Goal: Transaction & Acquisition: Purchase product/service

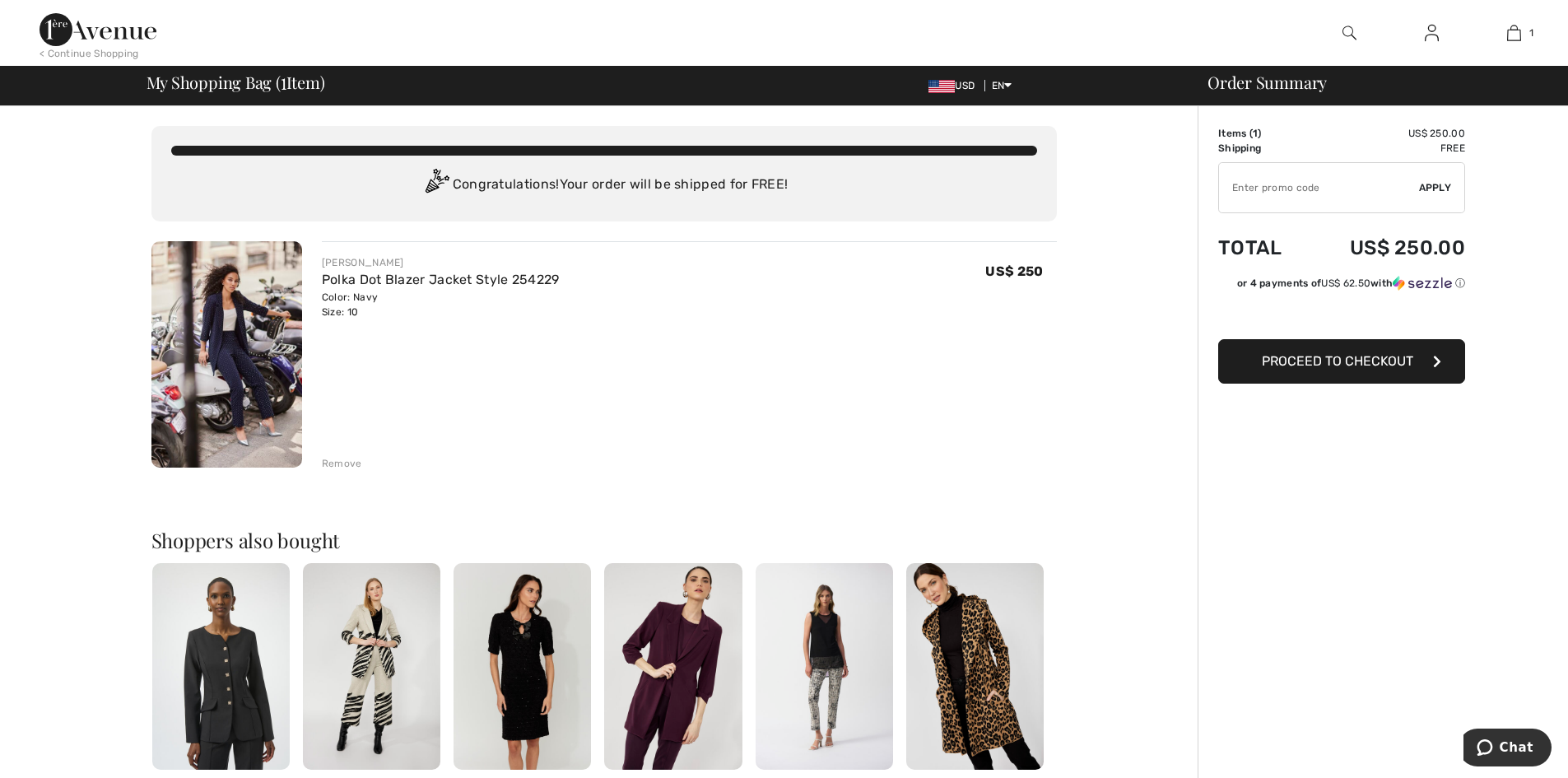
click at [345, 464] on div "Remove" at bounding box center [342, 463] width 41 height 15
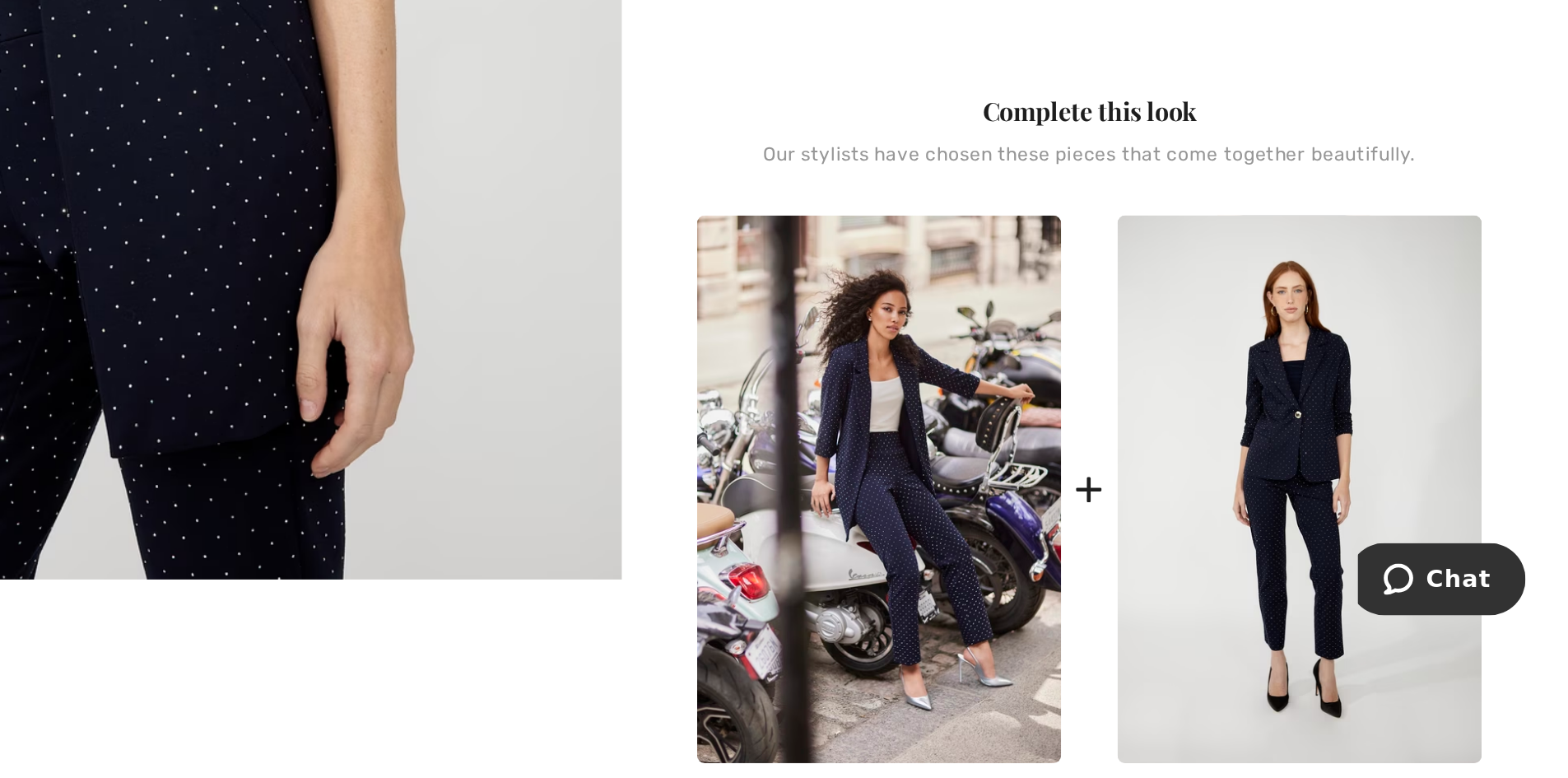
scroll to position [428, 0]
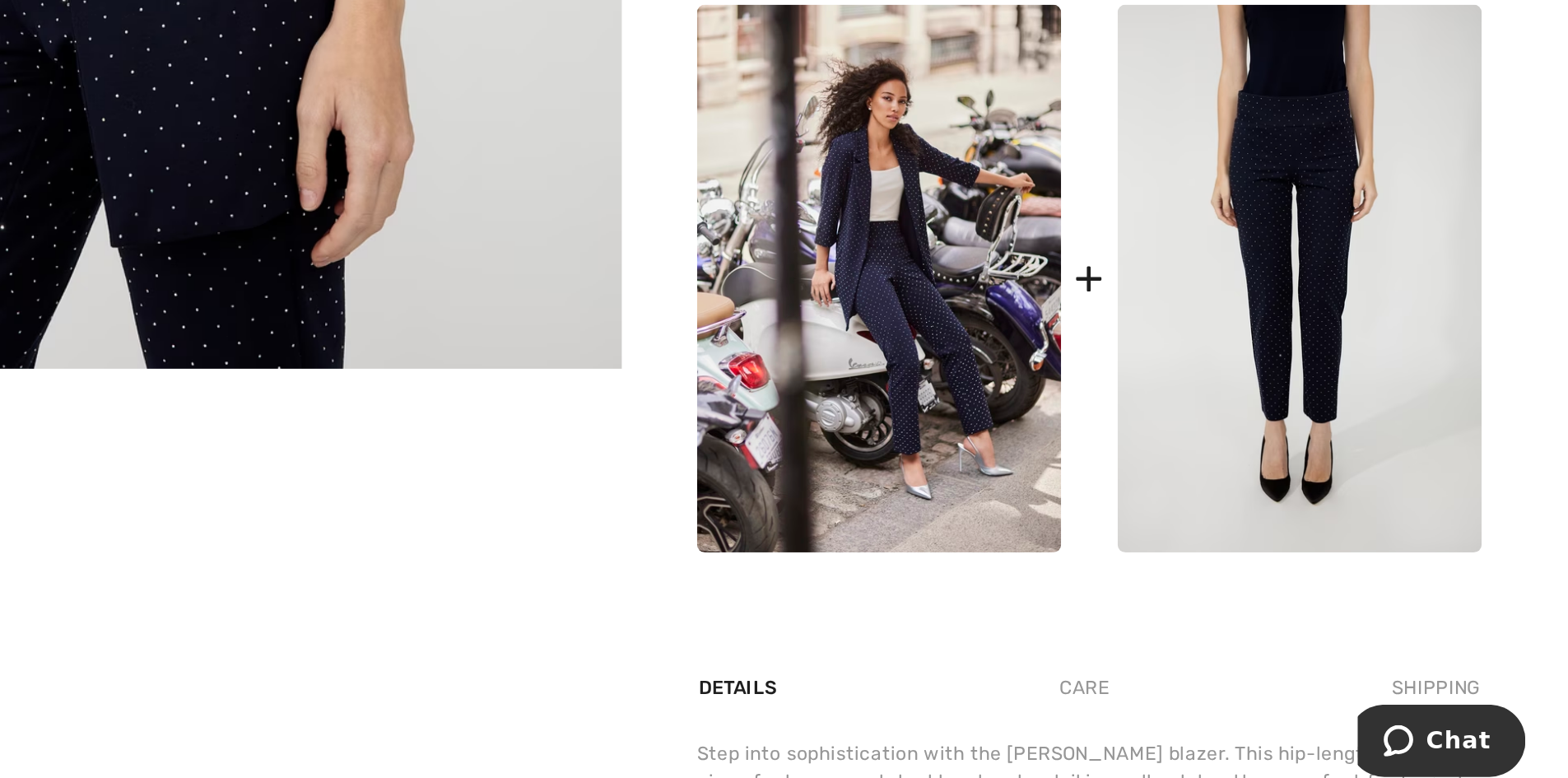
click at [1442, 459] on img at bounding box center [1433, 431] width 191 height 287
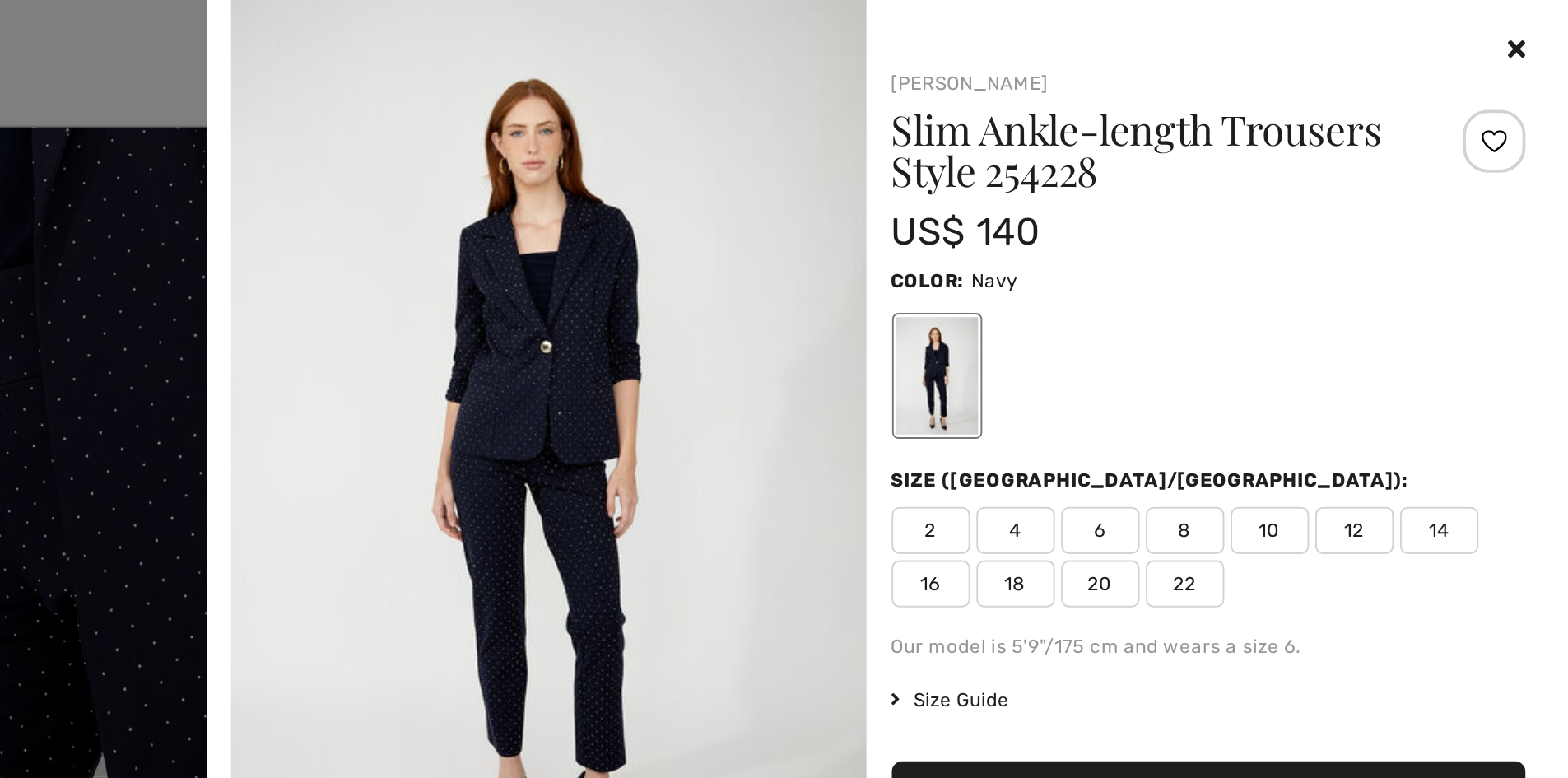
scroll to position [333, 0]
click at [1420, 276] on span "10" at bounding box center [1418, 277] width 41 height 24
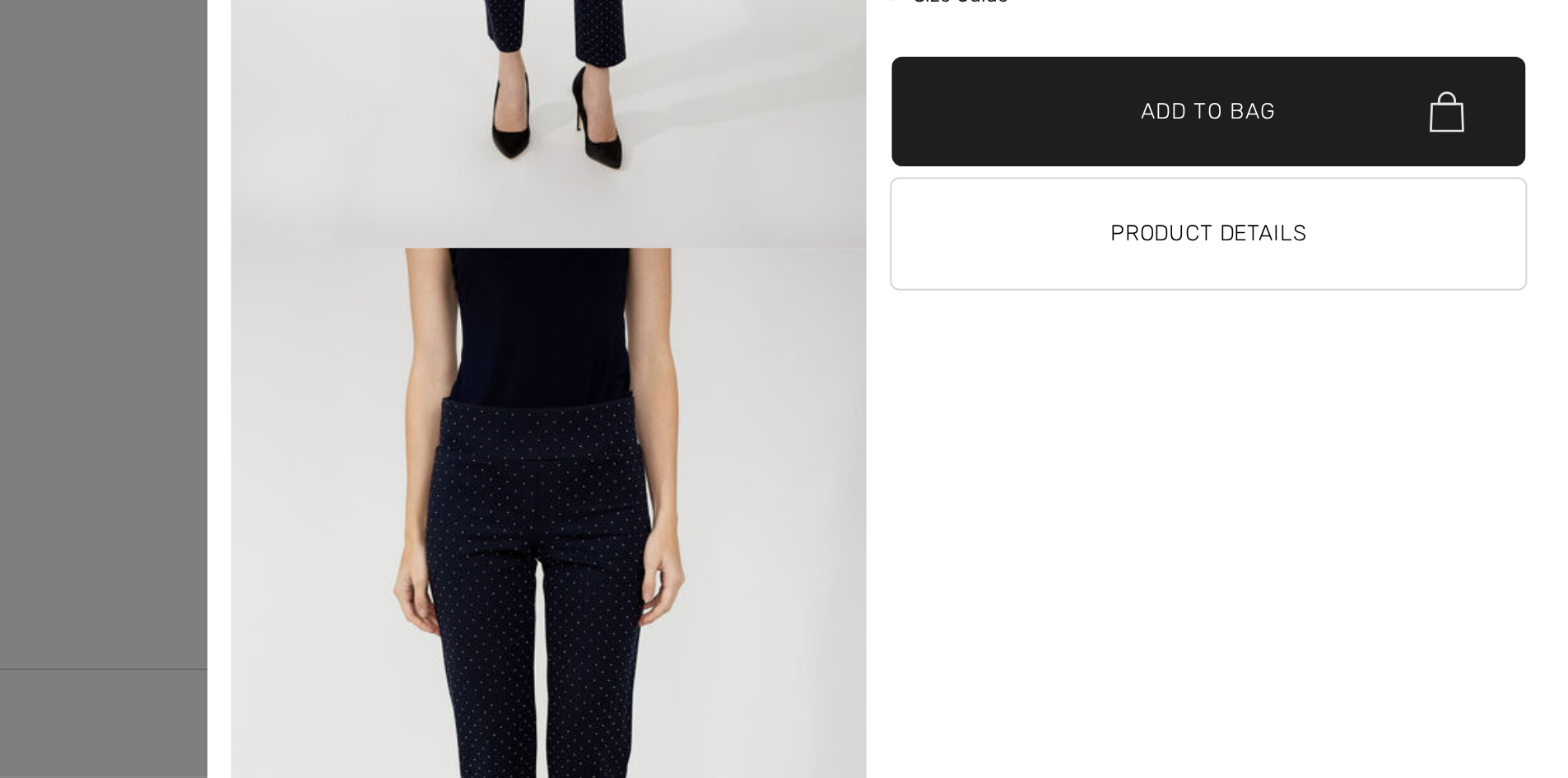
scroll to position [608, 0]
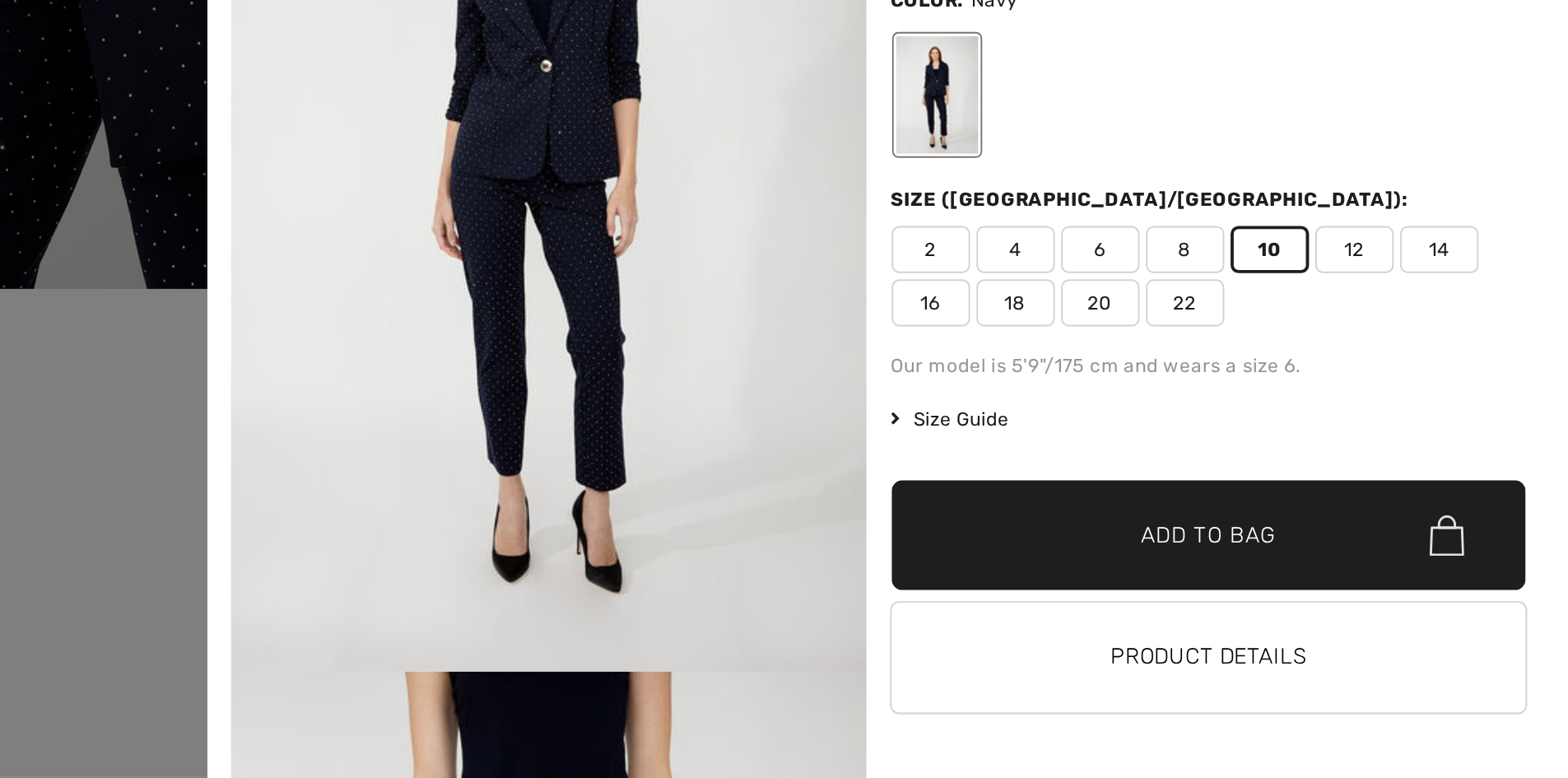
click at [1271, 369] on span "Size Guide" at bounding box center [1250, 367] width 62 height 15
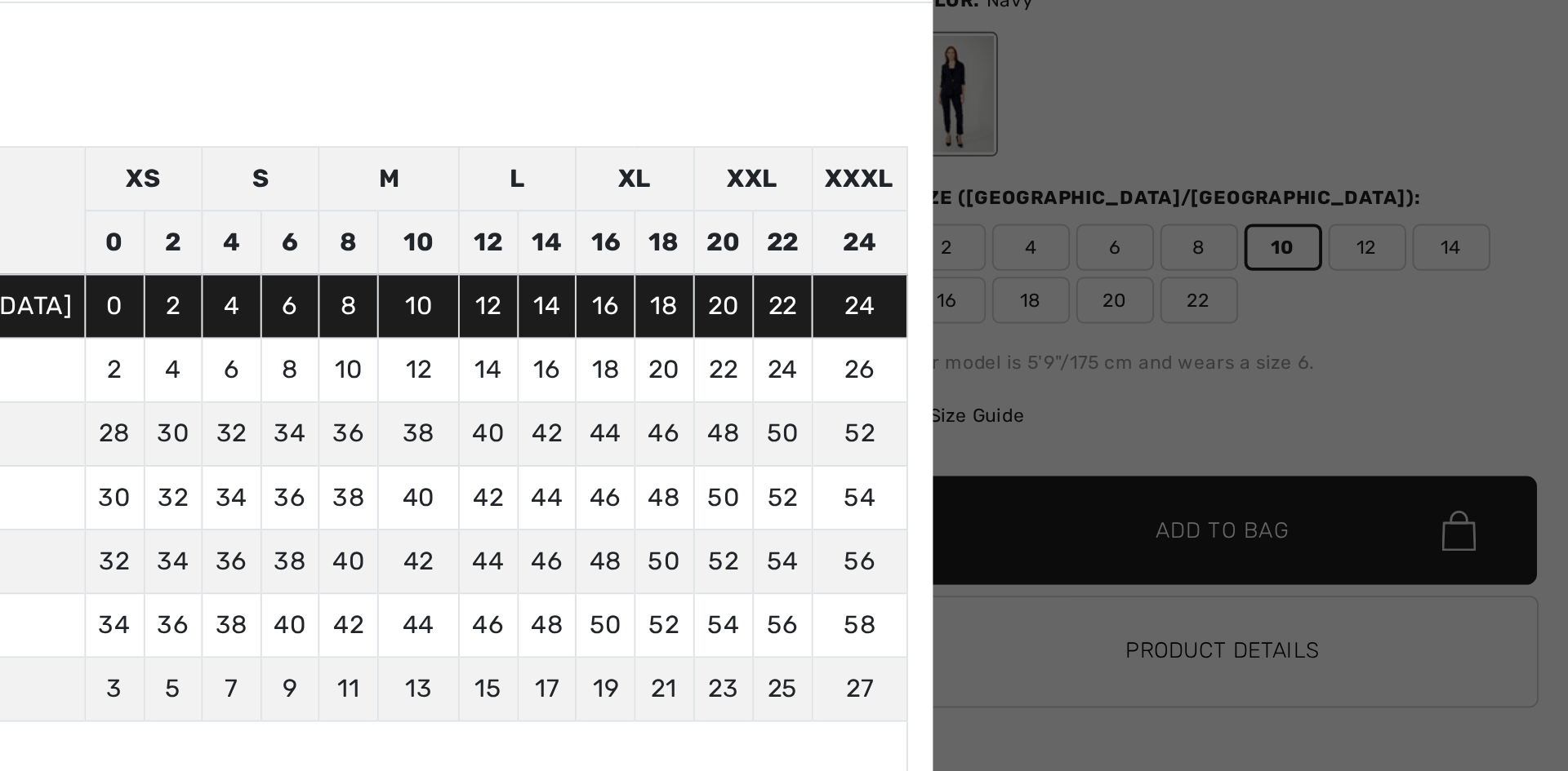
click at [1261, 365] on div at bounding box center [784, 386] width 1568 height 771
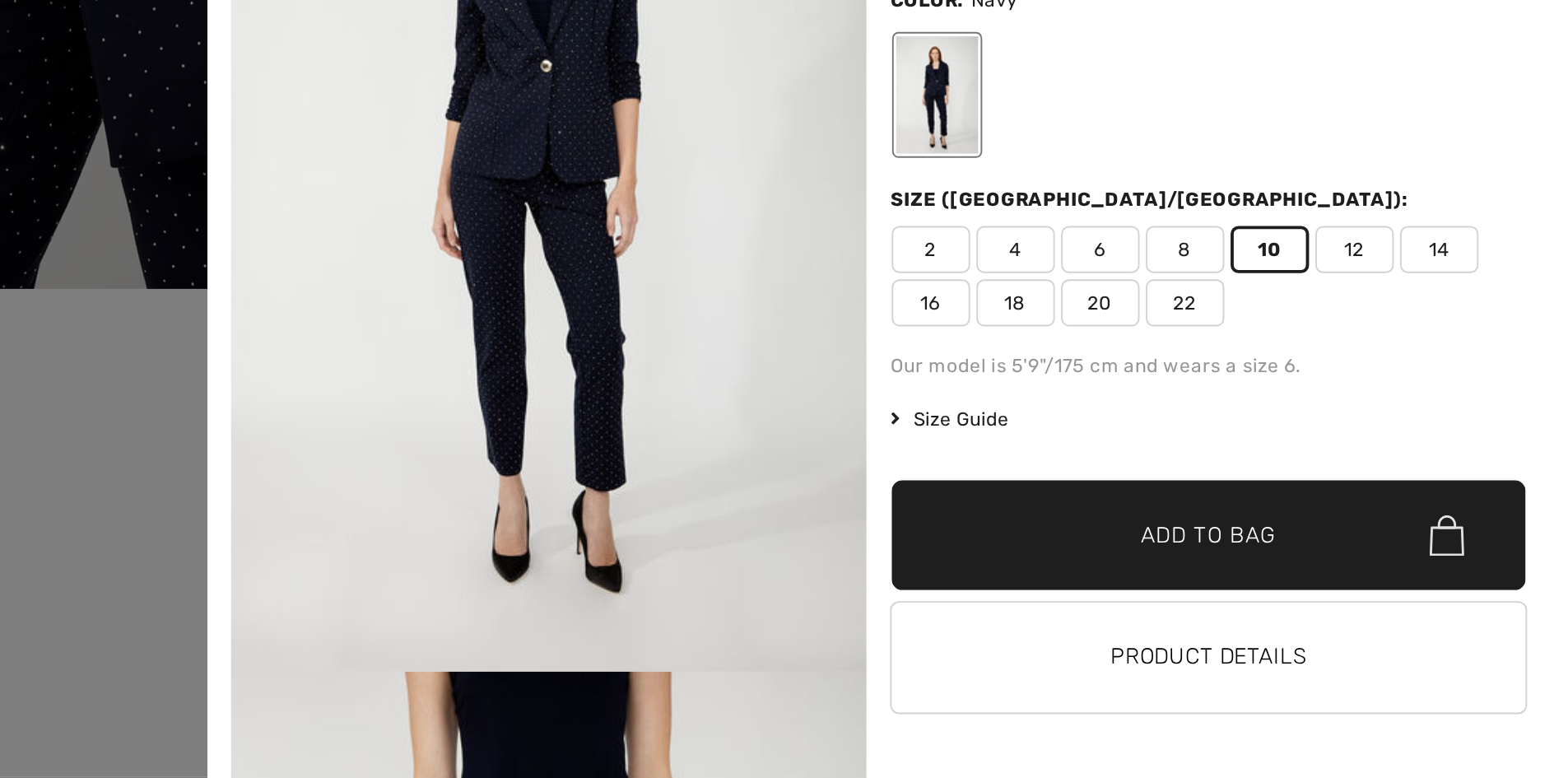
click at [1311, 417] on span "✔ Added to Bag Add to Bag" at bounding box center [1386, 428] width 334 height 57
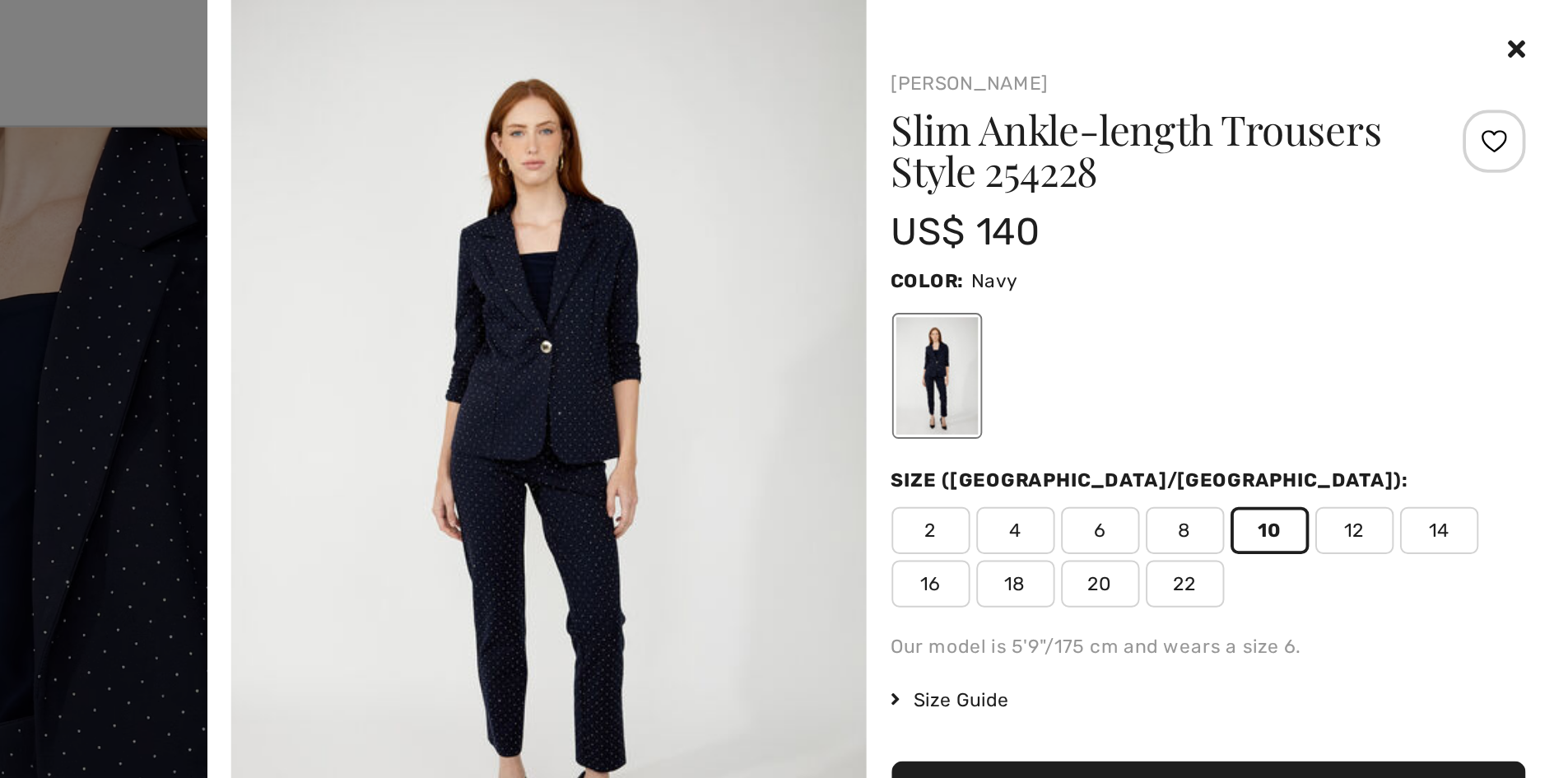
scroll to position [0, 0]
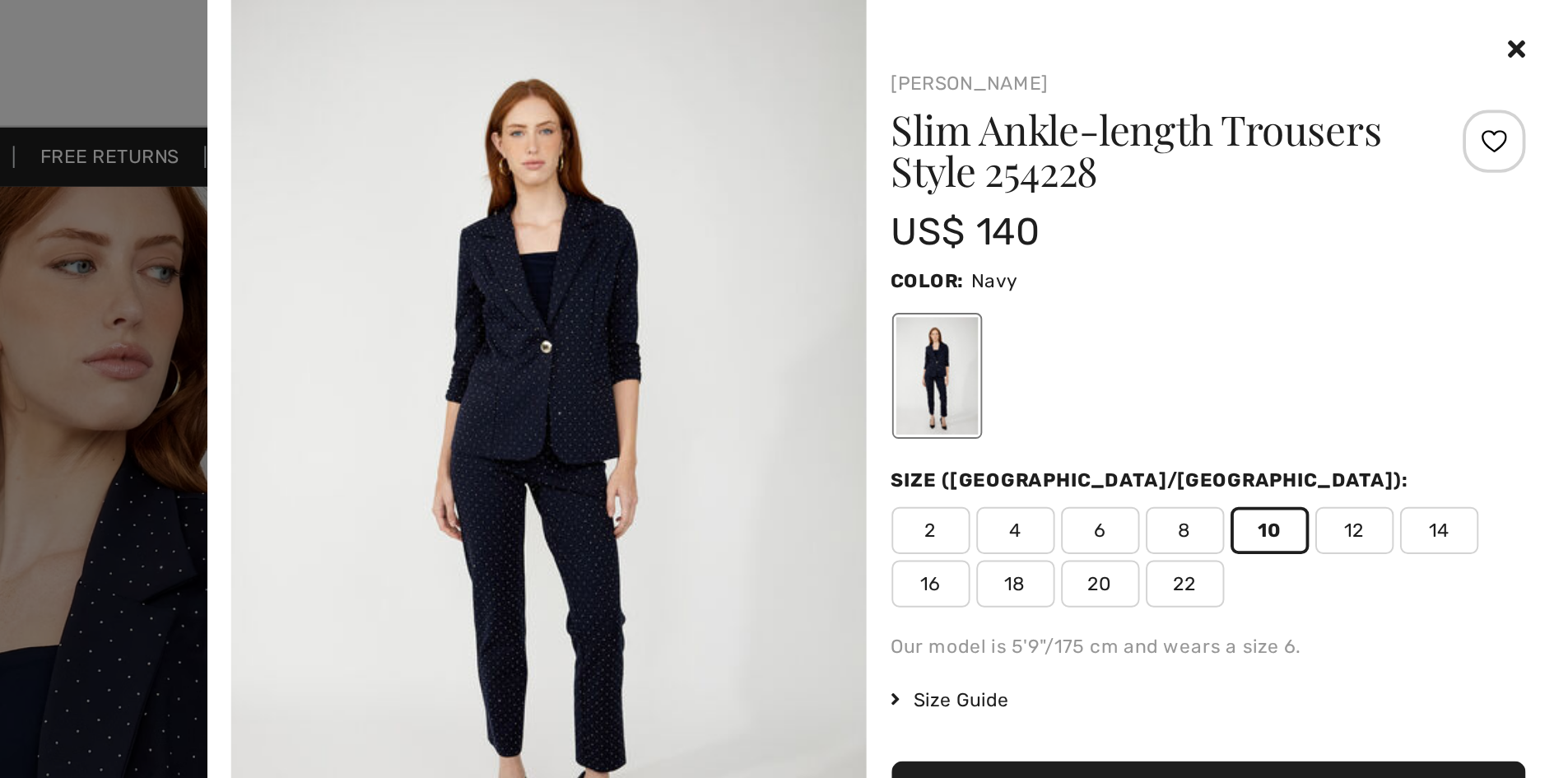
click at [1551, 21] on icon at bounding box center [1547, 26] width 9 height 14
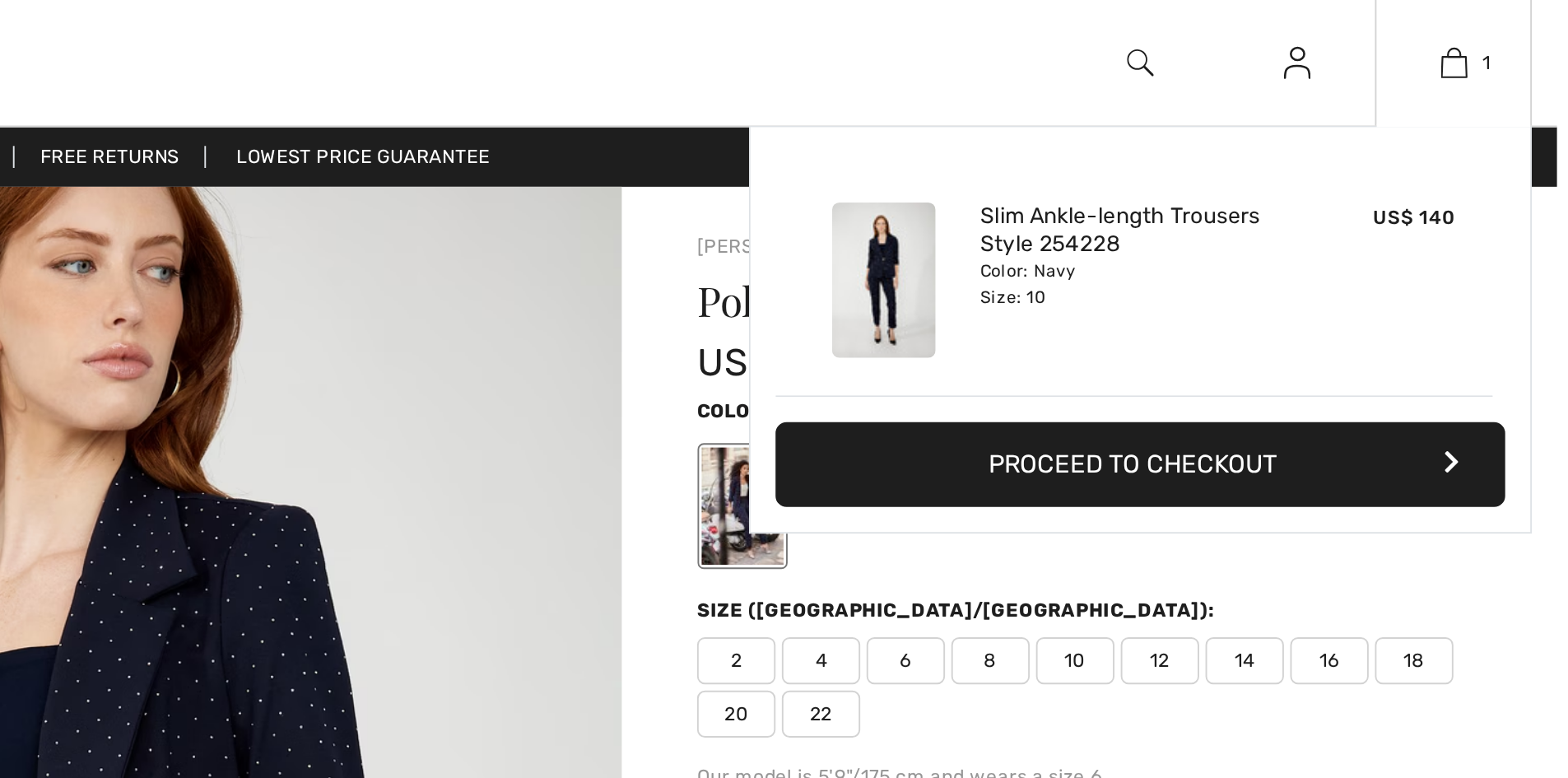
click at [1347, 306] on div "Added to Bag Frank Lyman Slim Ankle-length Trousers Style 254228 US$ 140 Color:…" at bounding box center [1350, 211] width 411 height 292
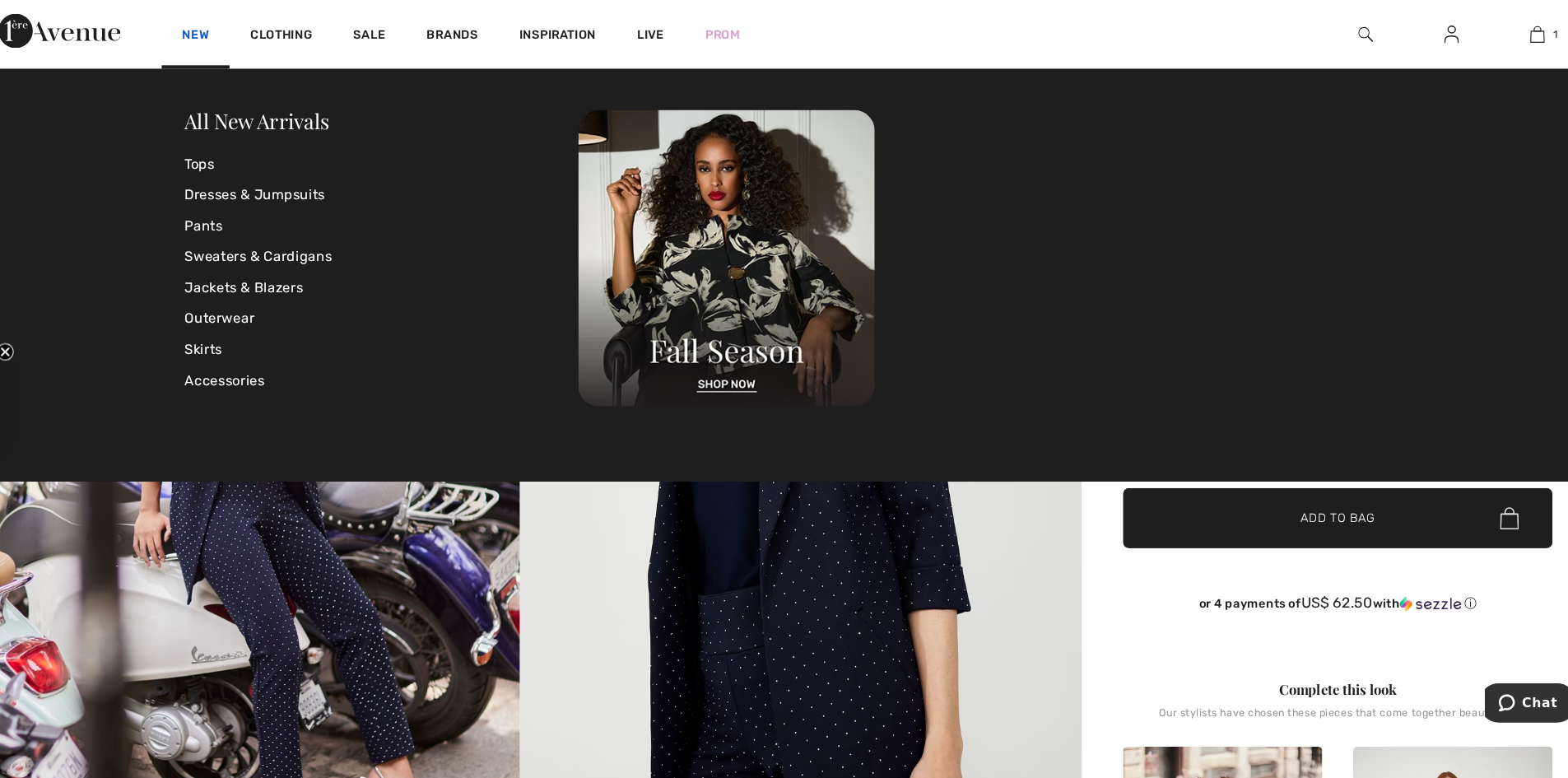
click at [230, 32] on link "New" at bounding box center [228, 35] width 25 height 17
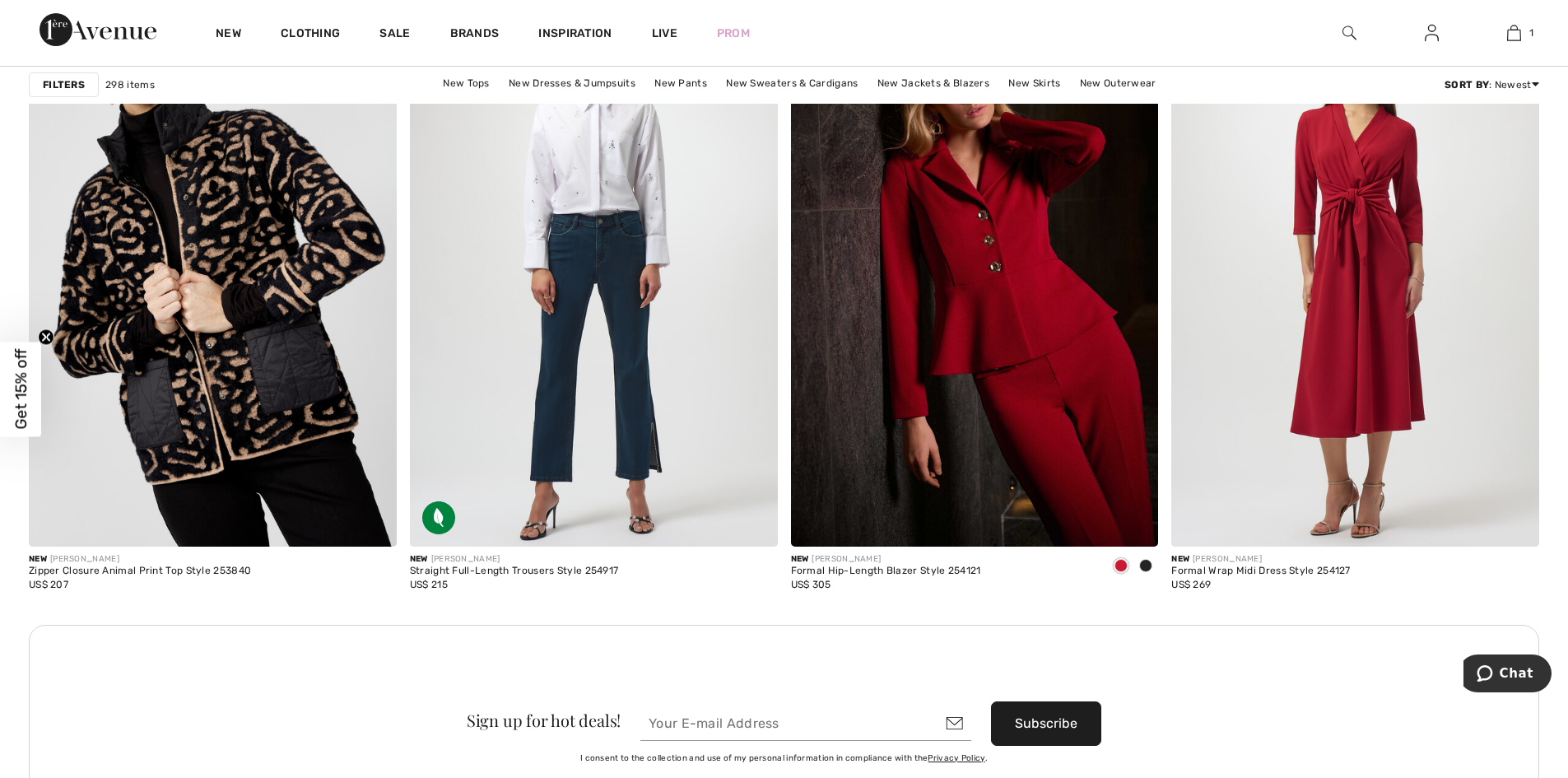
scroll to position [4278, 0]
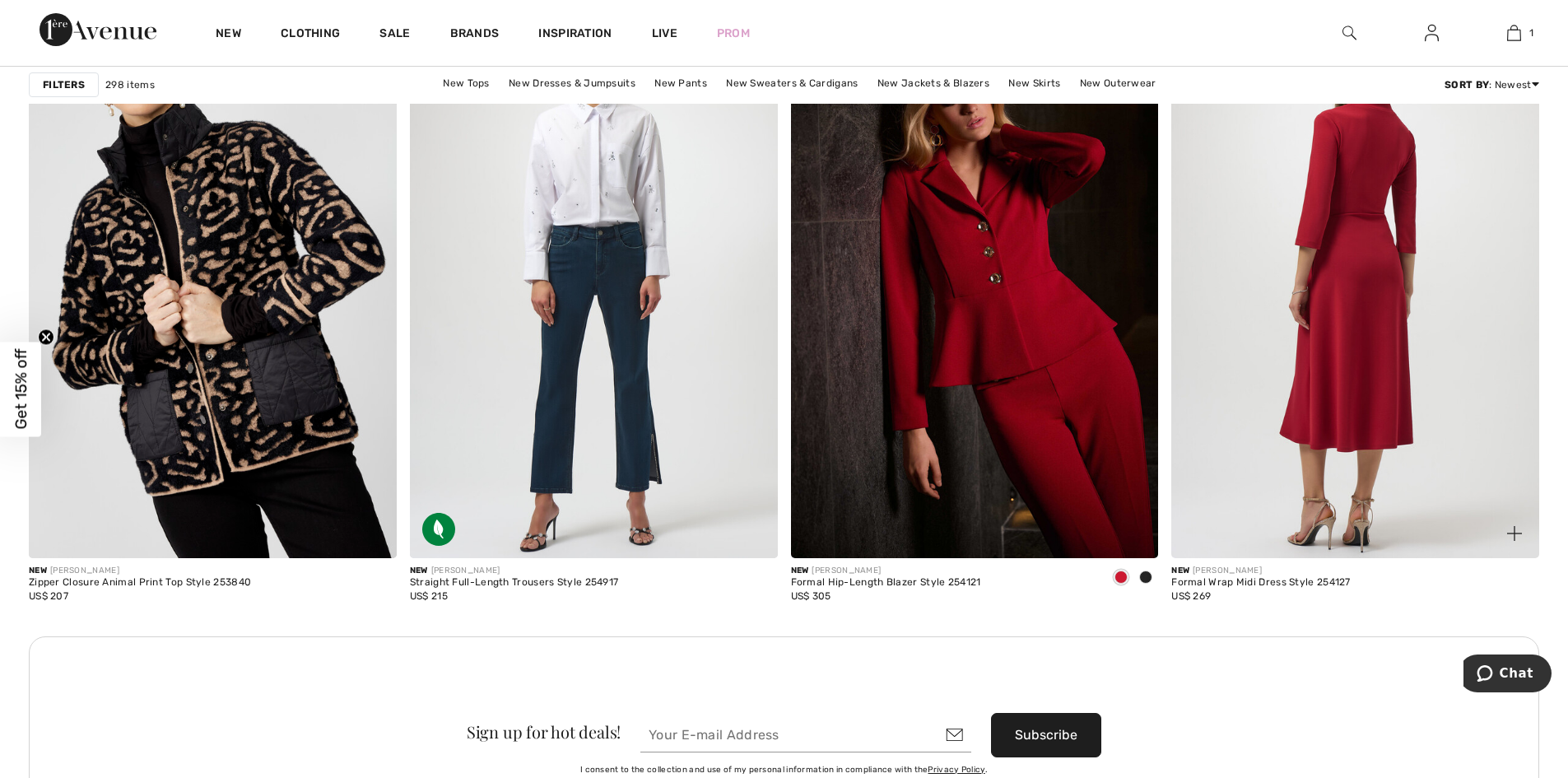
click at [1354, 344] on img at bounding box center [1355, 282] width 368 height 552
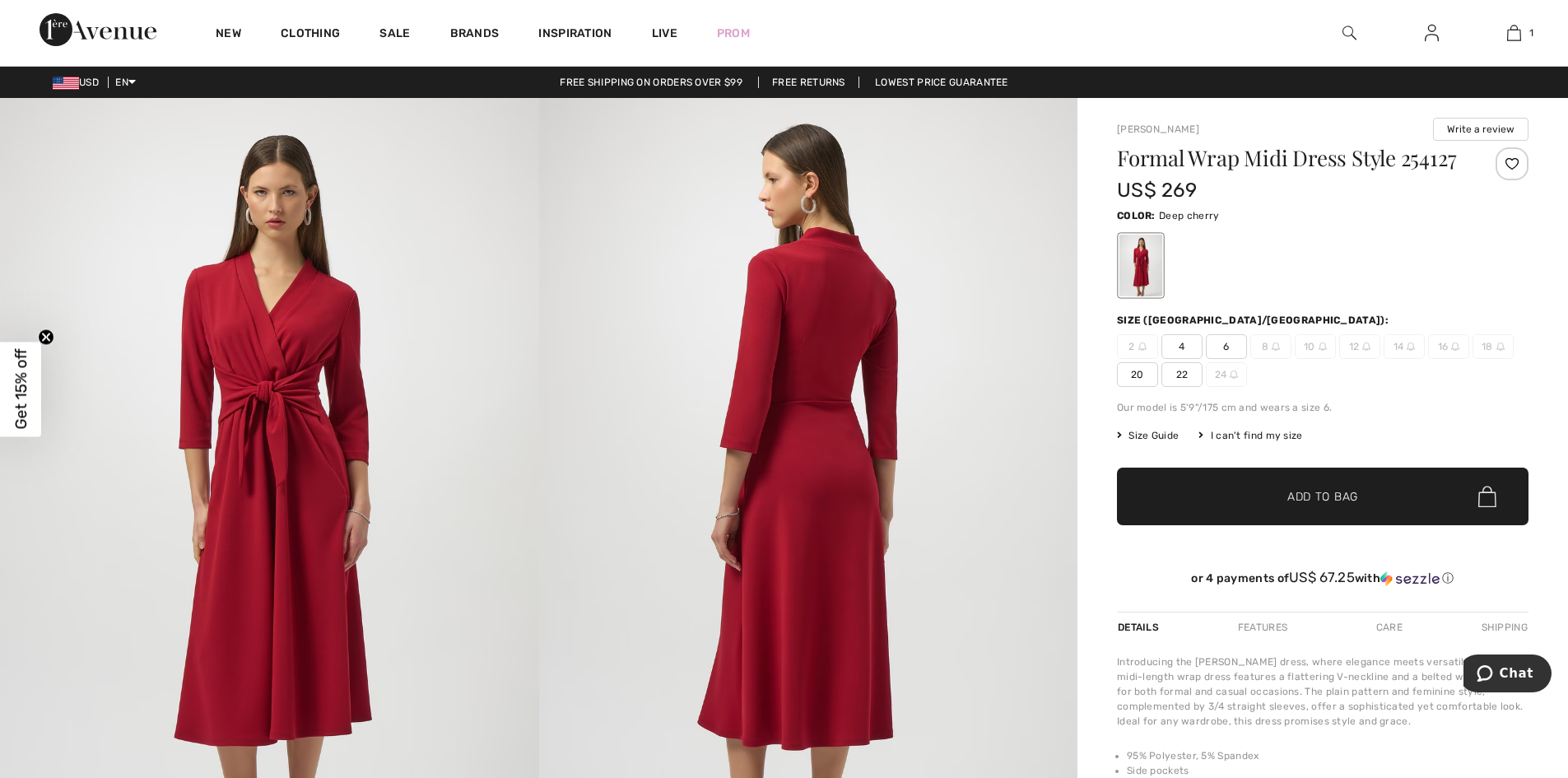
click at [273, 393] on img at bounding box center [270, 502] width 539 height 808
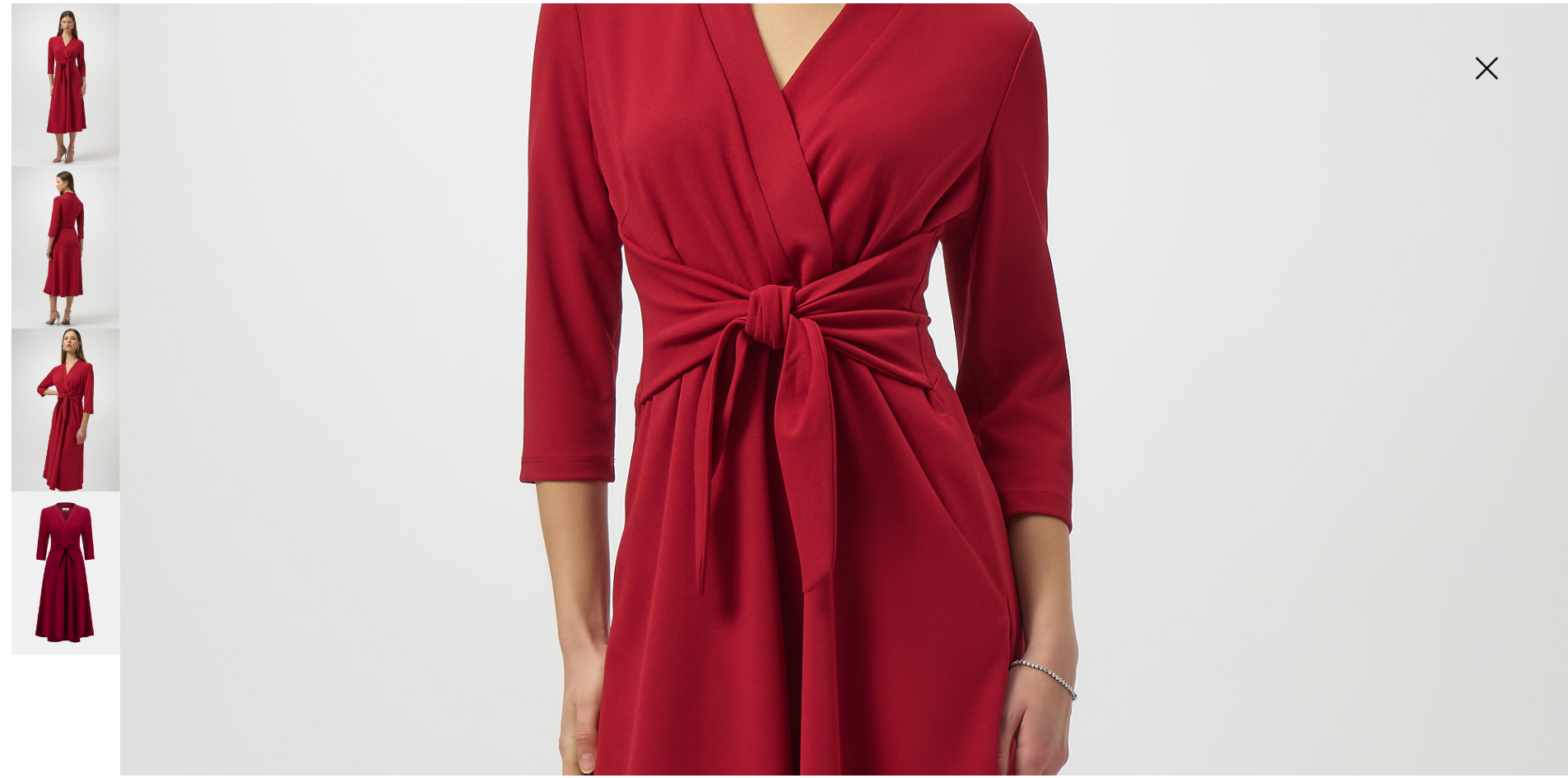
scroll to position [225, 0]
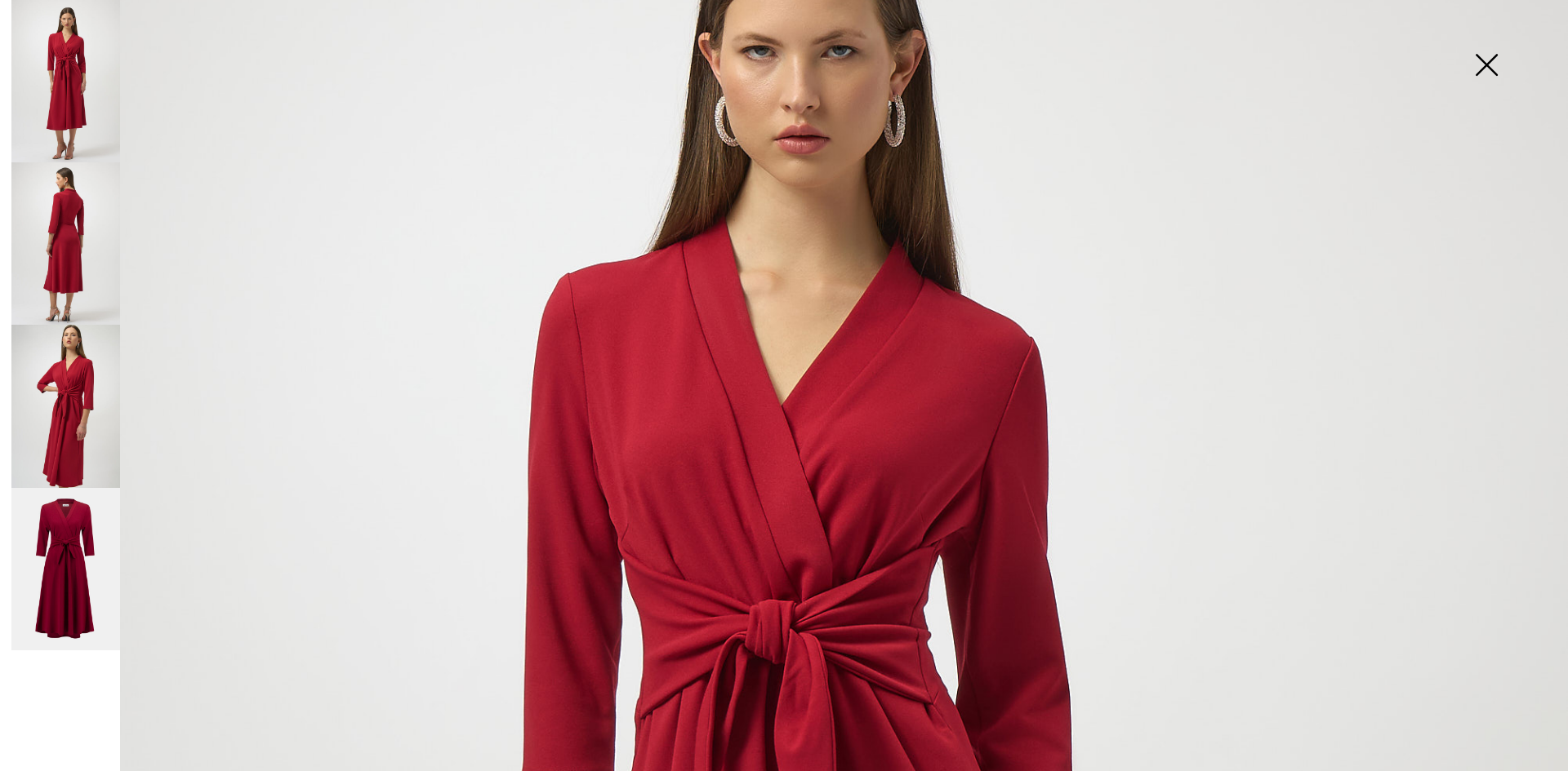
click at [1485, 72] on img at bounding box center [1486, 65] width 82 height 84
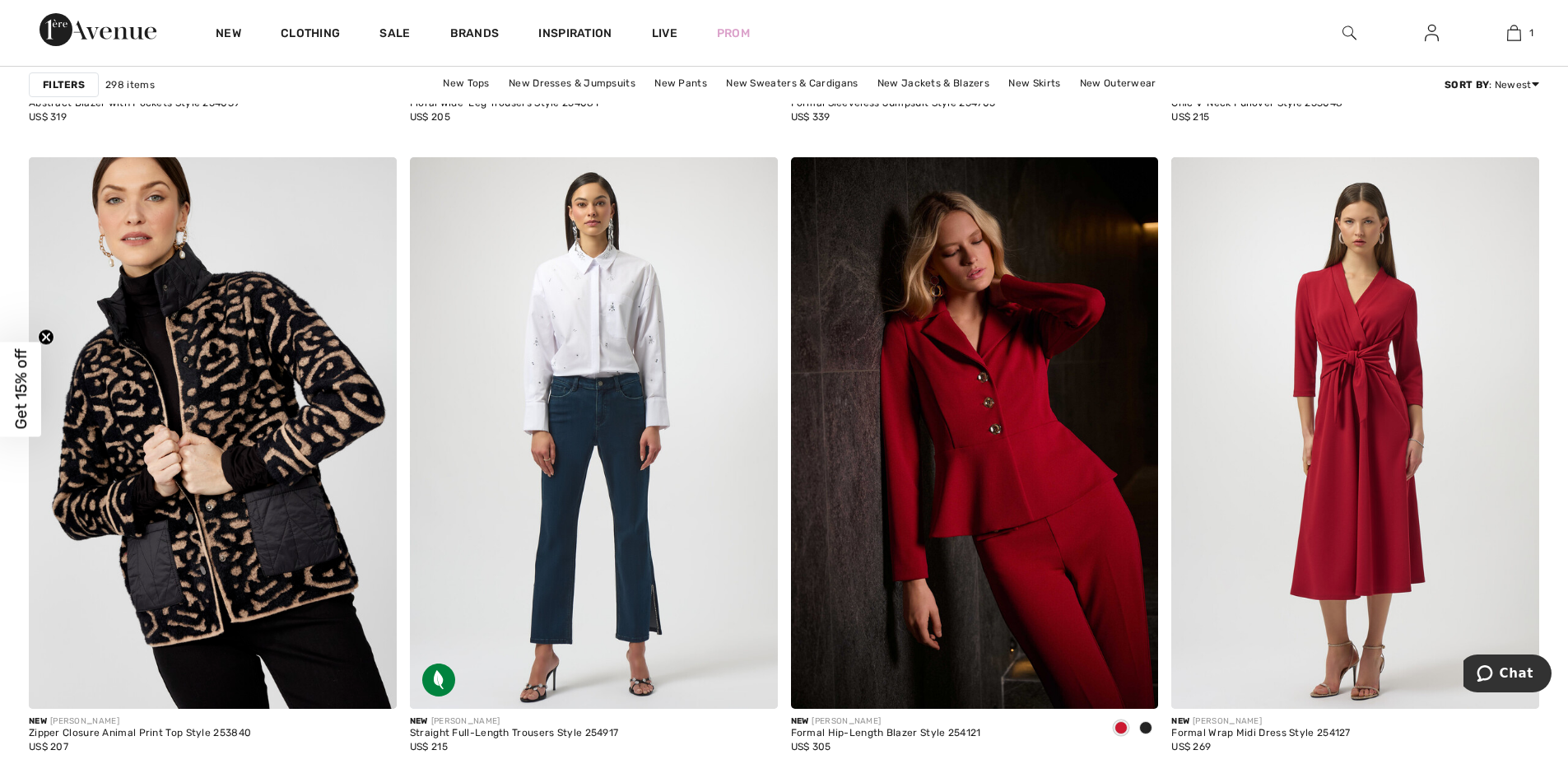
scroll to position [4115, 0]
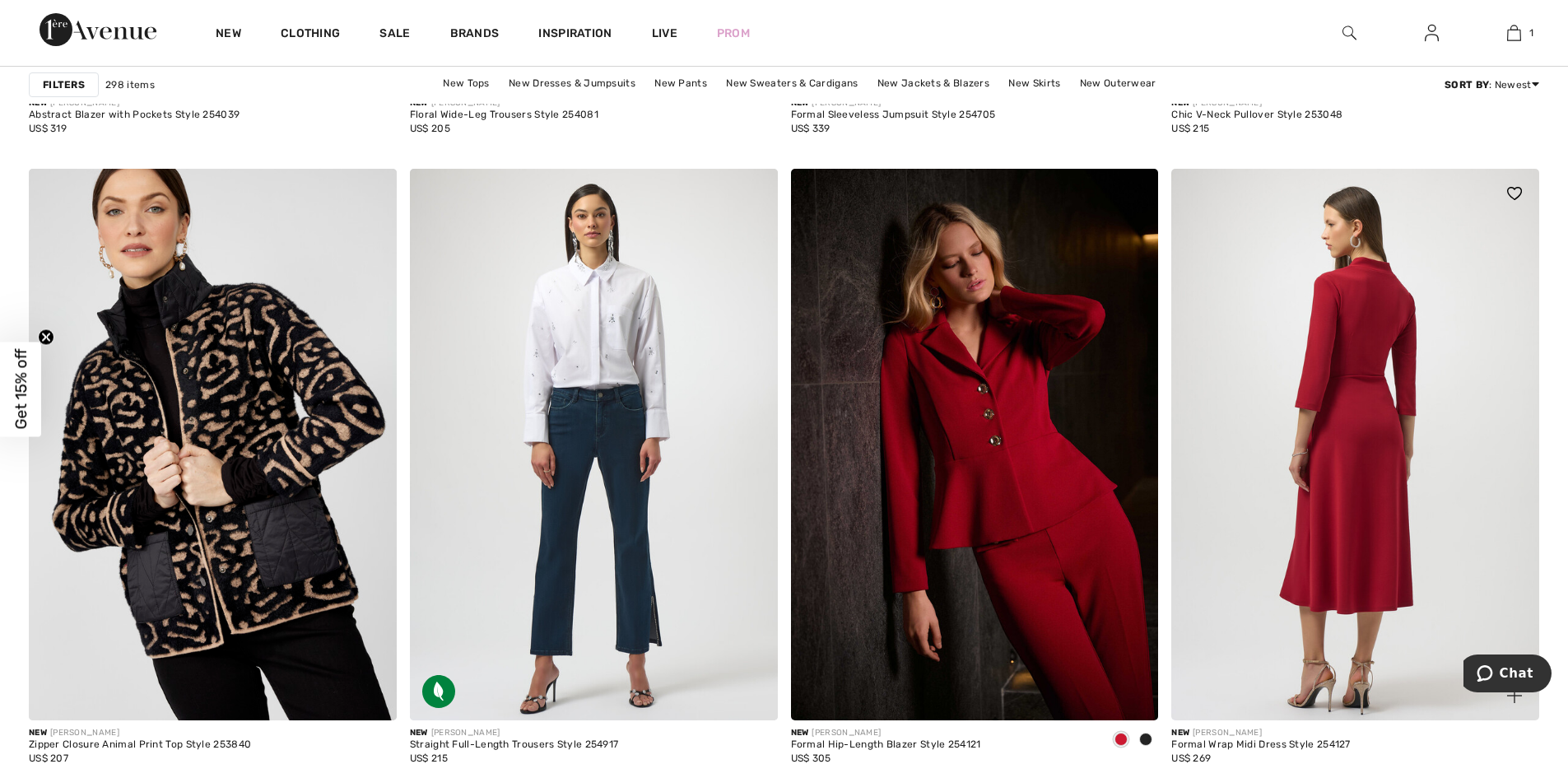
click at [1380, 468] on img at bounding box center [1355, 444] width 368 height 552
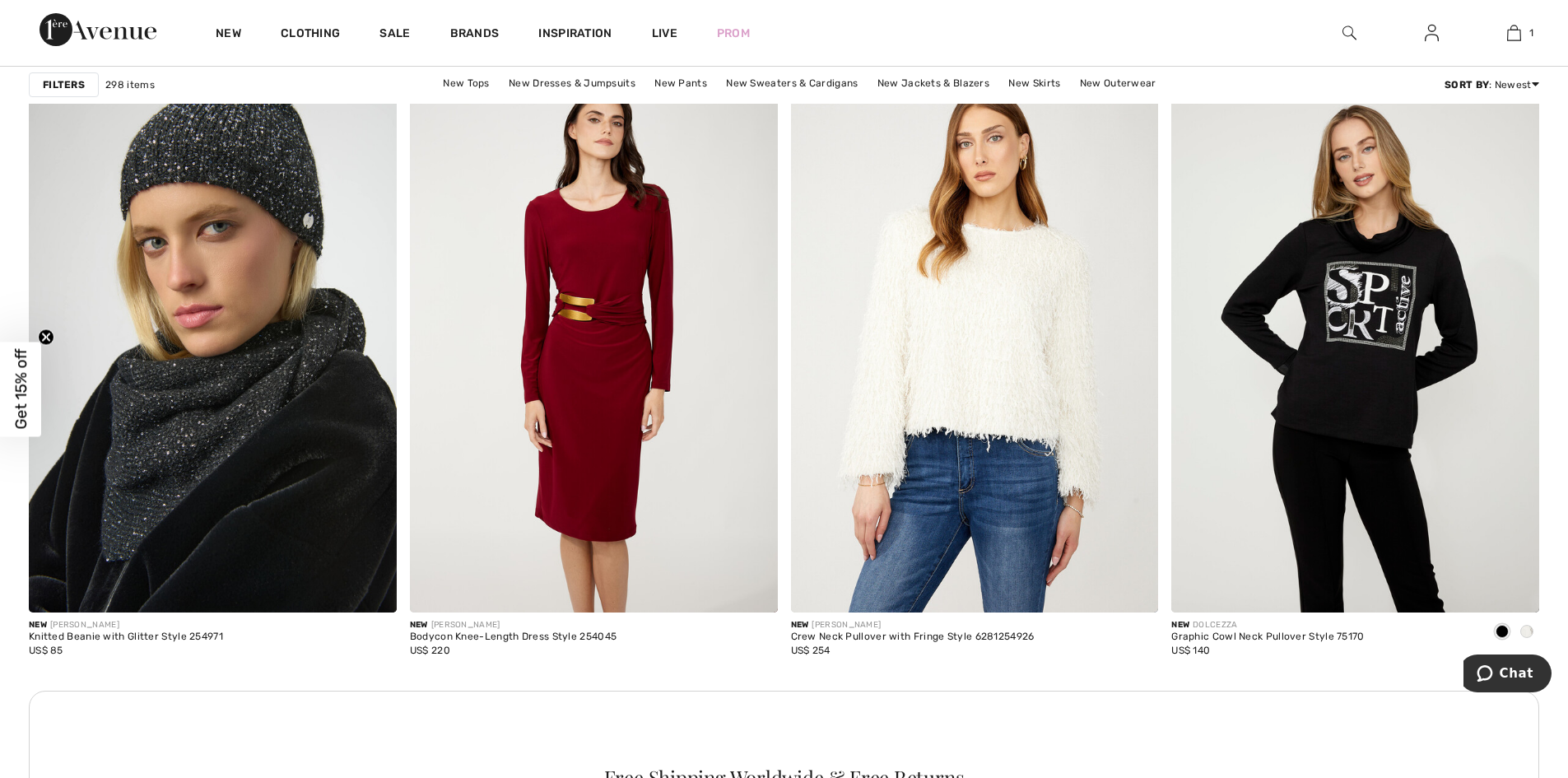
scroll to position [7071, 0]
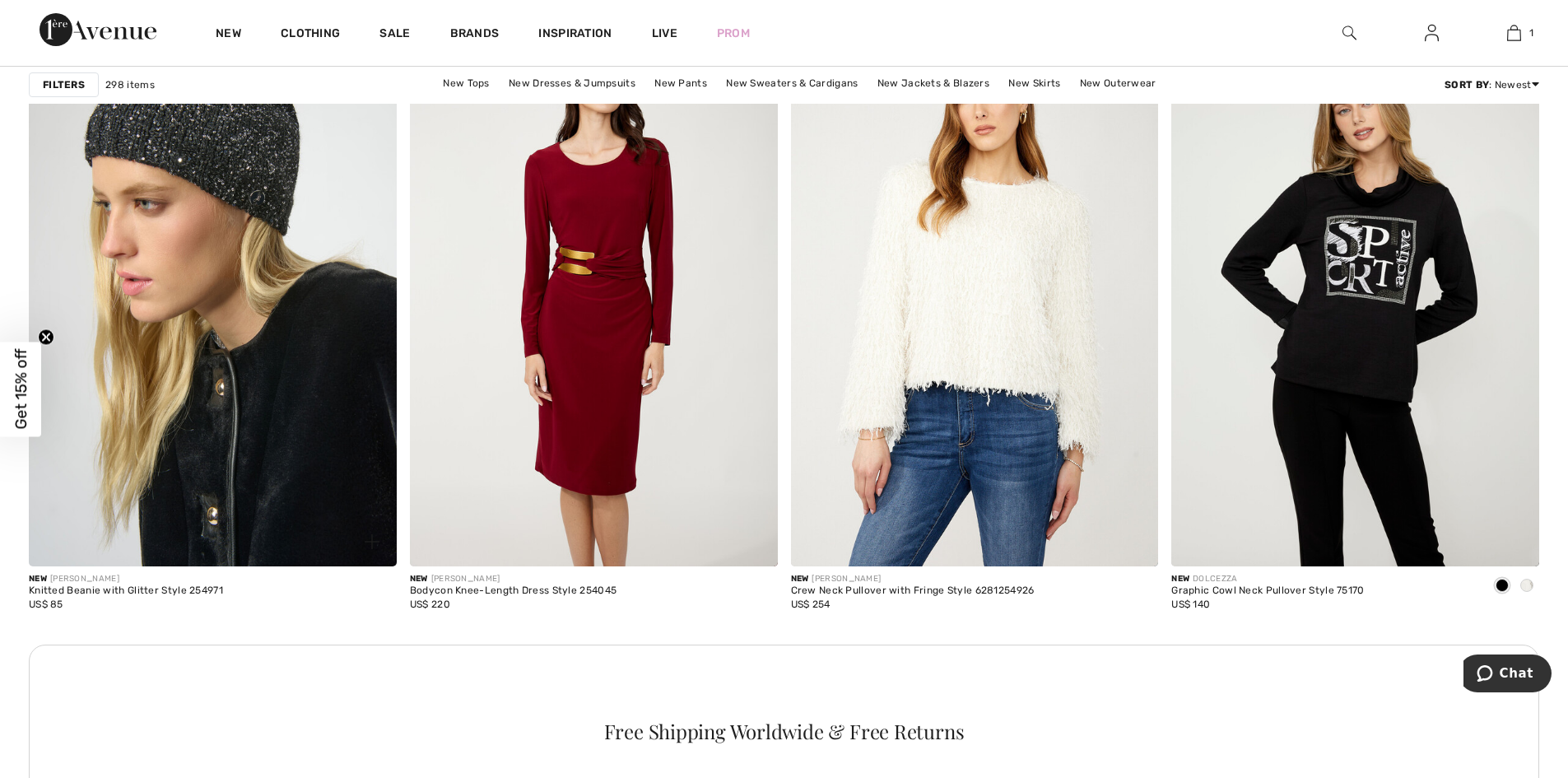
click at [230, 276] on img at bounding box center [212, 290] width 368 height 552
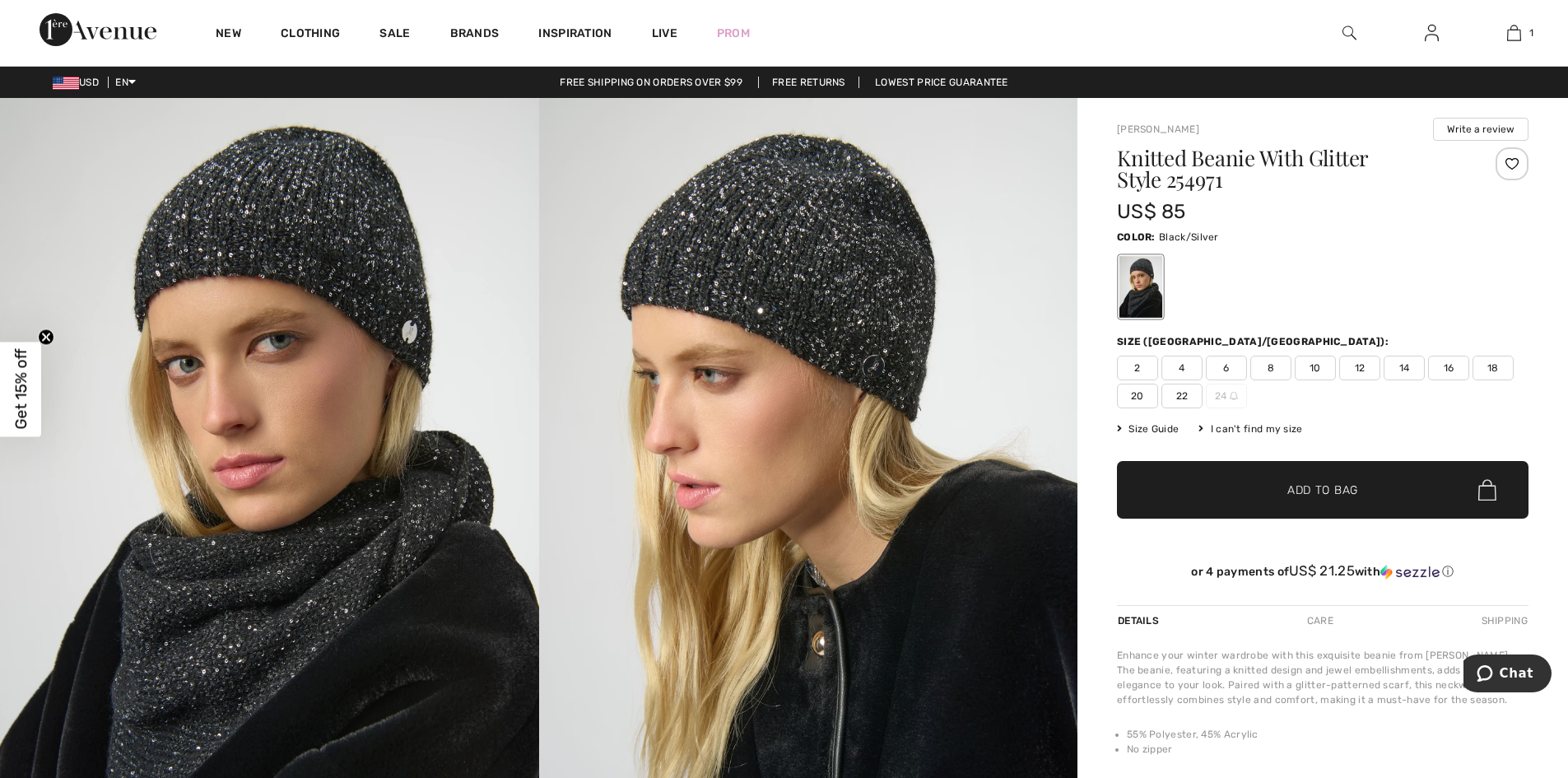
click at [281, 190] on img at bounding box center [270, 502] width 539 height 808
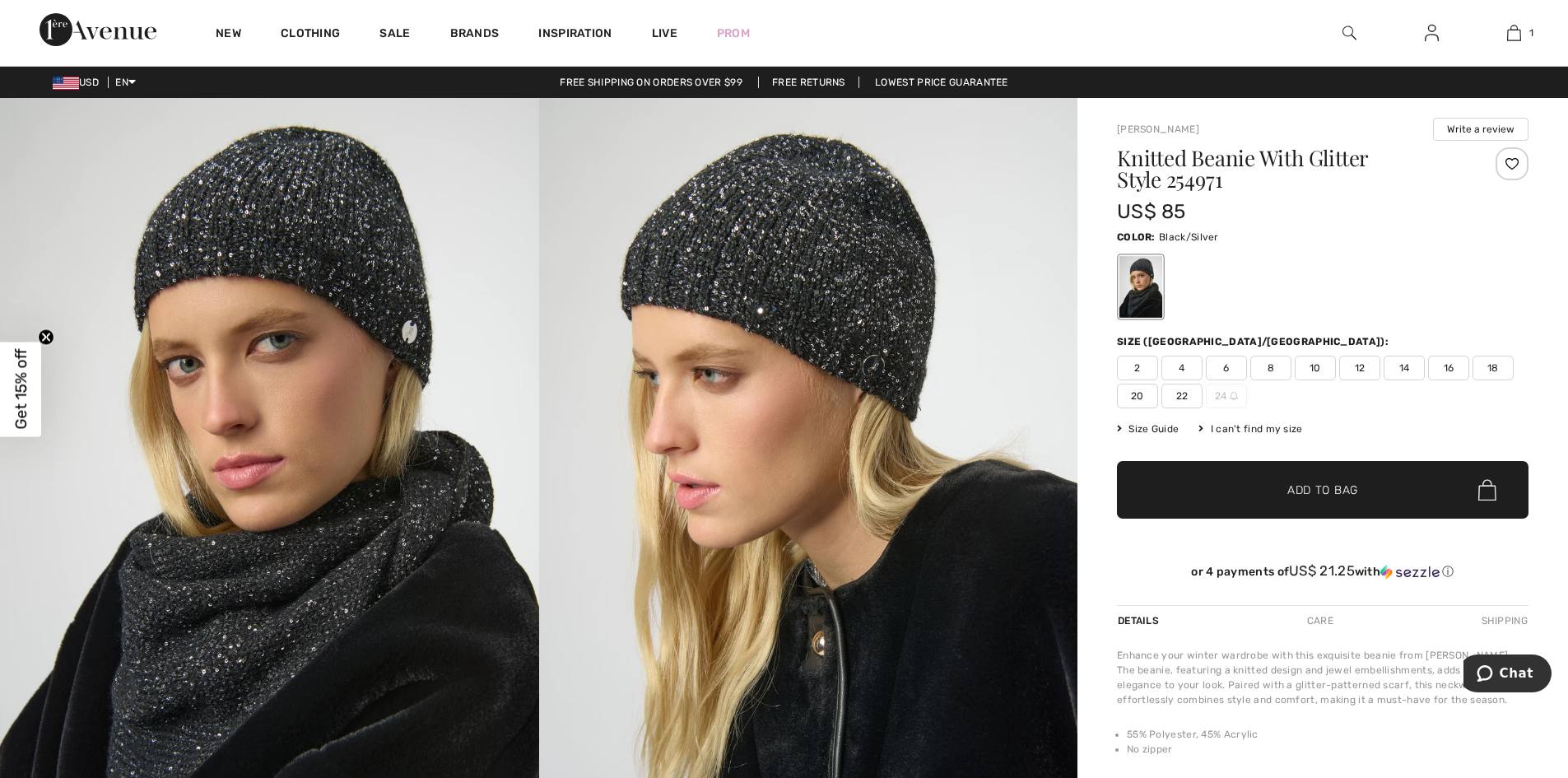
click at [289, 254] on img at bounding box center [270, 502] width 539 height 808
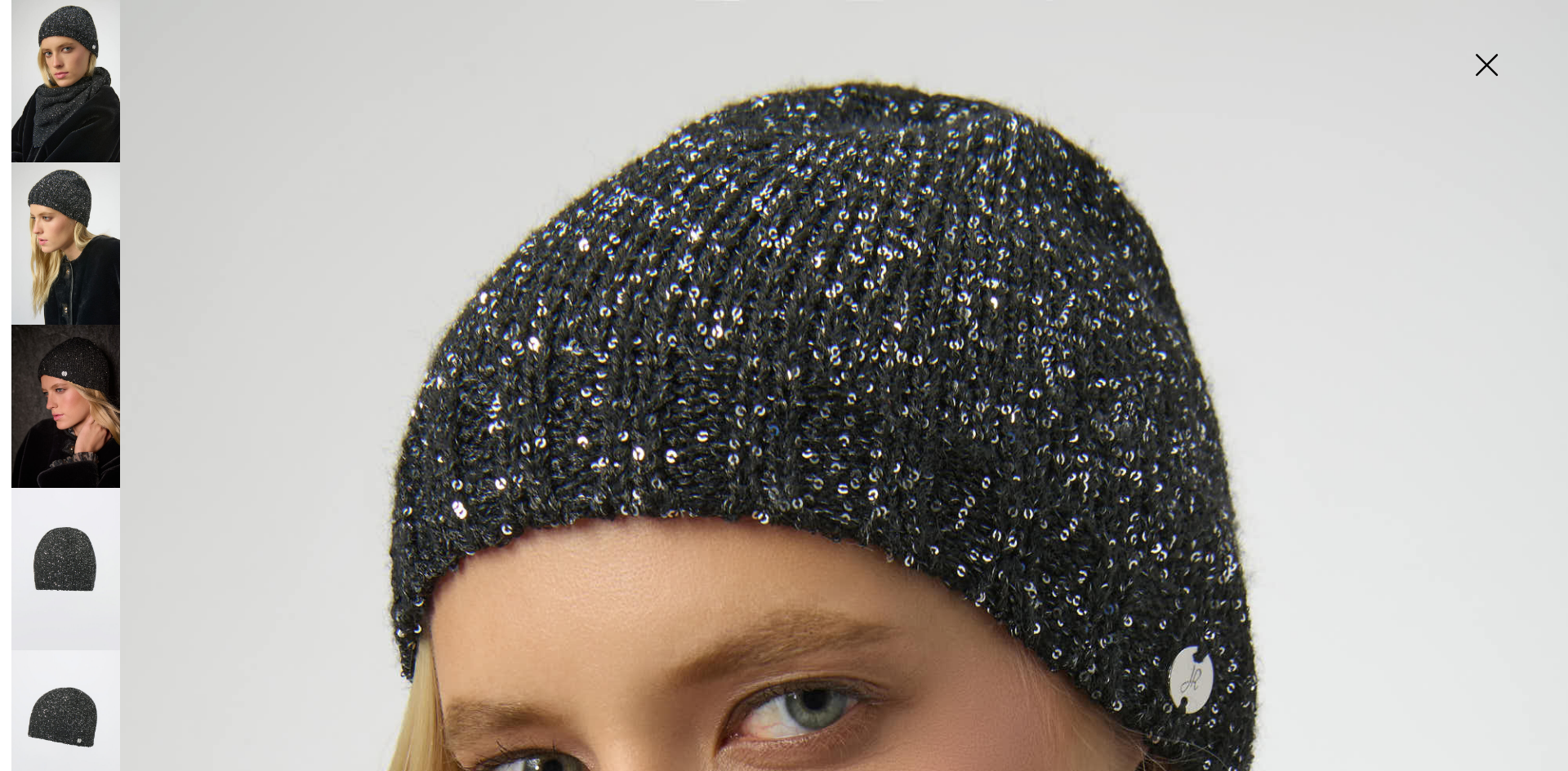
click at [81, 245] on img at bounding box center [65, 243] width 109 height 162
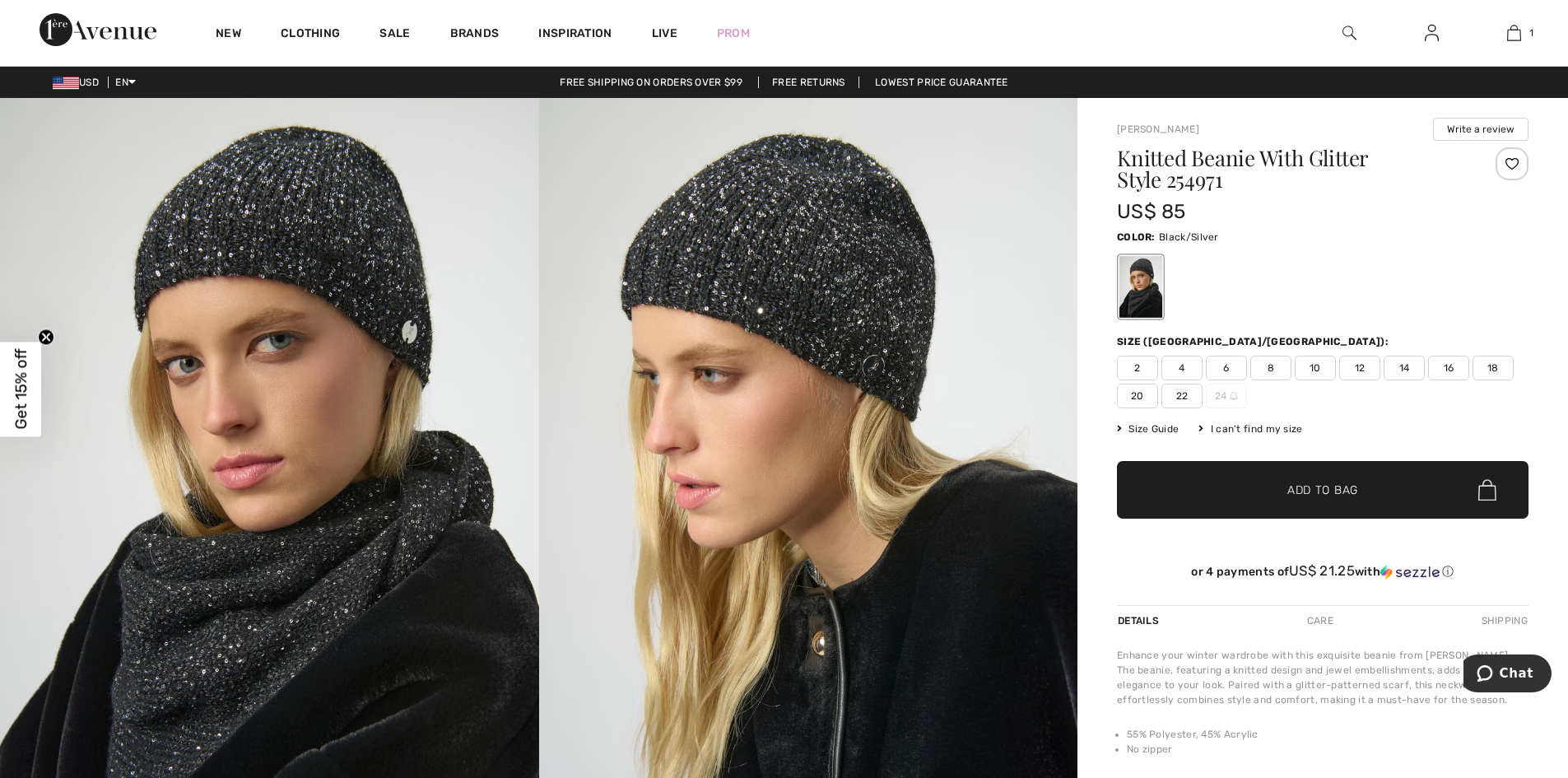
click at [336, 606] on img at bounding box center [270, 502] width 539 height 808
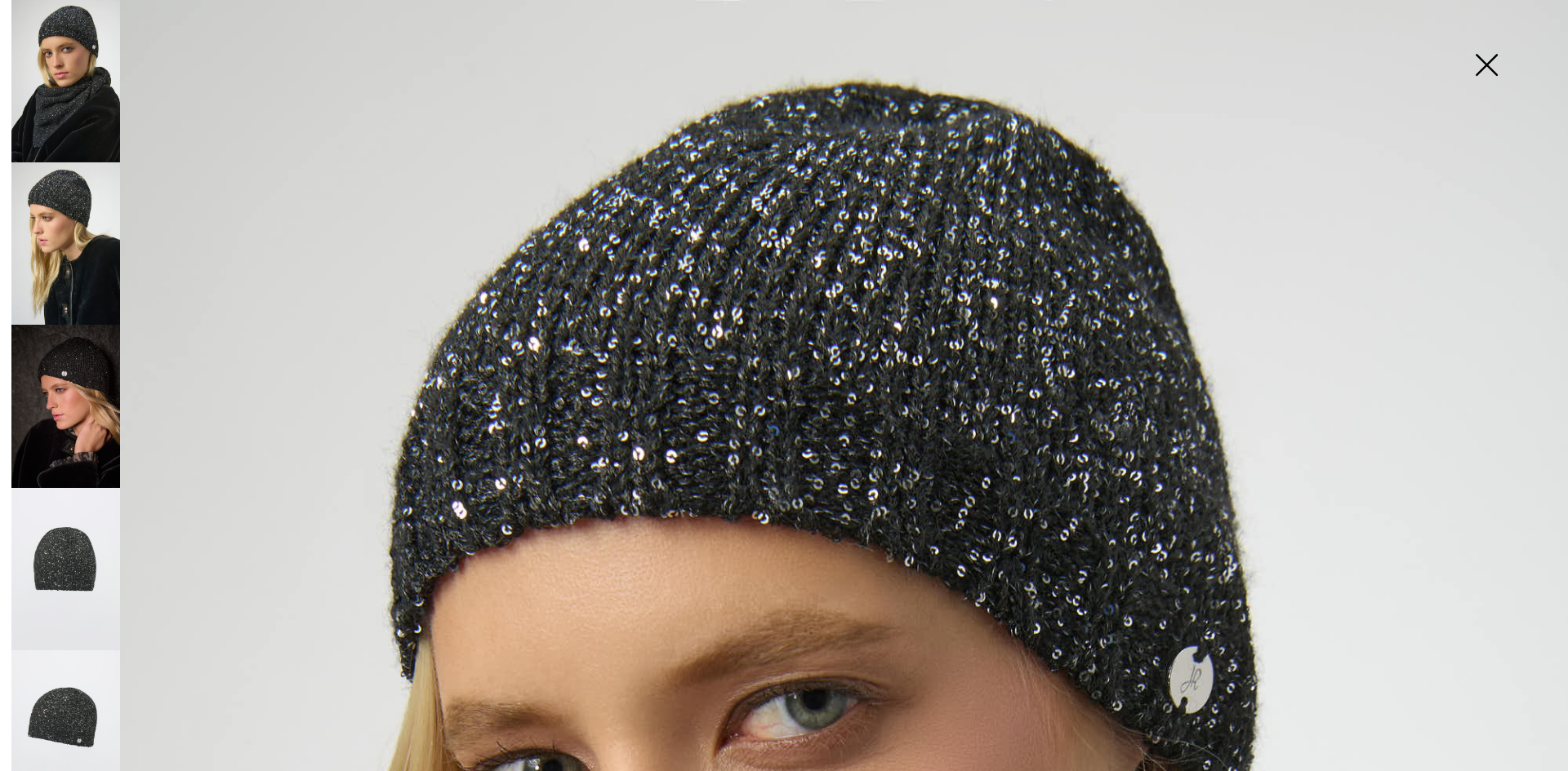
click at [38, 550] on img at bounding box center [65, 569] width 109 height 162
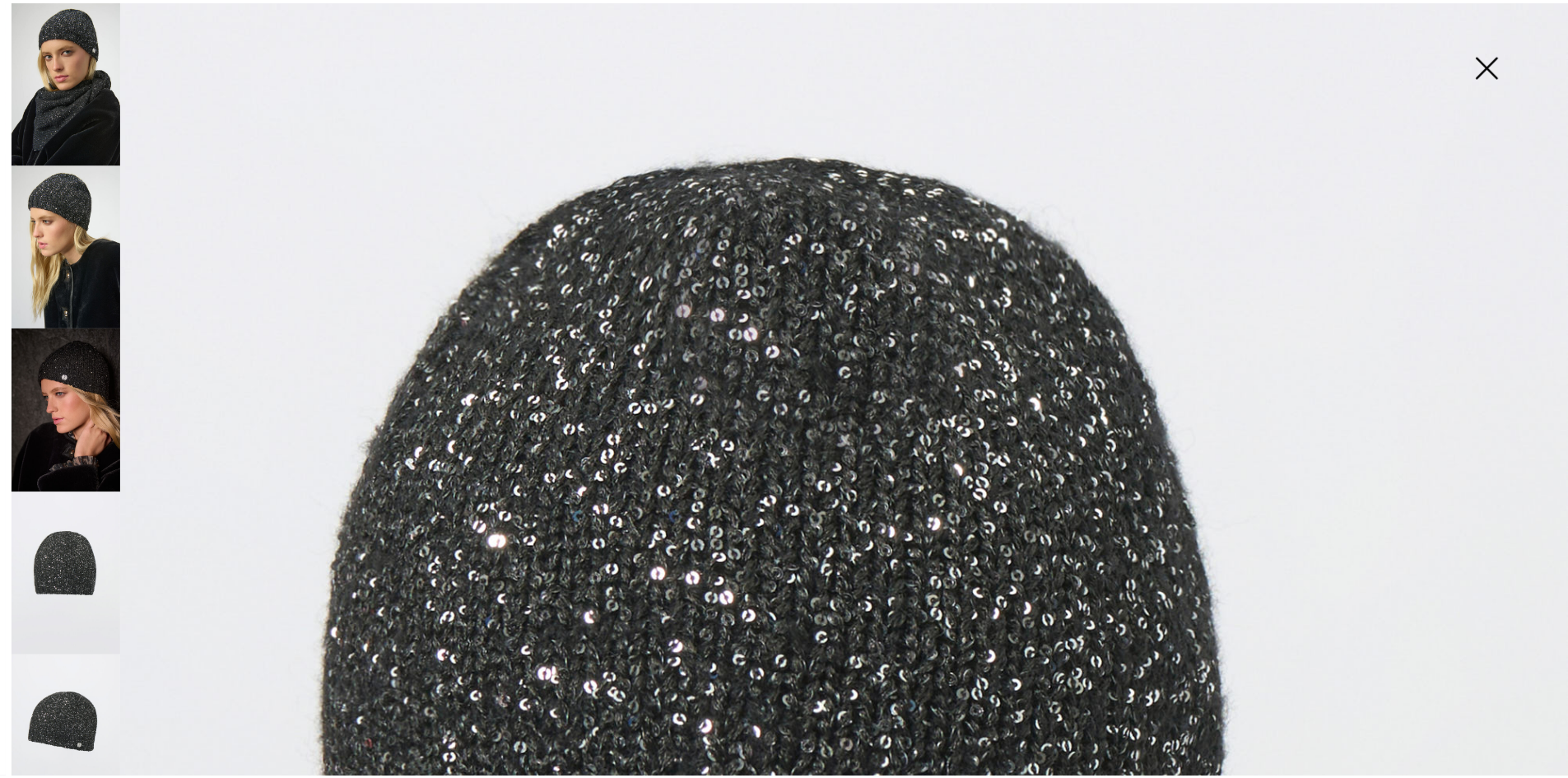
scroll to position [168, 0]
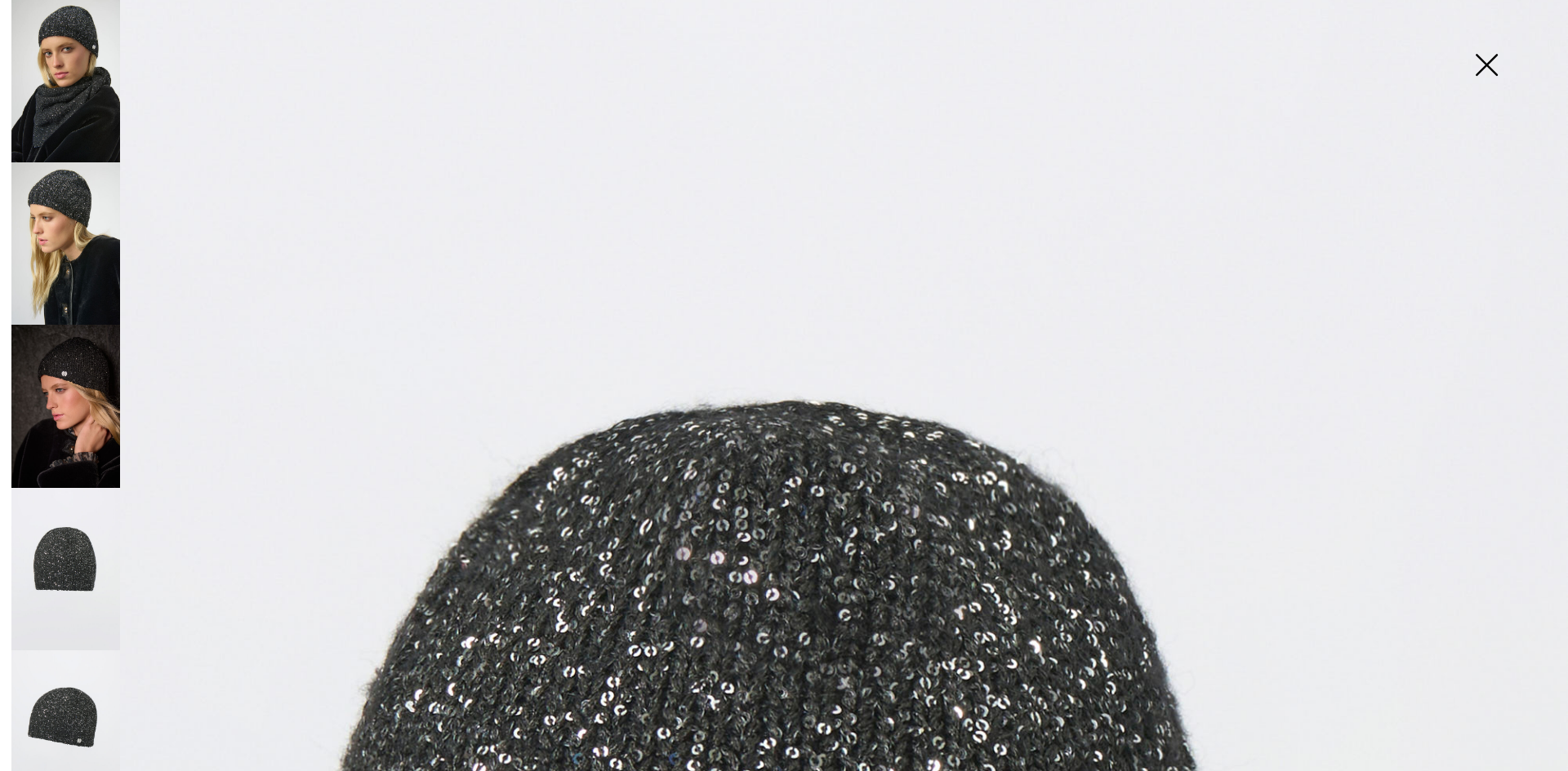
click at [1485, 73] on img at bounding box center [1486, 65] width 82 height 84
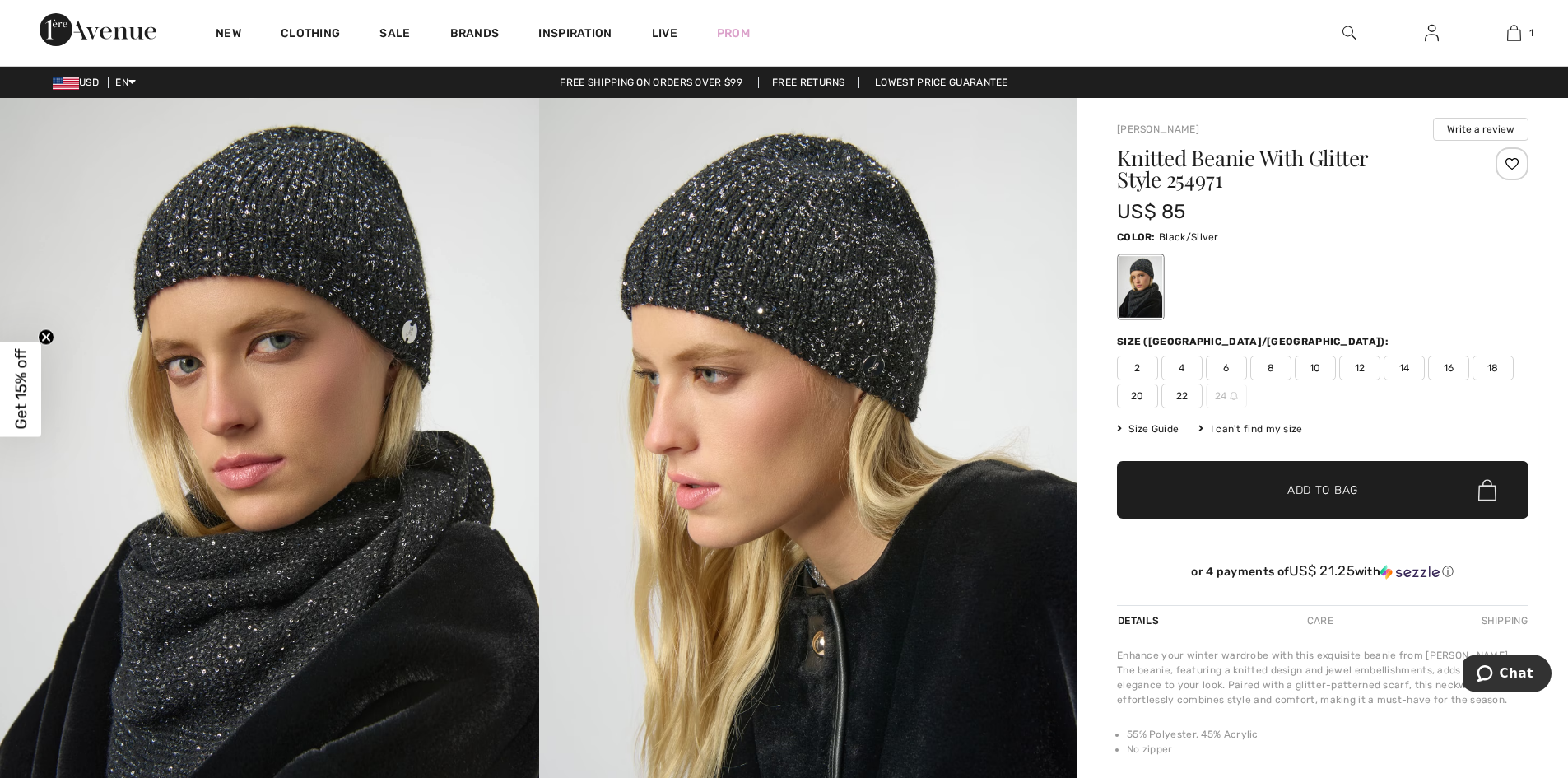
click at [231, 238] on img at bounding box center [270, 502] width 539 height 808
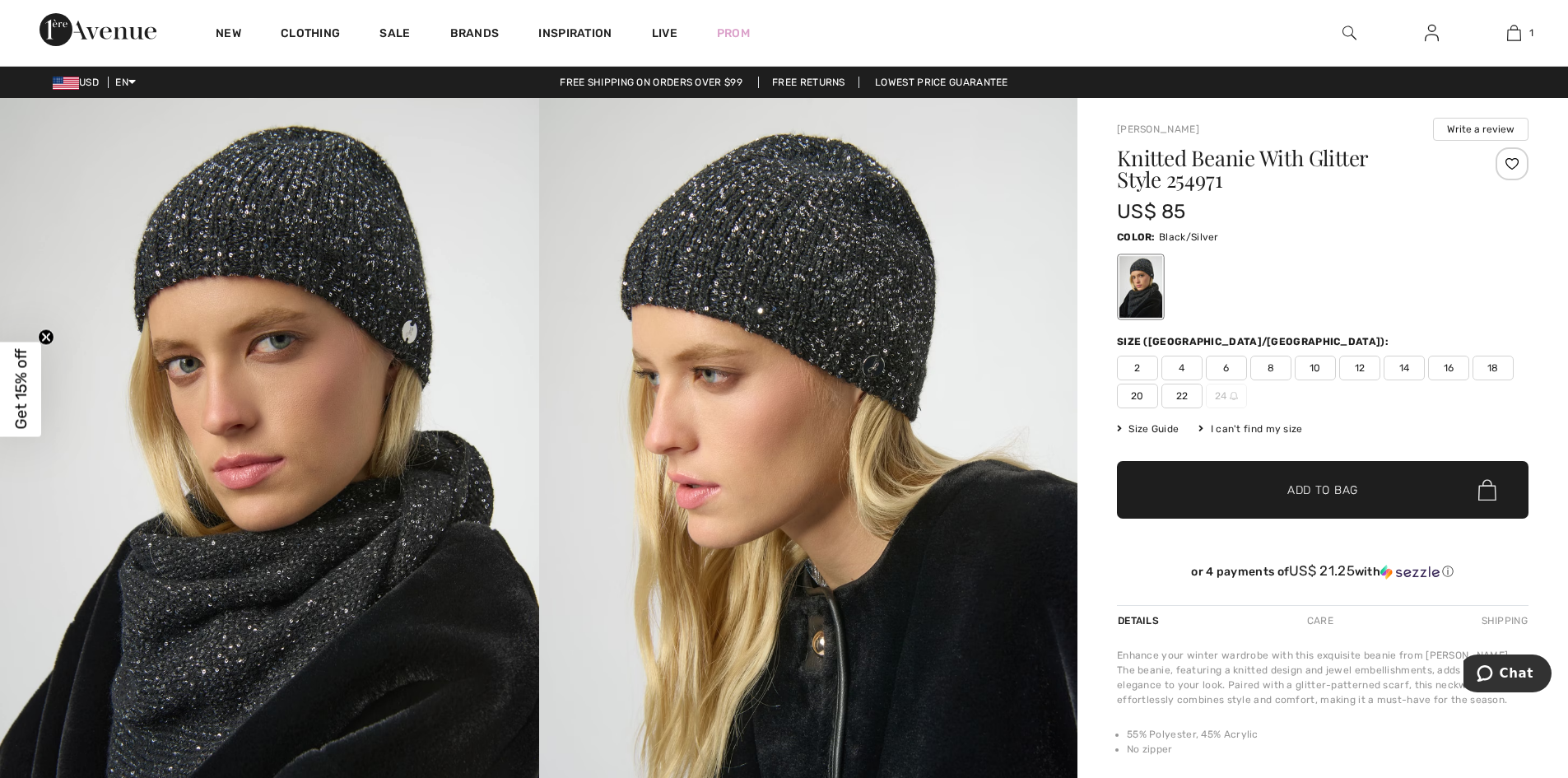
click at [1165, 428] on span "Size Guide" at bounding box center [1148, 429] width 62 height 15
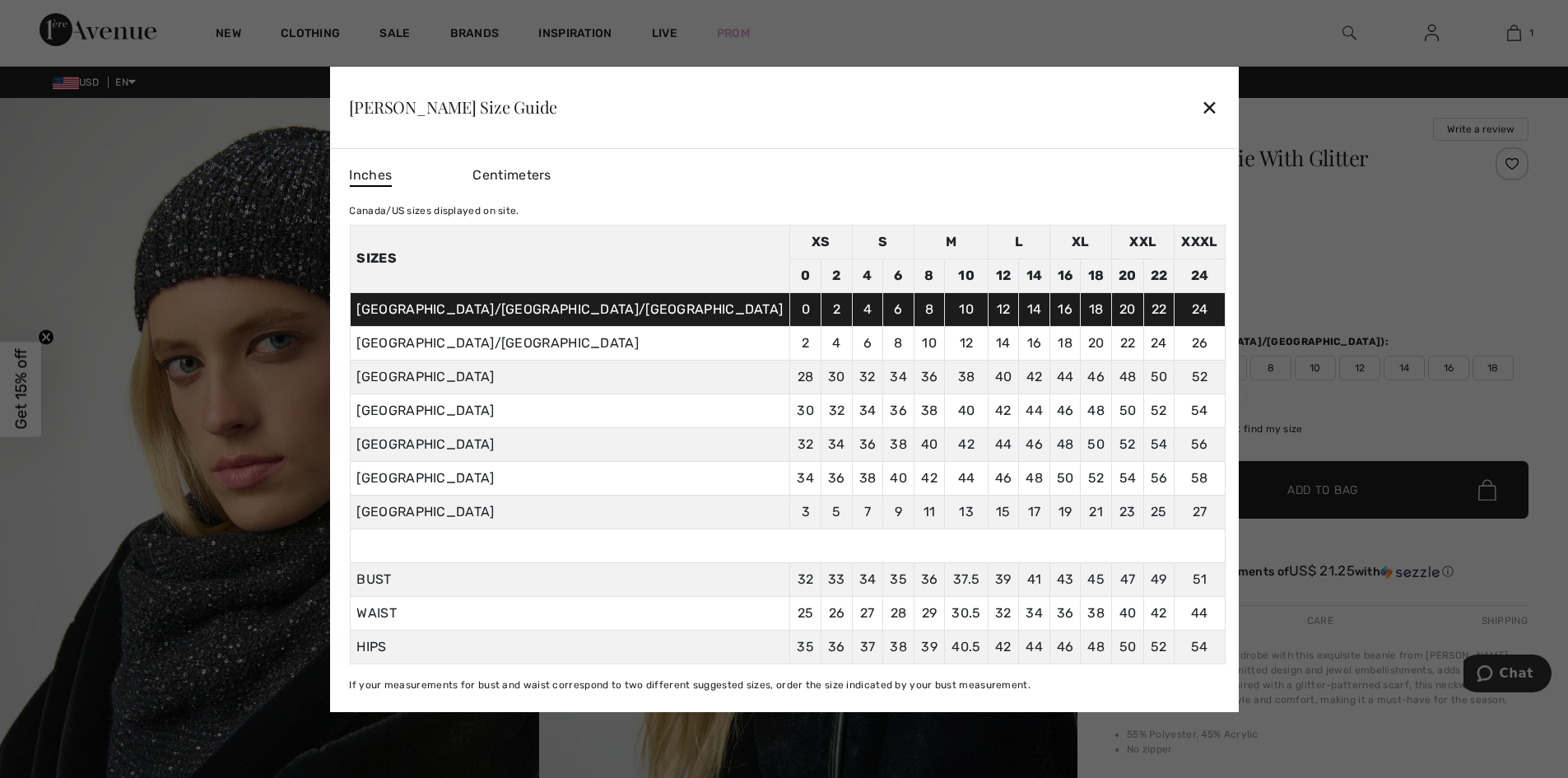
click at [1201, 113] on div "✕" at bounding box center [1210, 108] width 17 height 35
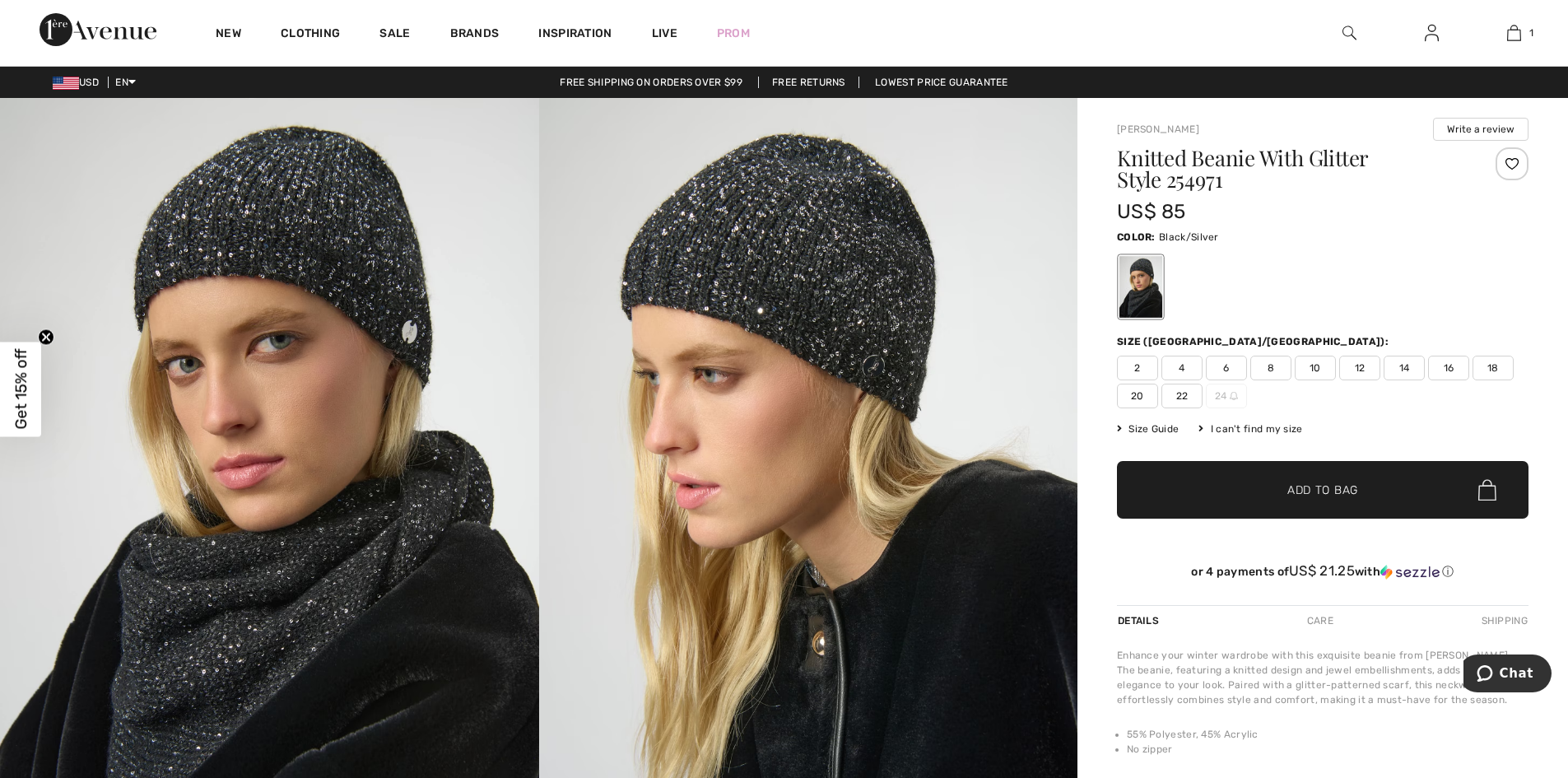
click at [1165, 427] on span "Size Guide" at bounding box center [1148, 429] width 62 height 15
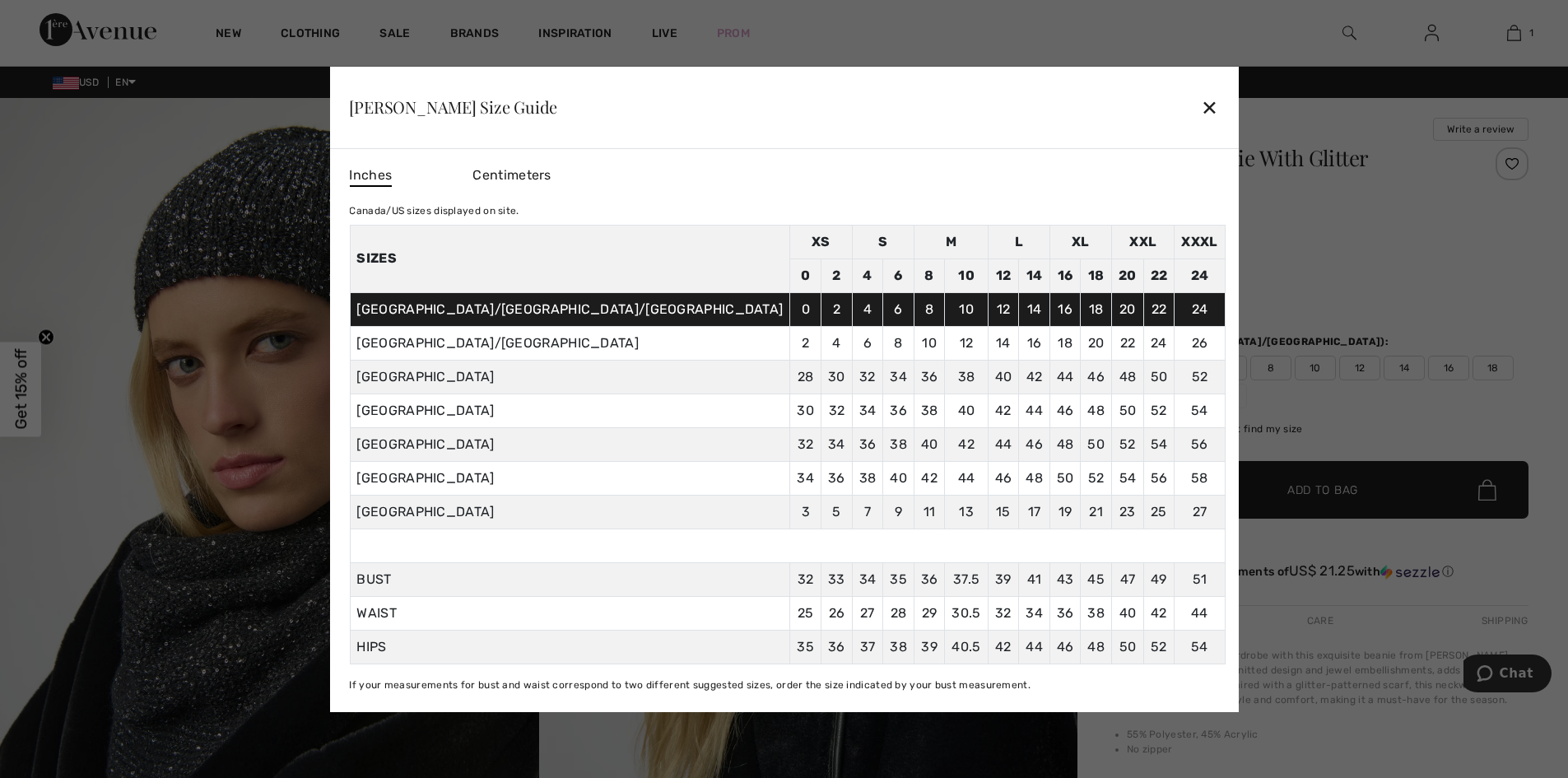
click at [1201, 108] on div "✕" at bounding box center [1210, 108] width 17 height 35
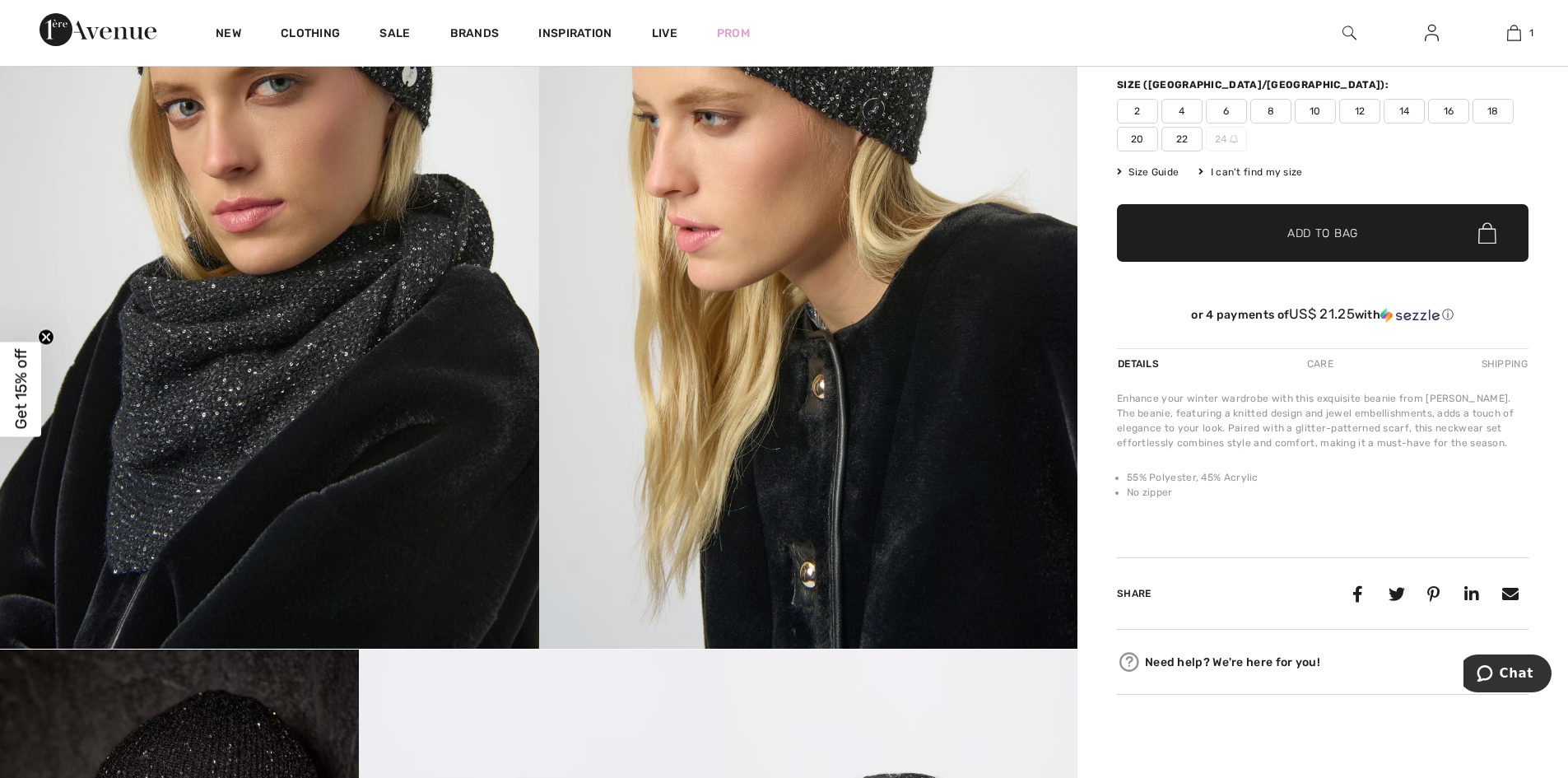
scroll to position [0, 0]
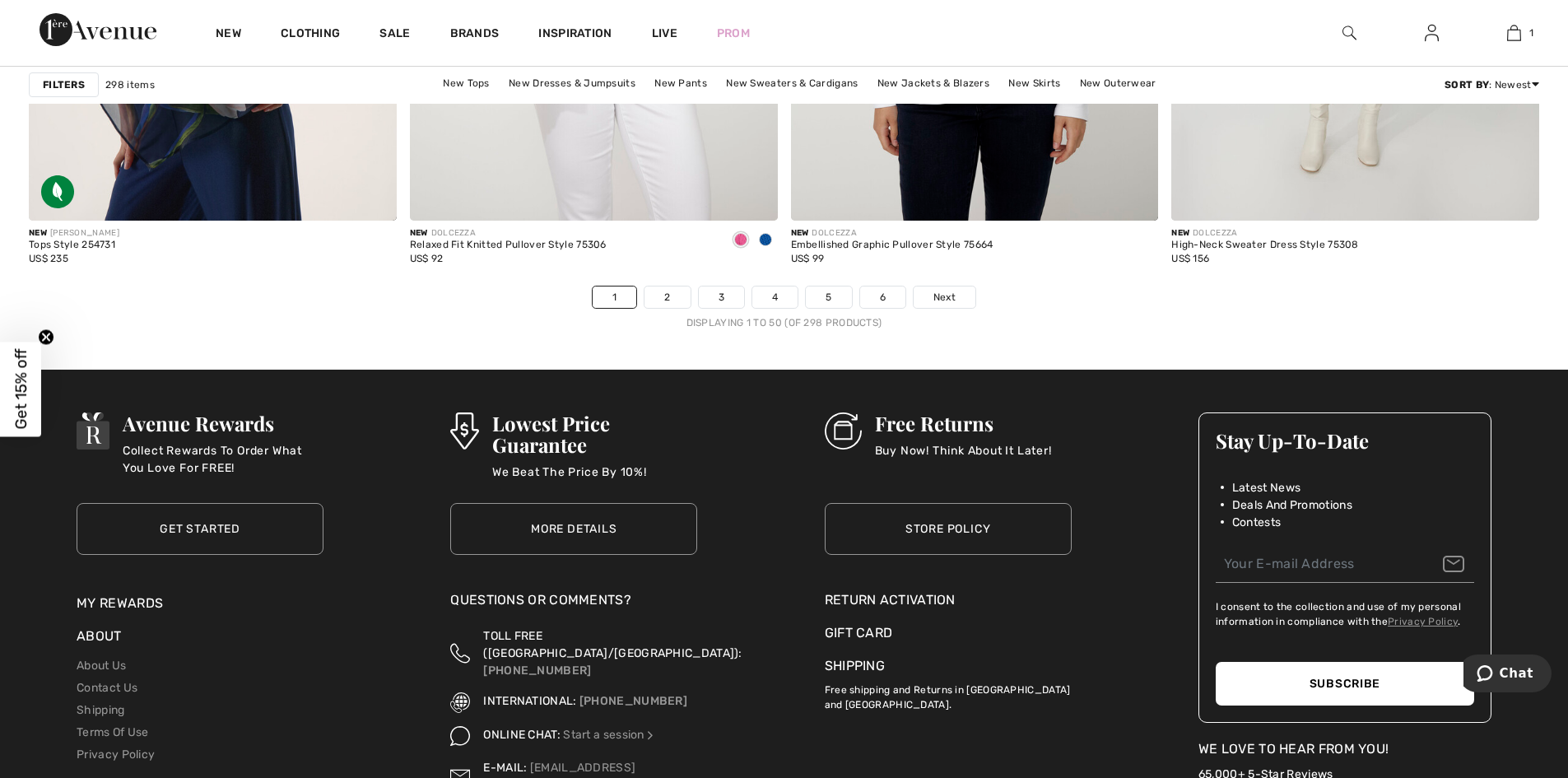
scroll to position [9615, 0]
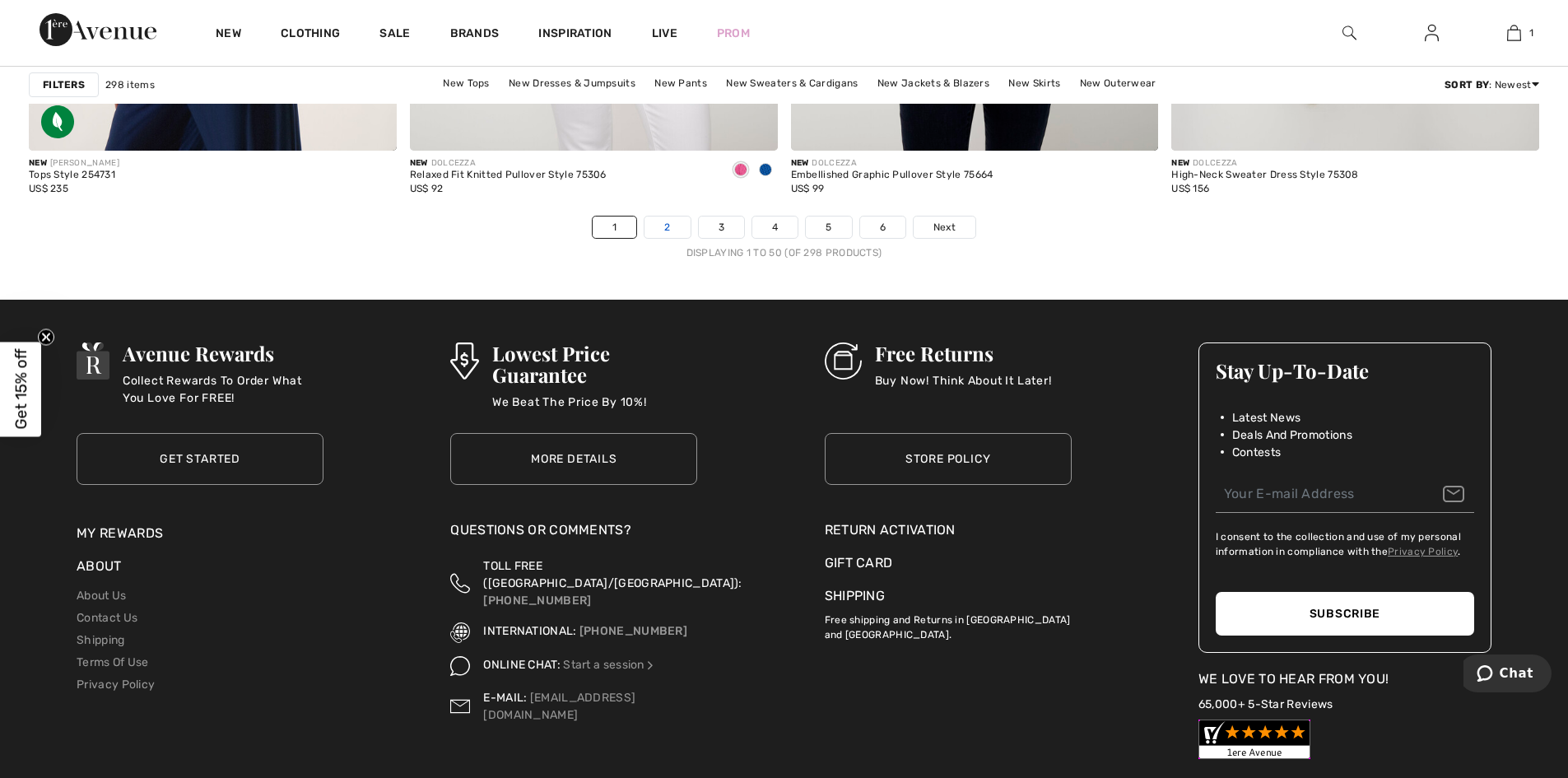
click at [663, 232] on link "2" at bounding box center [667, 227] width 46 height 21
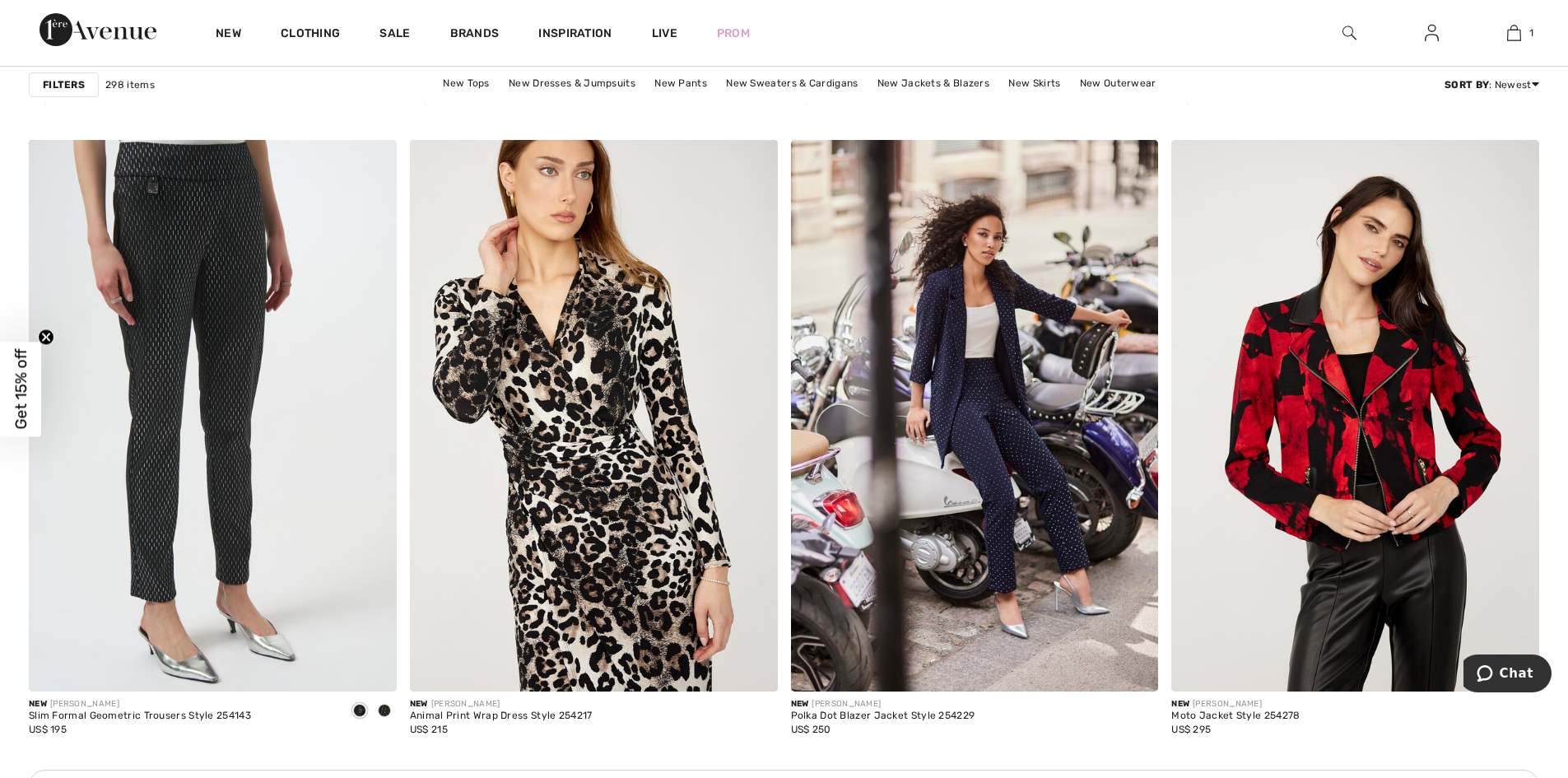
scroll to position [6934, 0]
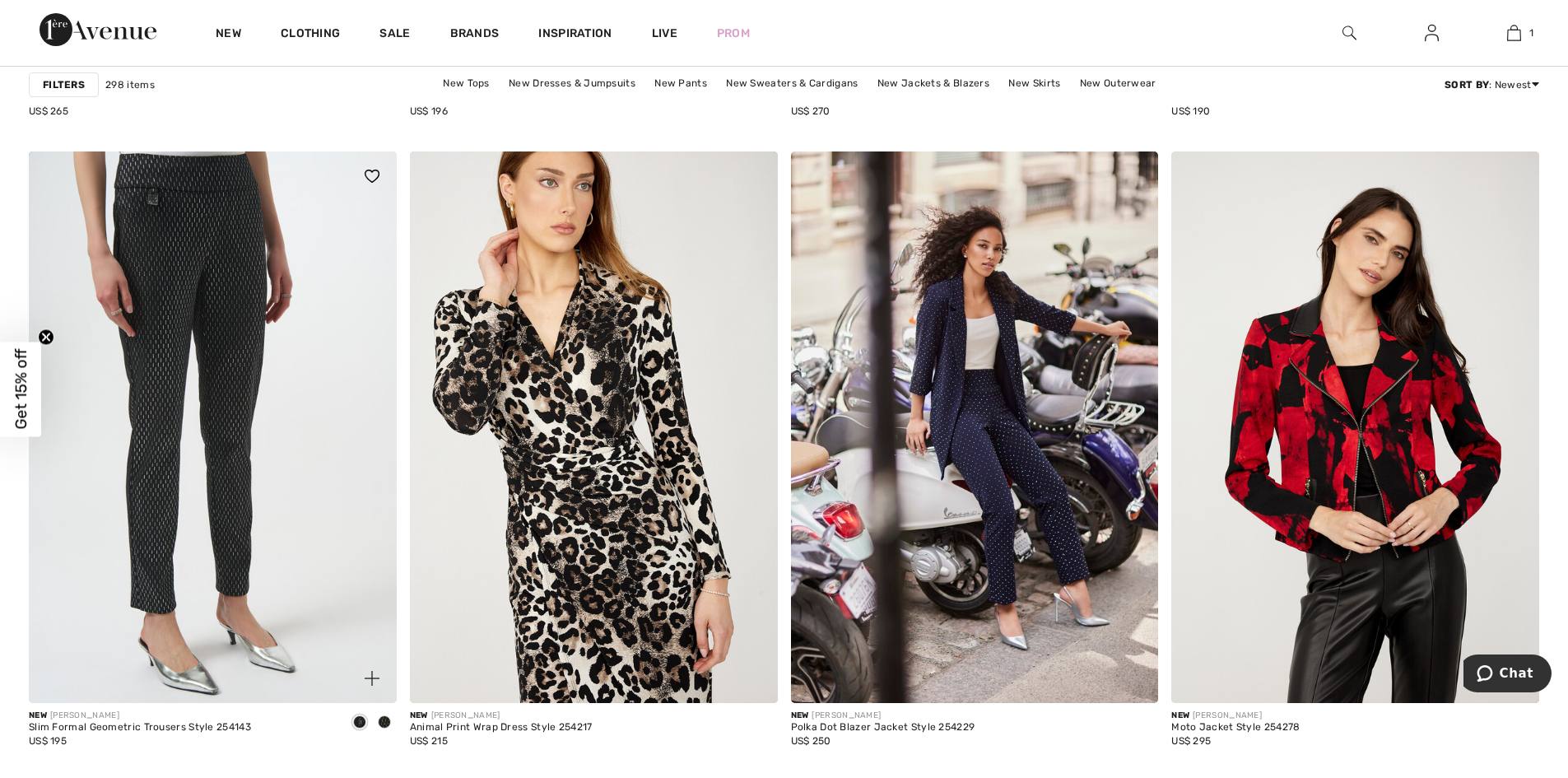
click at [381, 723] on span at bounding box center [385, 723] width 14 height 14
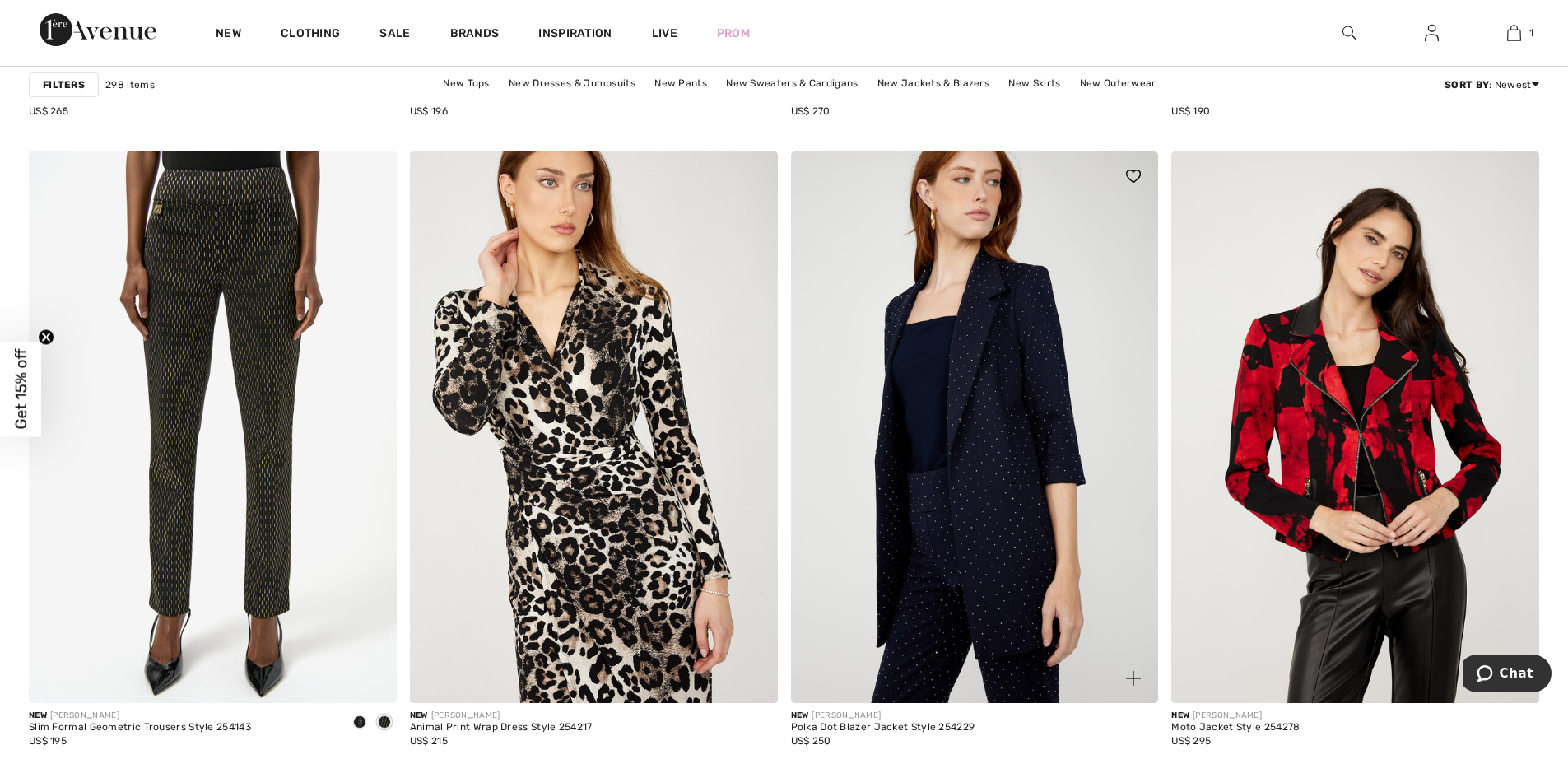
click at [1005, 556] on img at bounding box center [975, 427] width 368 height 552
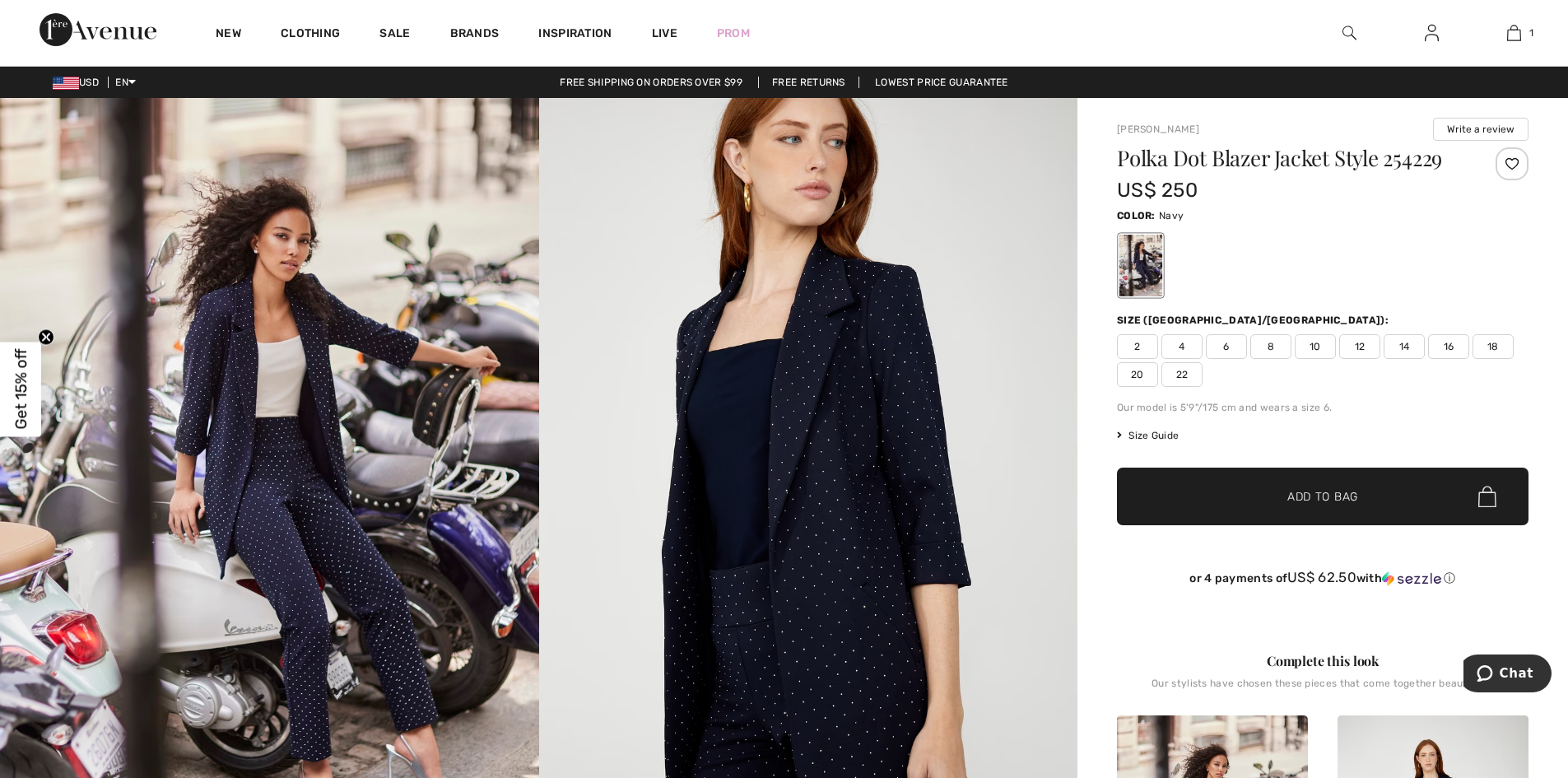
click at [742, 613] on img at bounding box center [809, 502] width 539 height 809
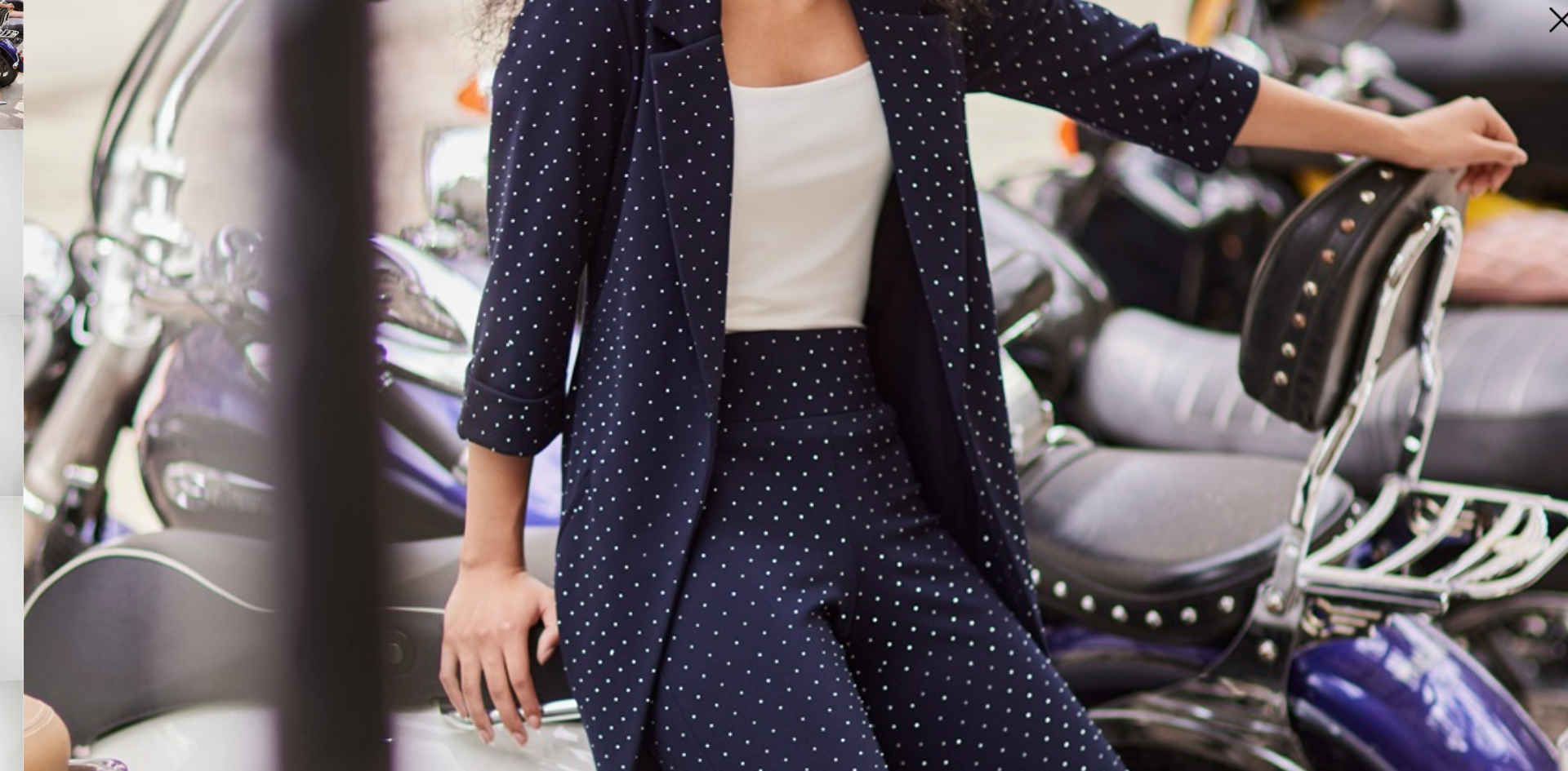
scroll to position [583, 0]
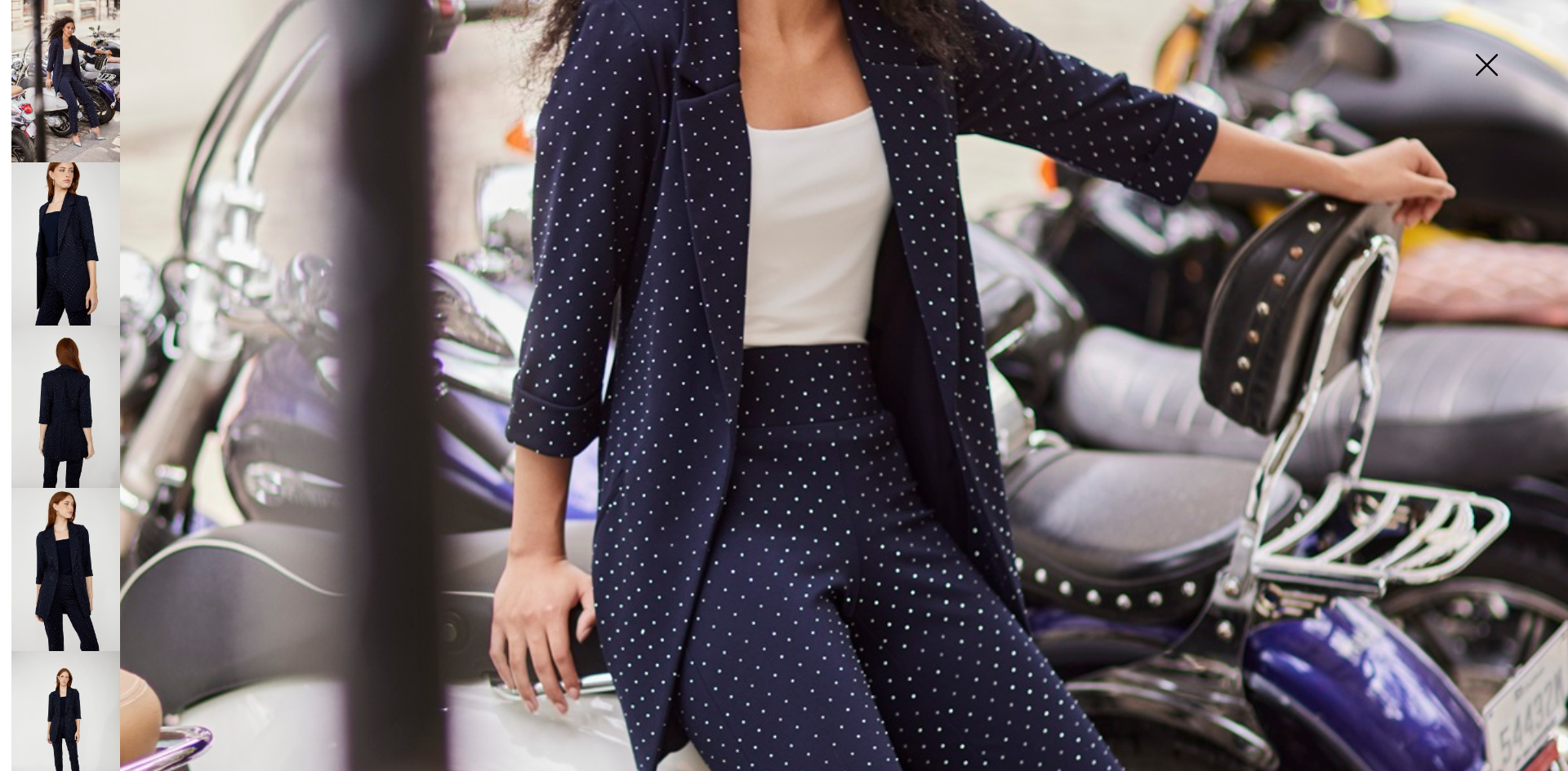
click at [72, 703] on img at bounding box center [65, 733] width 109 height 163
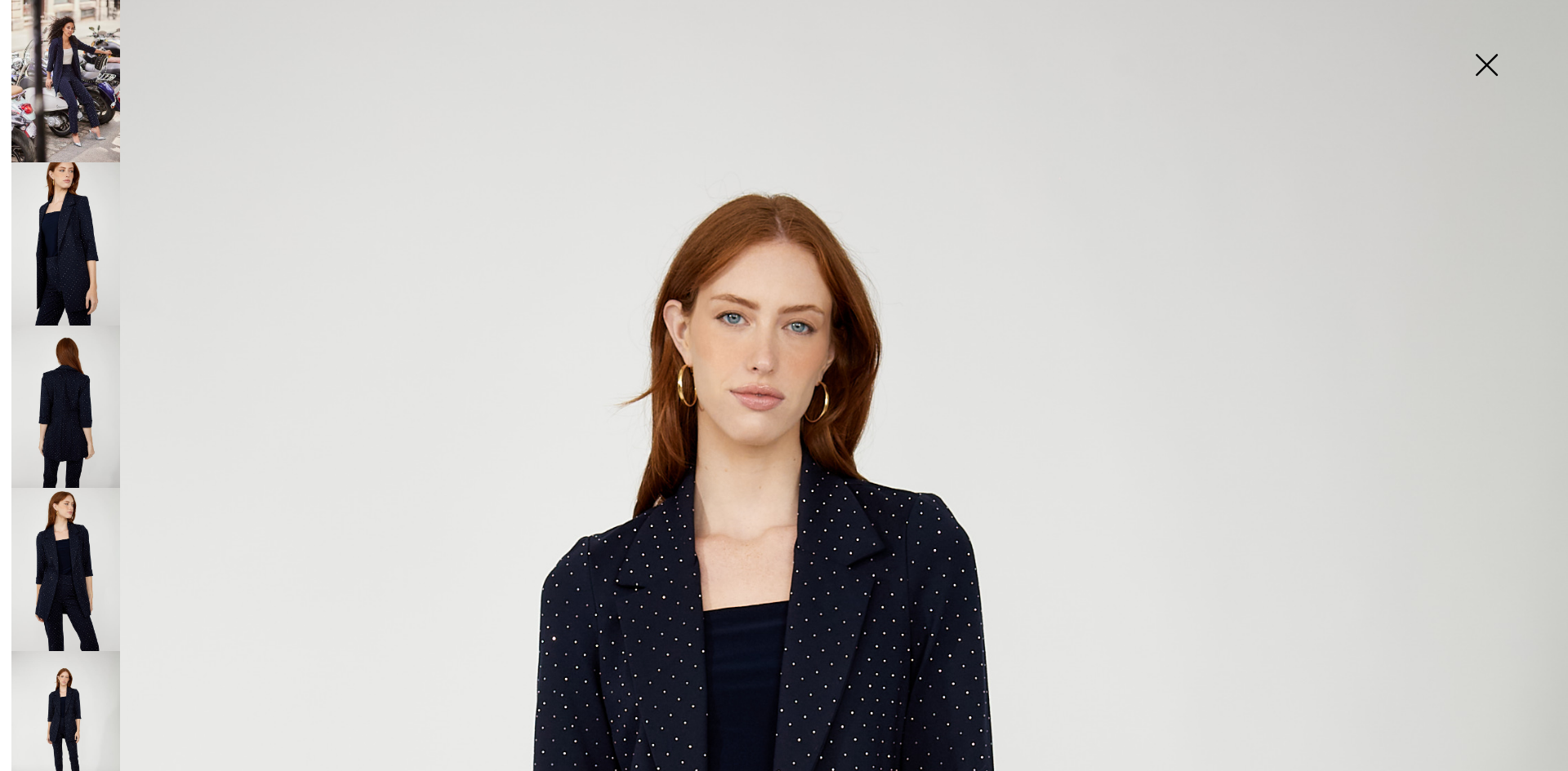
scroll to position [0, 0]
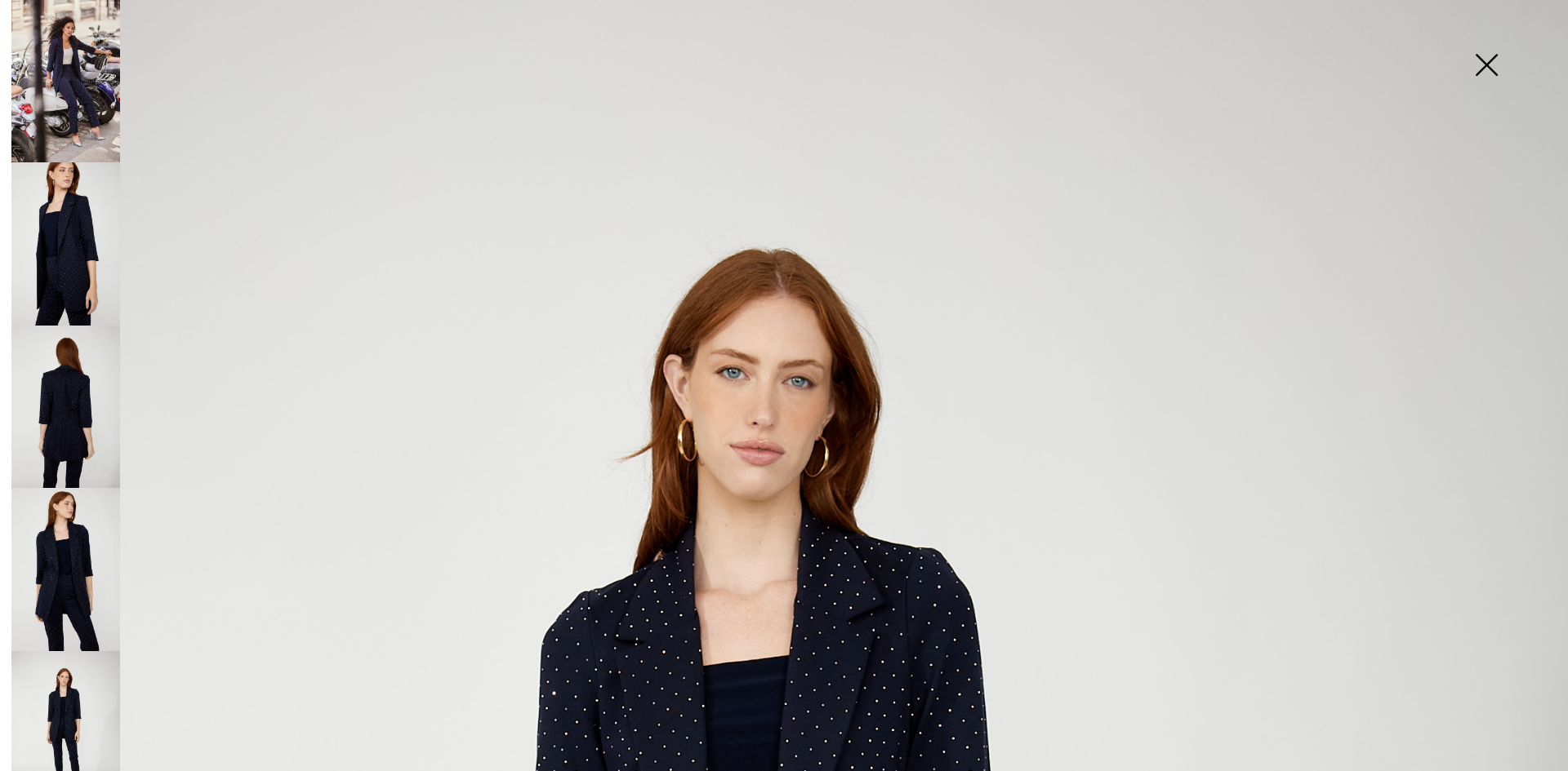
click at [68, 688] on img at bounding box center [65, 733] width 109 height 163
click at [1481, 68] on img at bounding box center [1486, 65] width 82 height 84
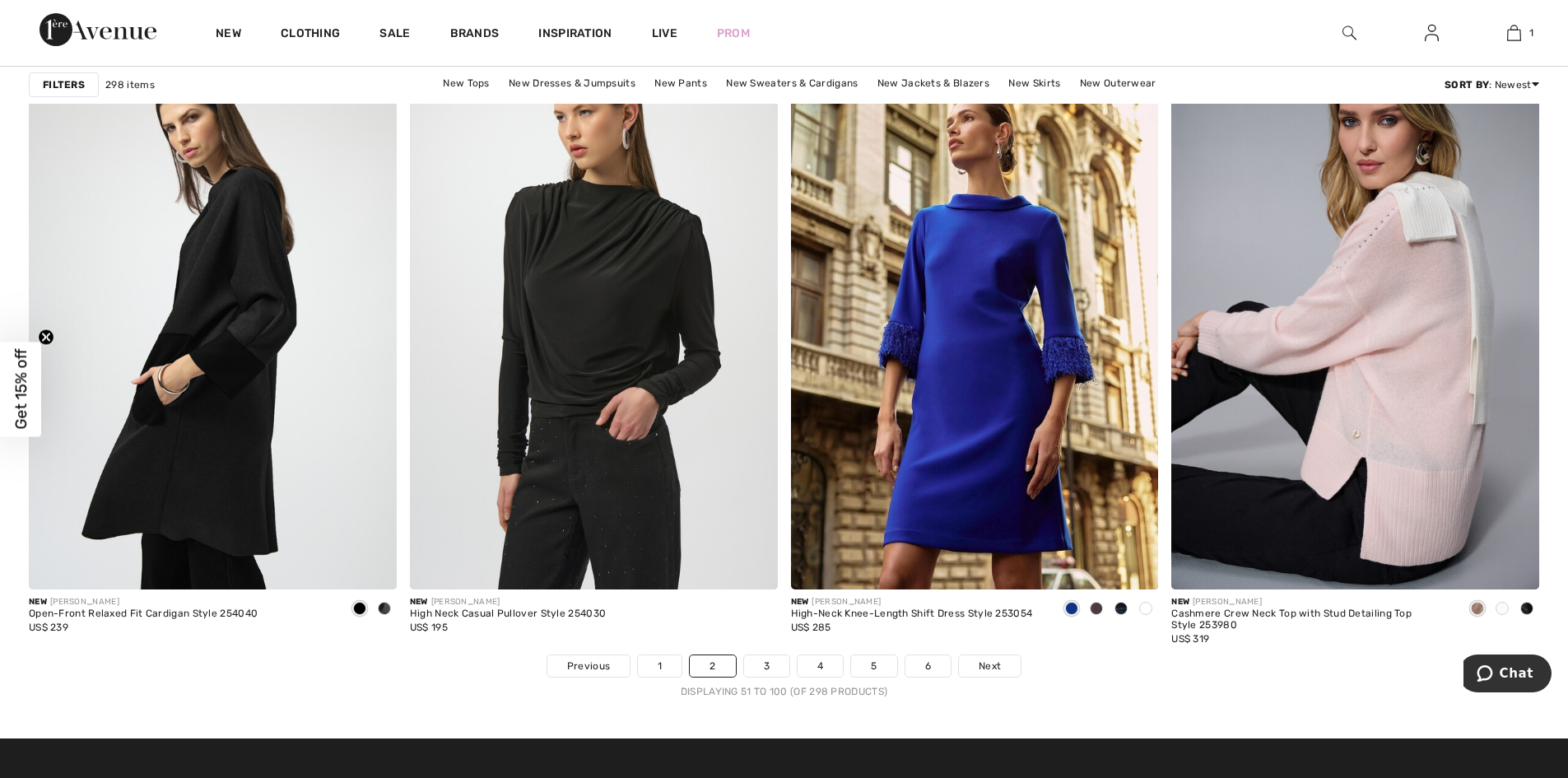
scroll to position [9188, 0]
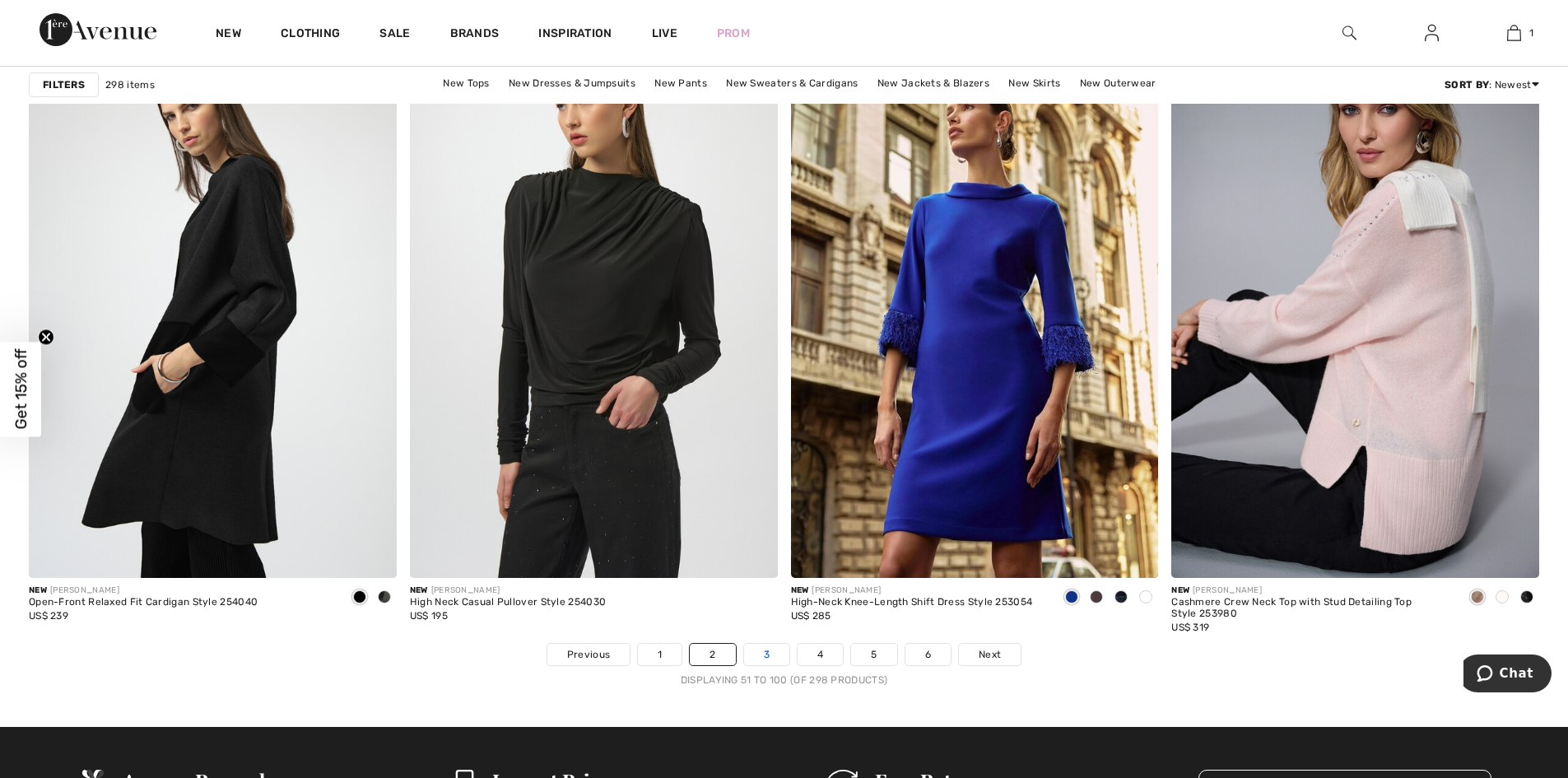
click at [769, 652] on link "3" at bounding box center [766, 655] width 46 height 21
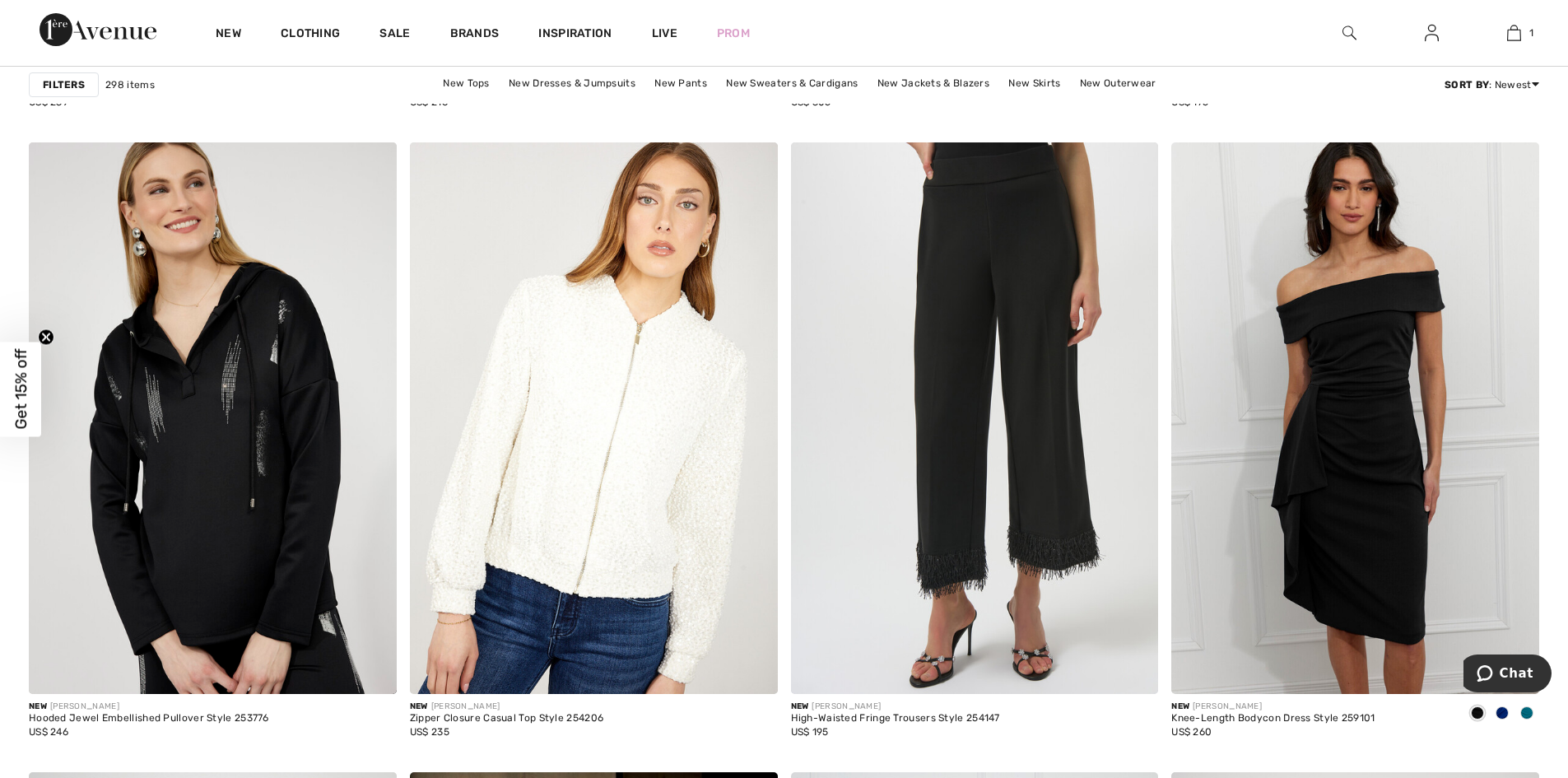
scroll to position [8453, 0]
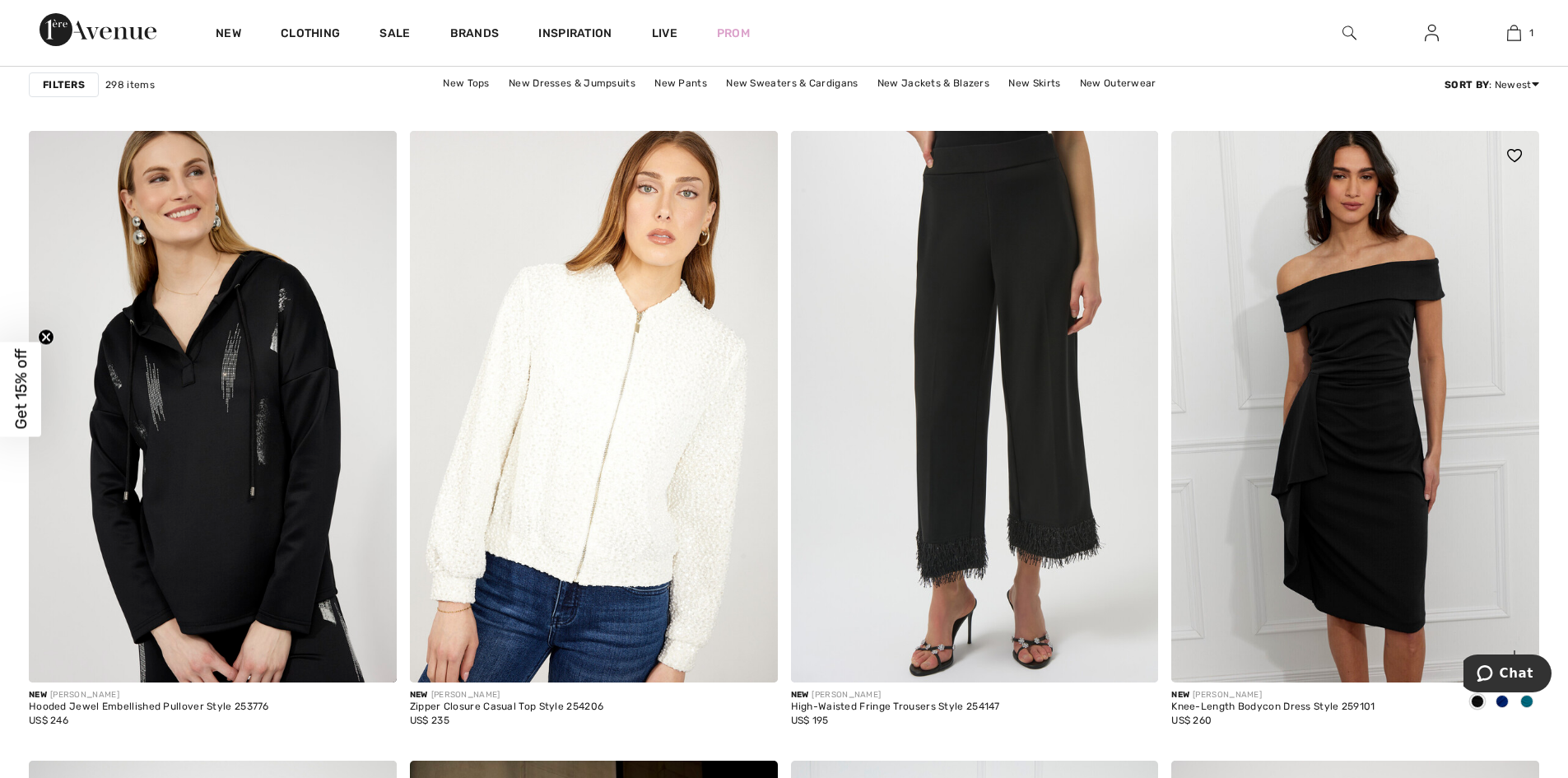
click at [1526, 706] on span at bounding box center [1527, 702] width 14 height 14
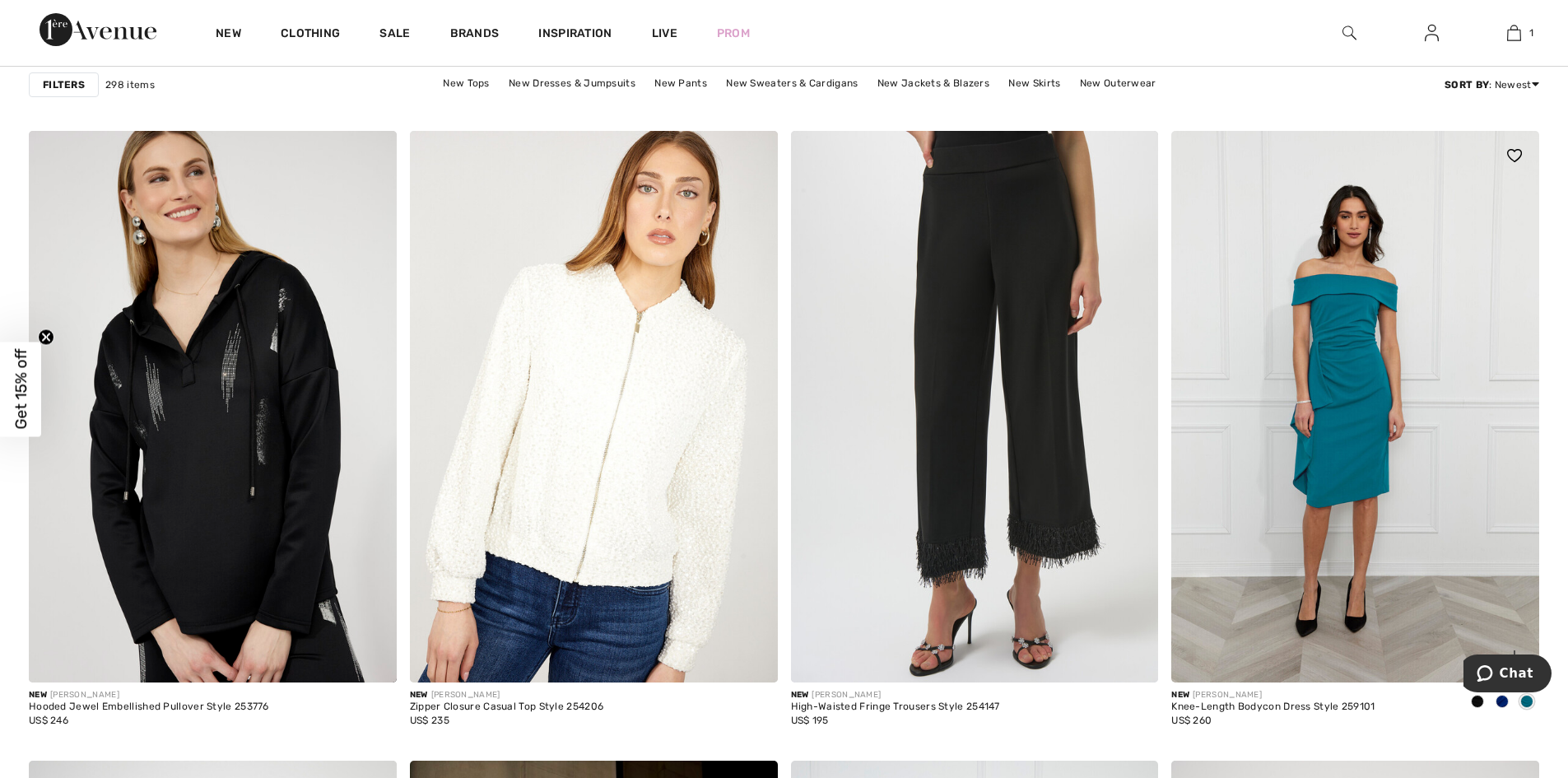
click at [1501, 708] on div at bounding box center [1502, 703] width 24 height 27
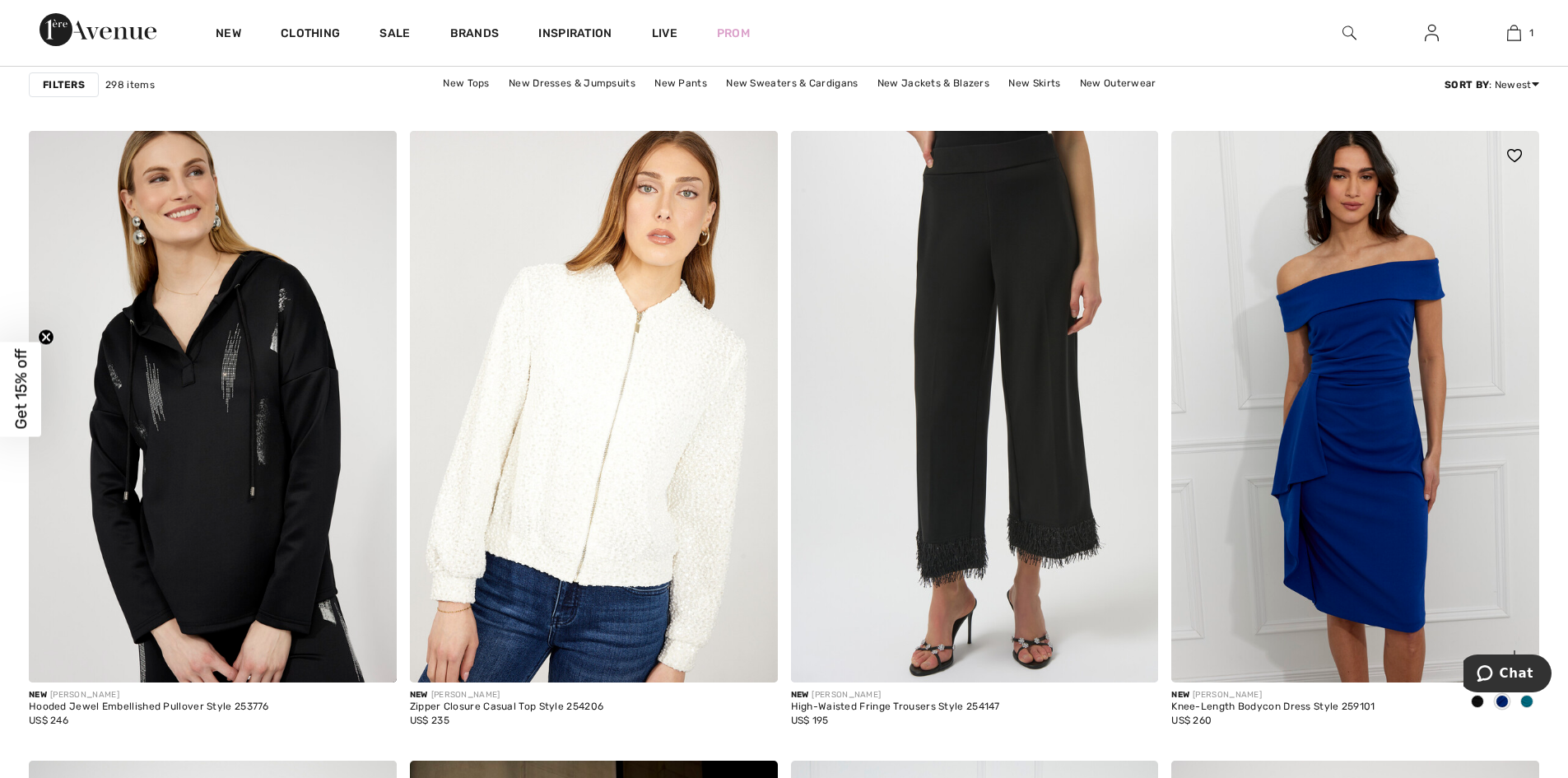
click at [1479, 700] on span at bounding box center [1478, 702] width 14 height 14
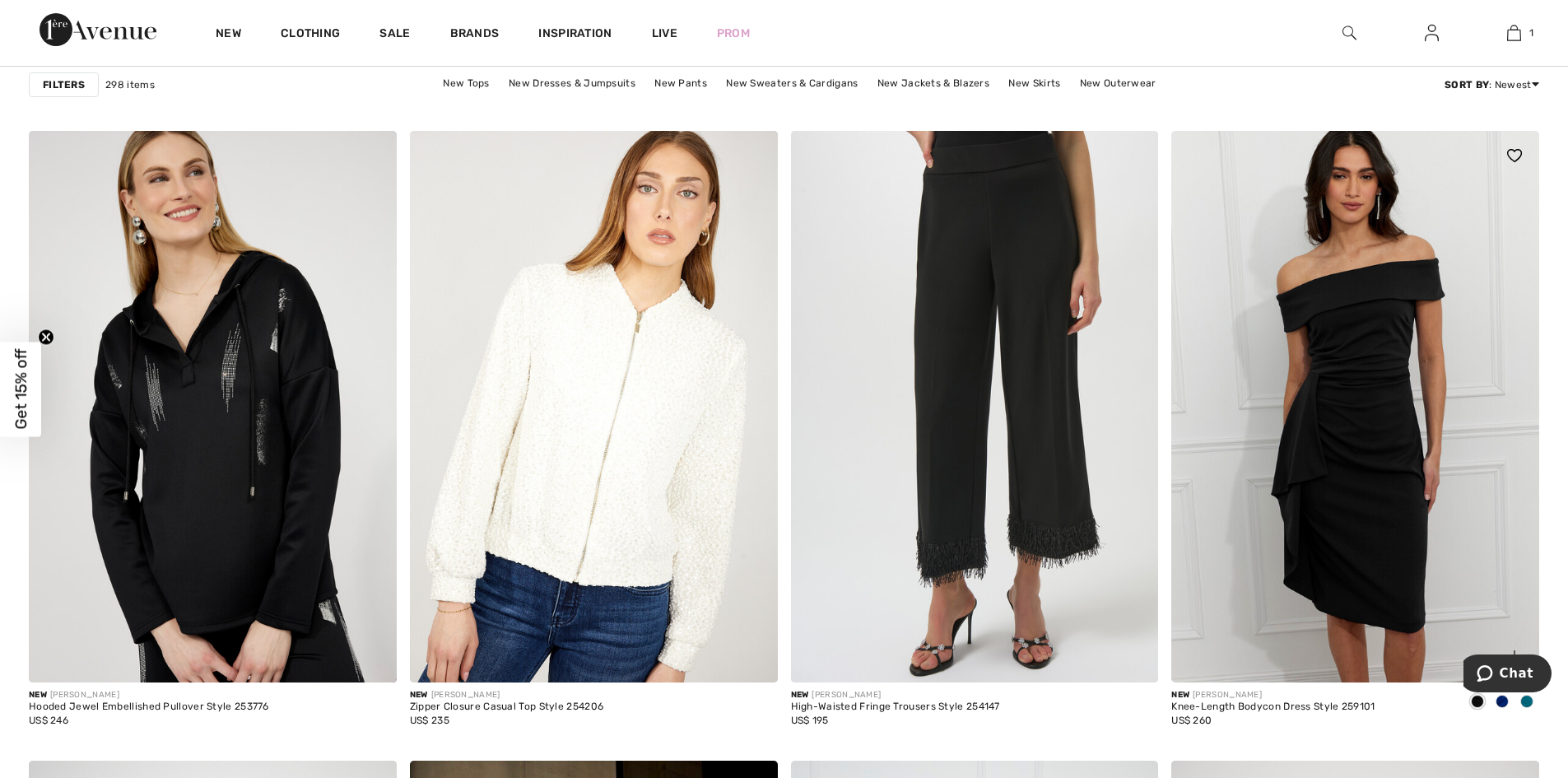
click at [1477, 703] on span at bounding box center [1478, 702] width 14 height 14
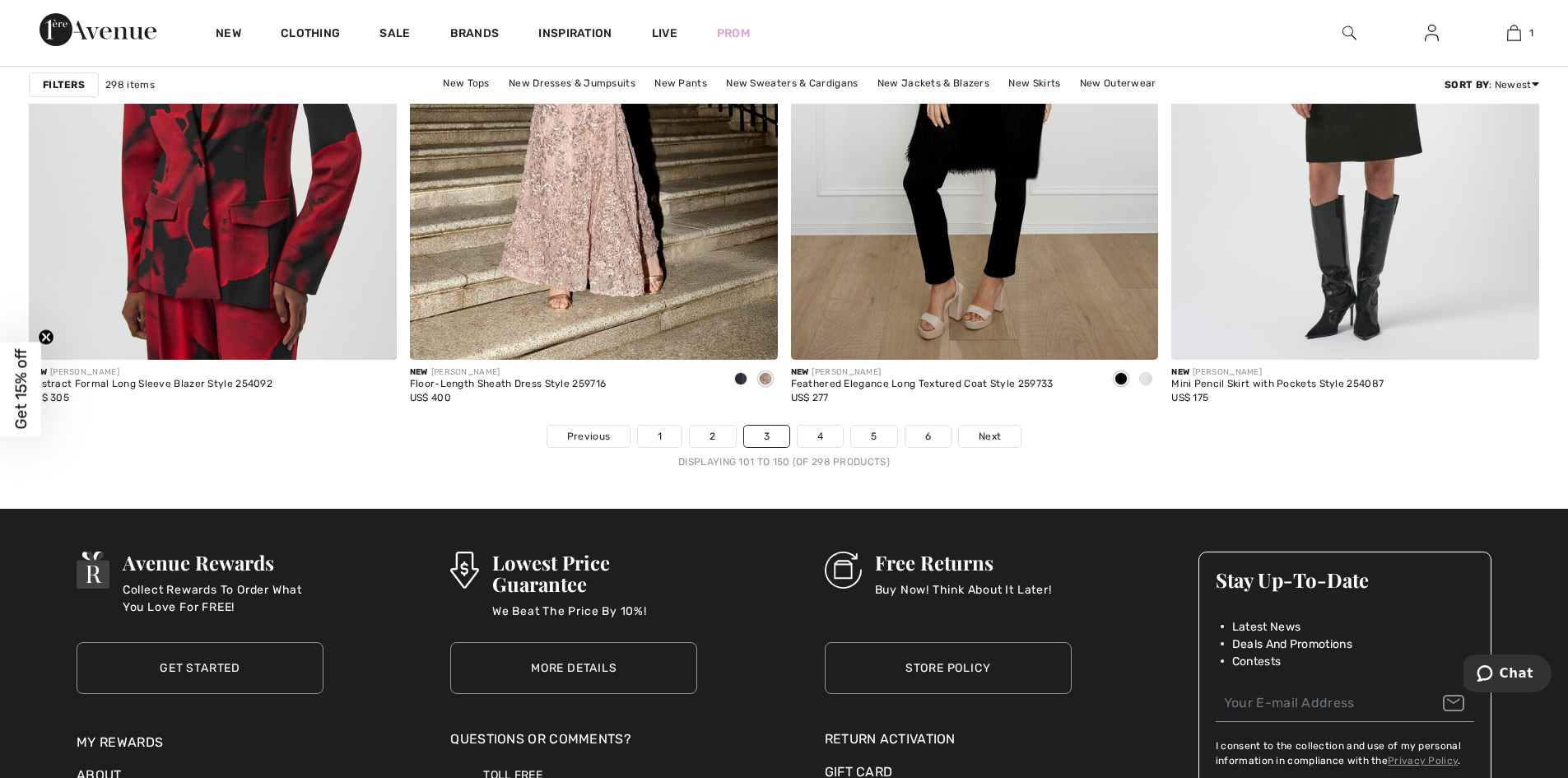
scroll to position [9486, 0]
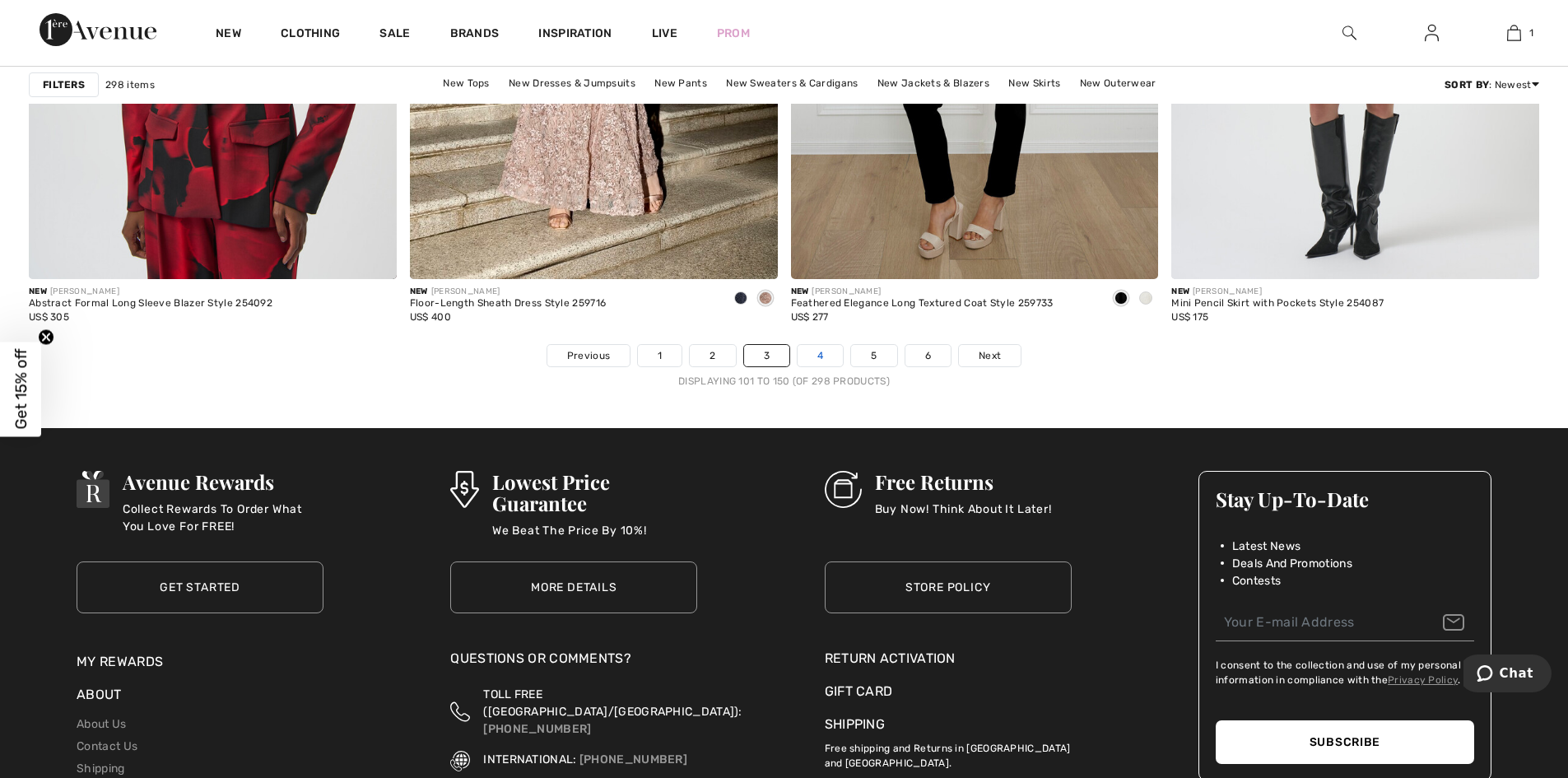
click at [824, 356] on link "4" at bounding box center [820, 356] width 46 height 21
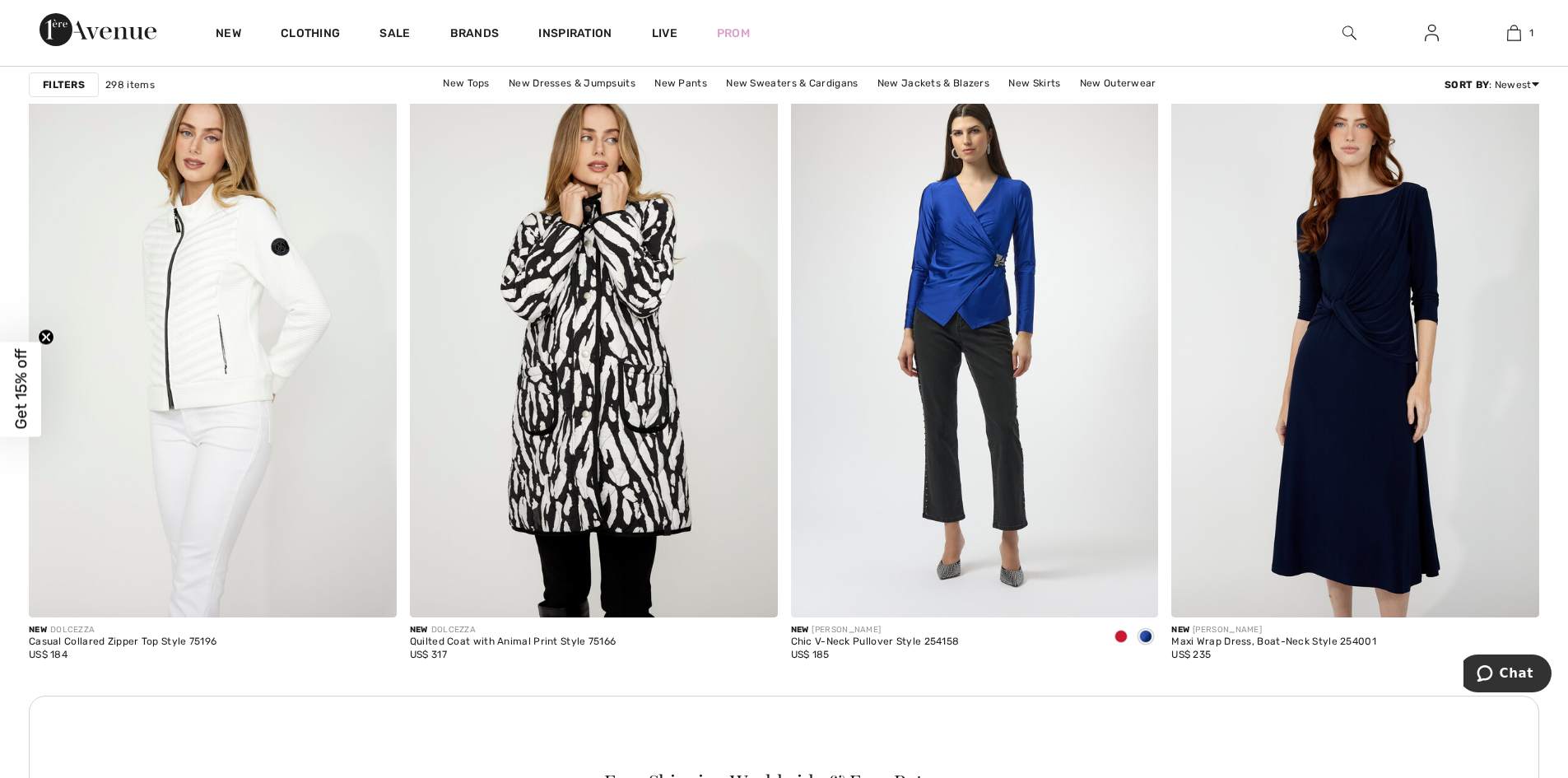
scroll to position [2102, 0]
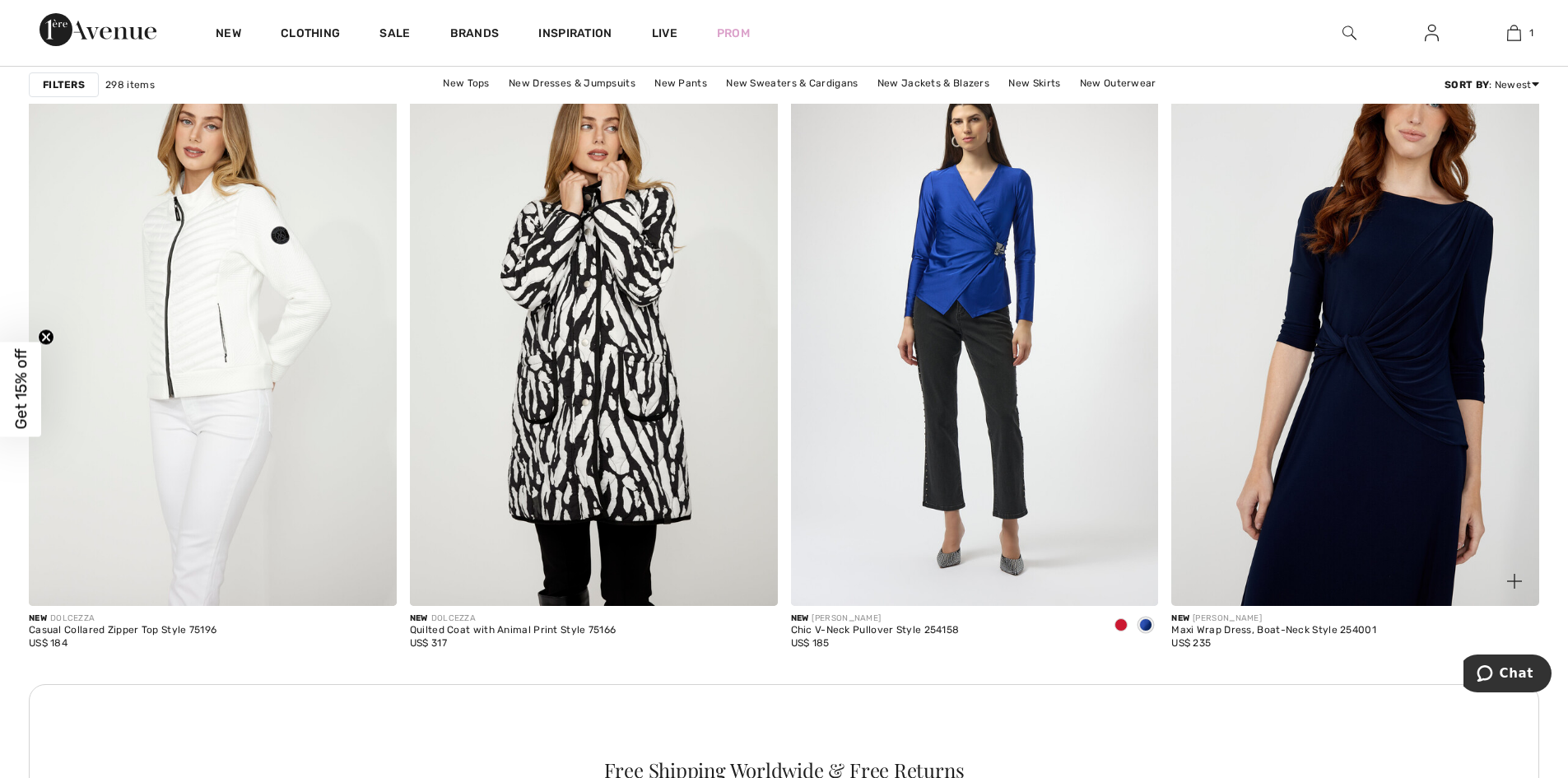
click at [1347, 409] on img at bounding box center [1355, 329] width 368 height 552
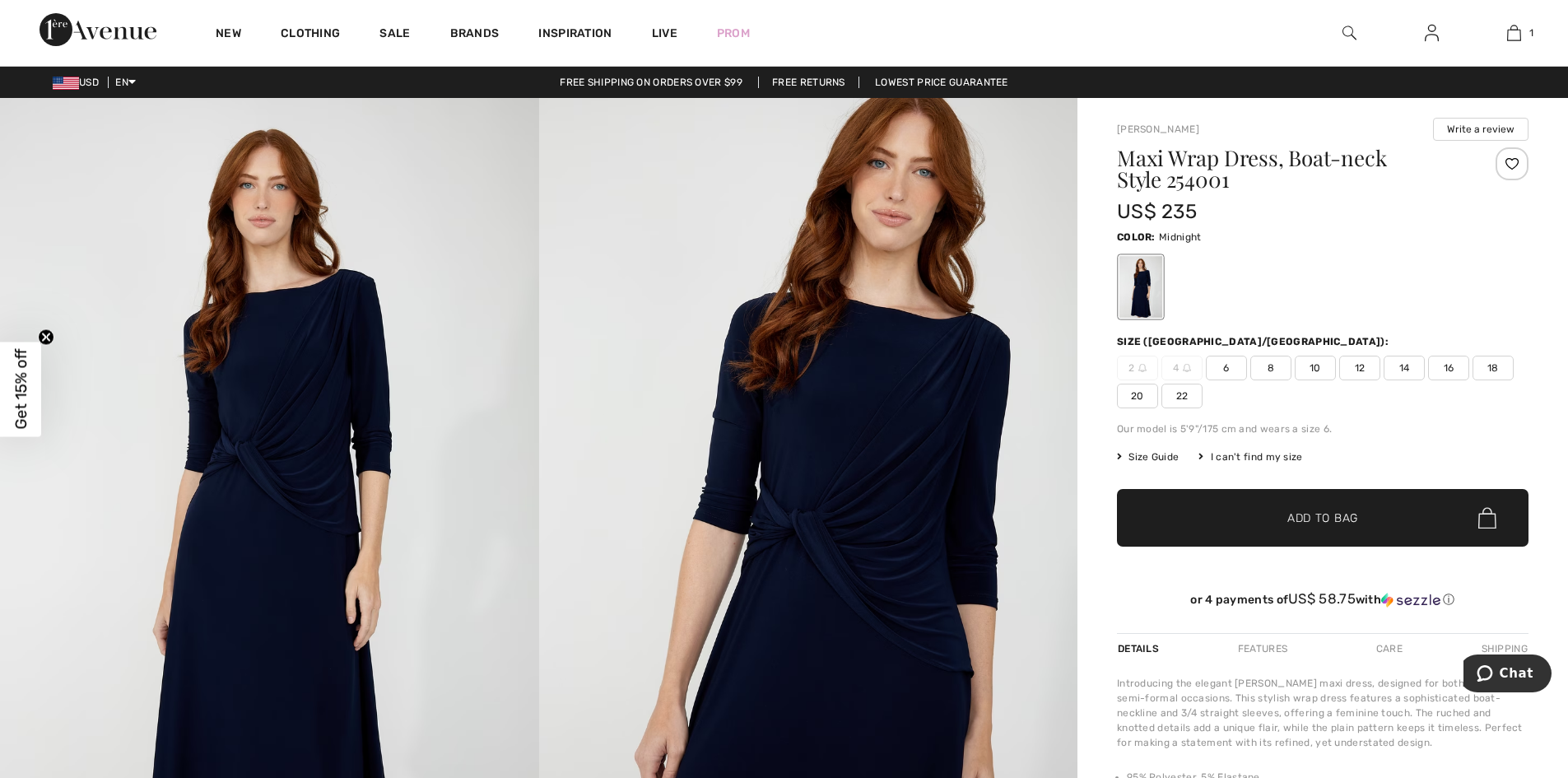
click at [305, 471] on img at bounding box center [270, 502] width 539 height 809
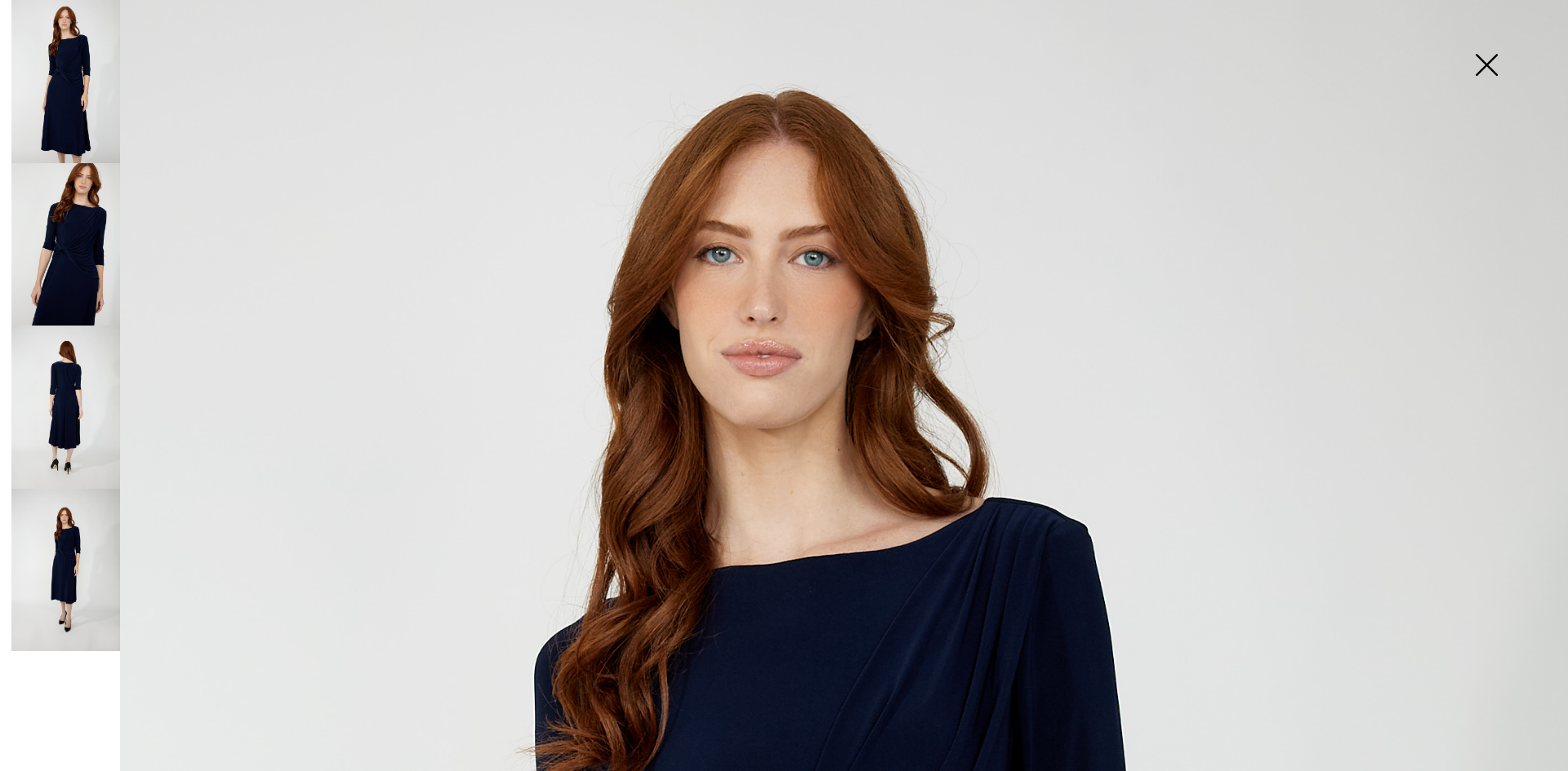
click at [1482, 58] on img at bounding box center [1486, 65] width 82 height 84
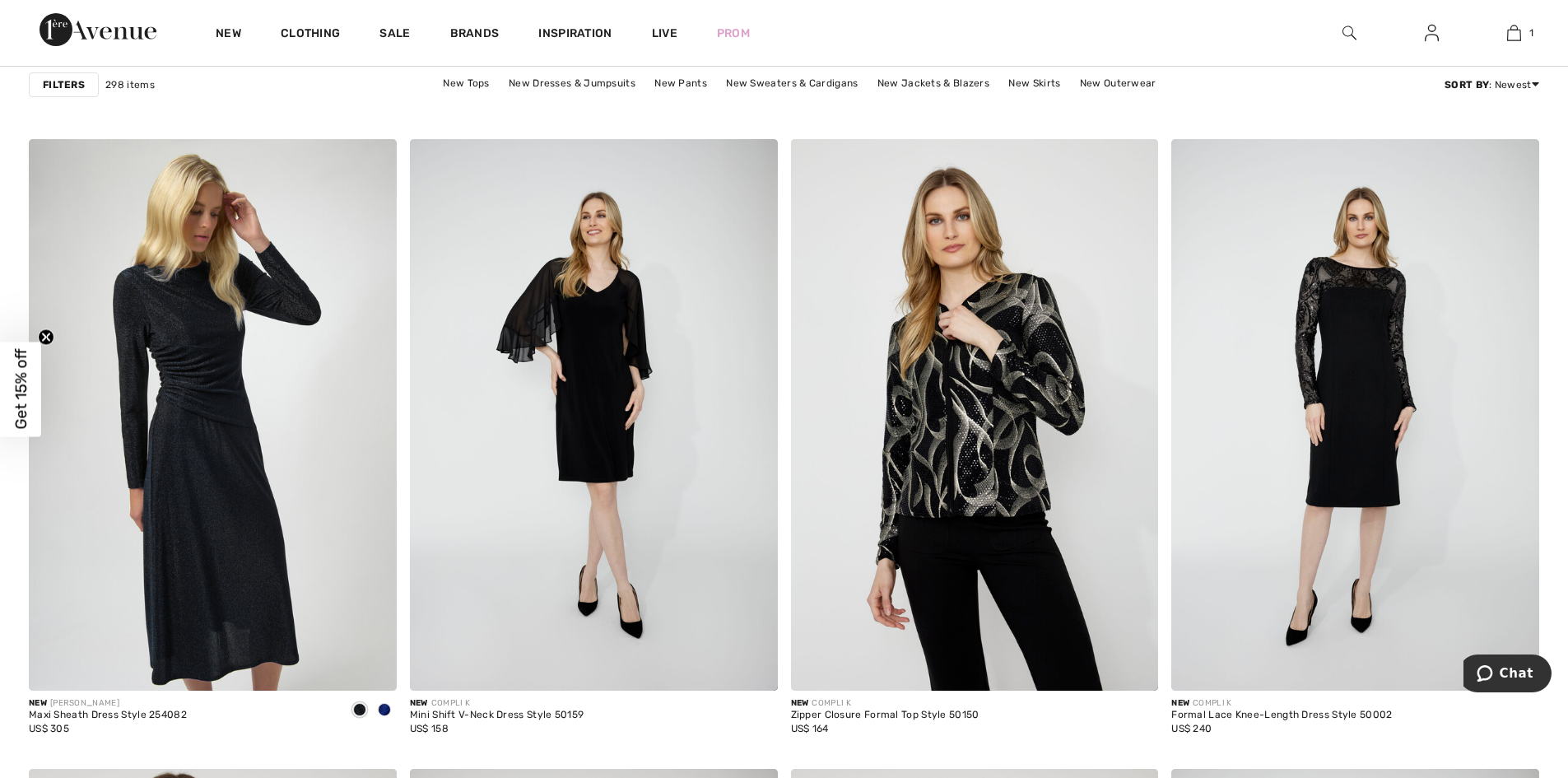
scroll to position [8456, 0]
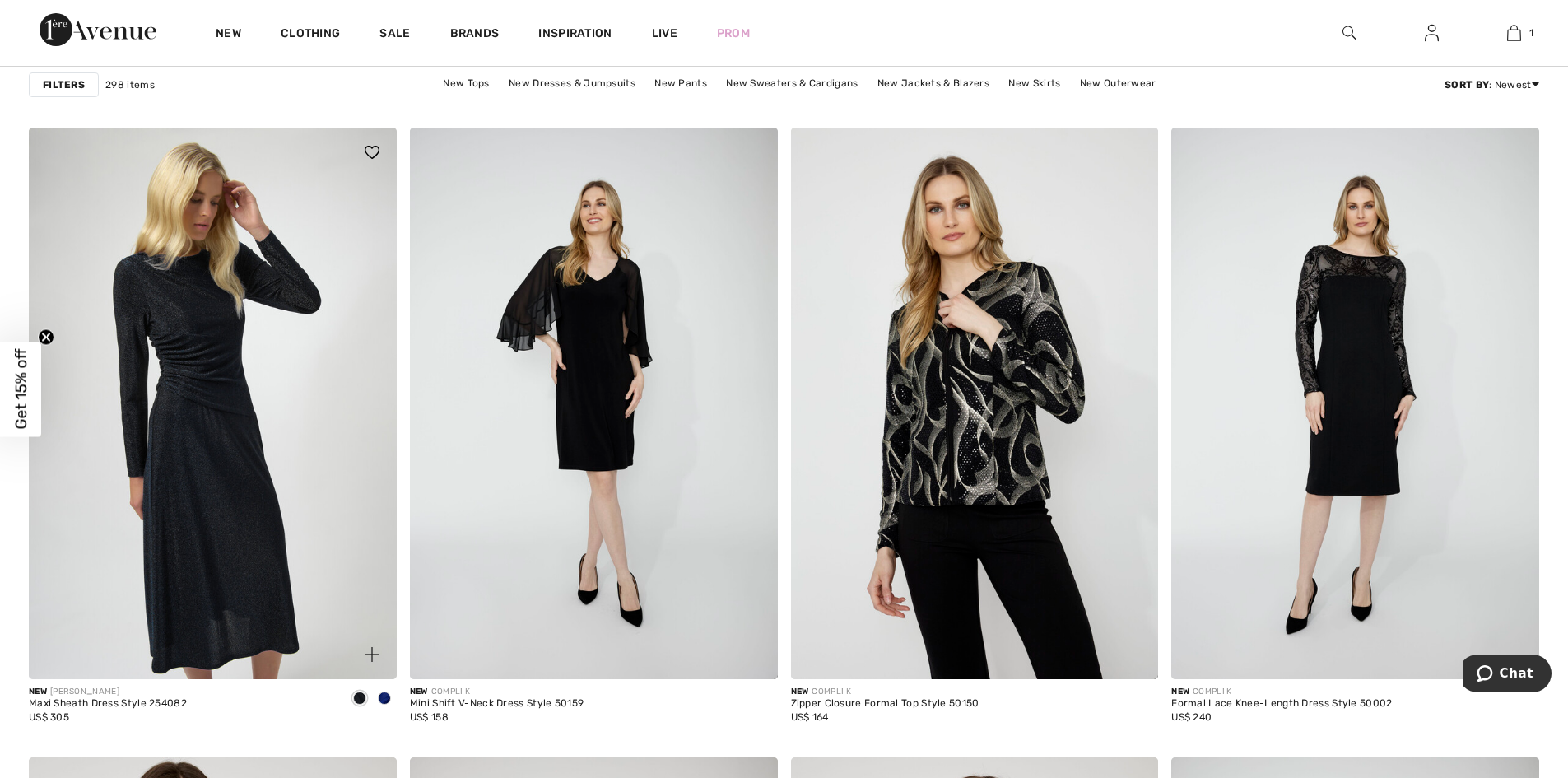
click at [390, 697] on span at bounding box center [385, 698] width 14 height 14
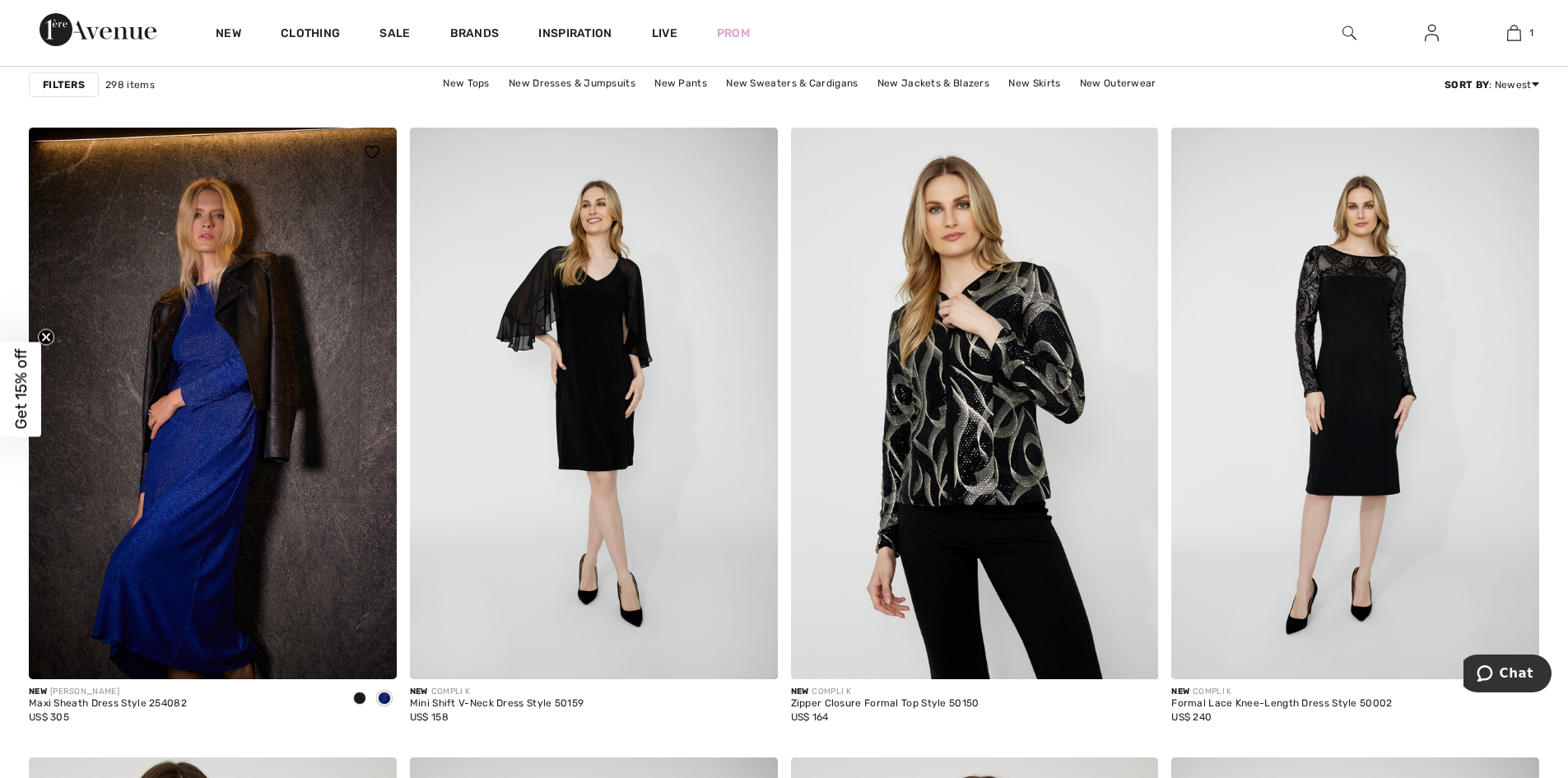
click at [358, 698] on span at bounding box center [360, 698] width 14 height 14
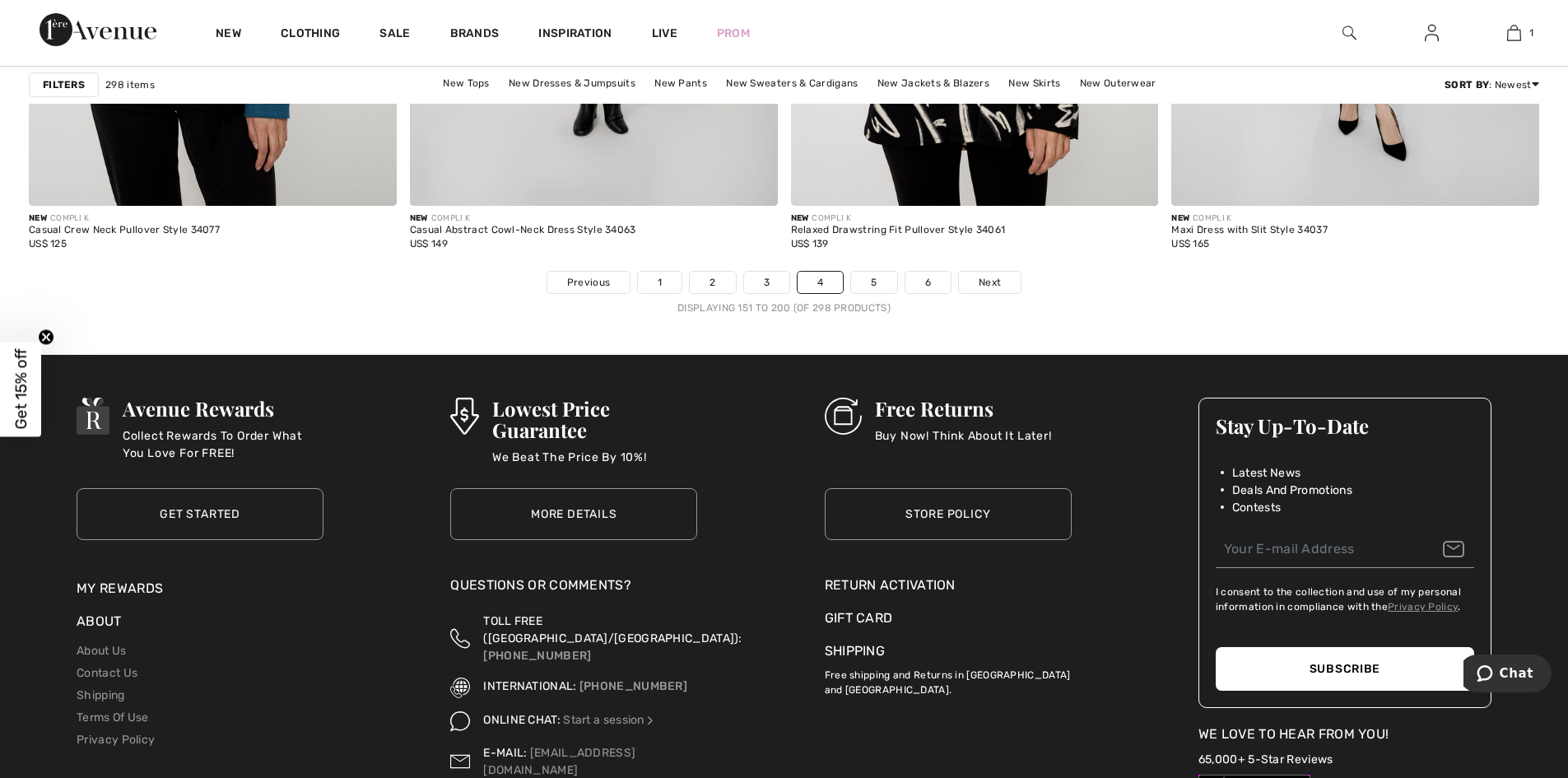
scroll to position [9572, 0]
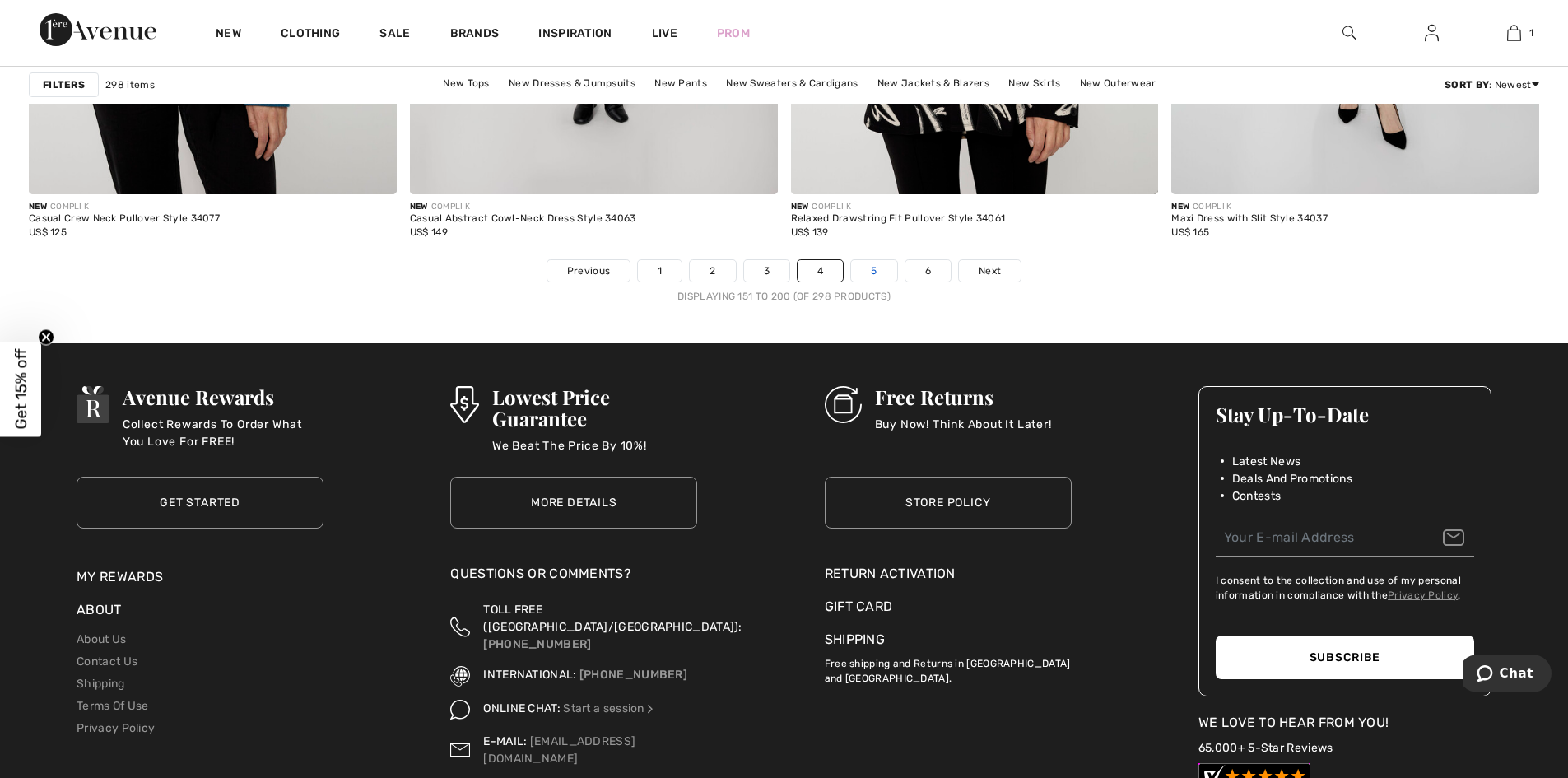
click at [872, 267] on link "5" at bounding box center [874, 271] width 46 height 21
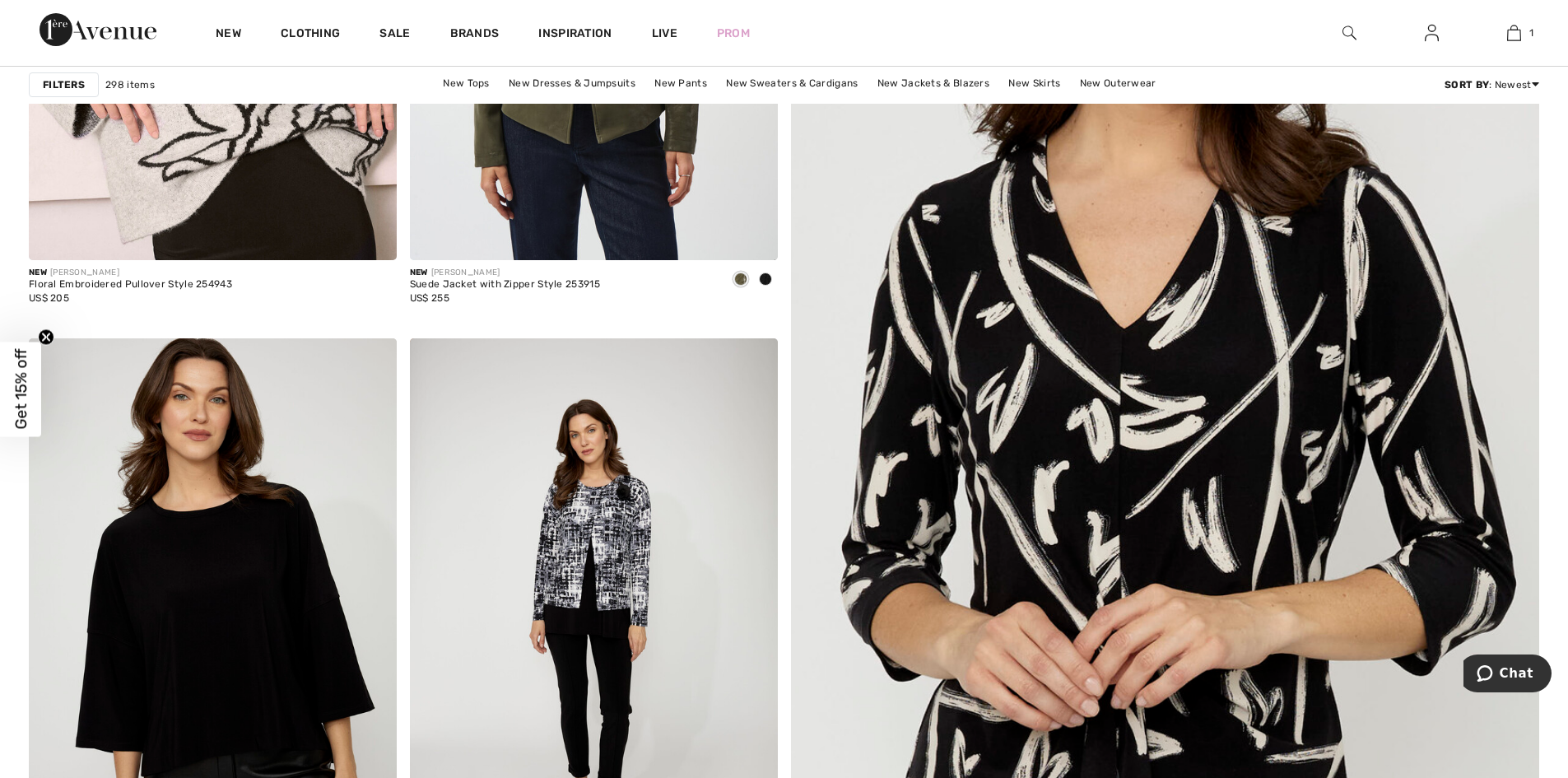
scroll to position [523, 0]
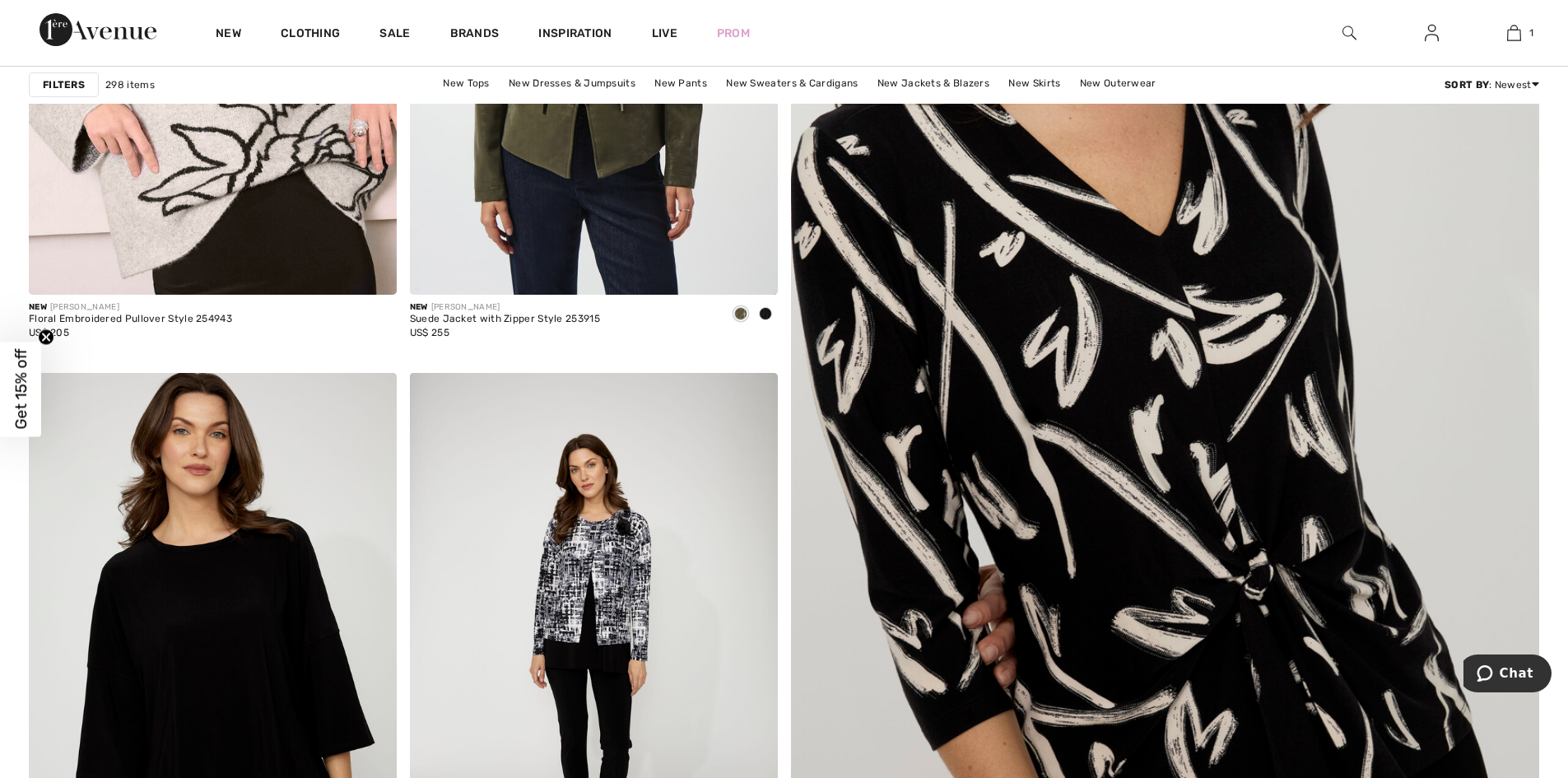
click at [1229, 299] on img at bounding box center [1166, 417] width 898 height 1348
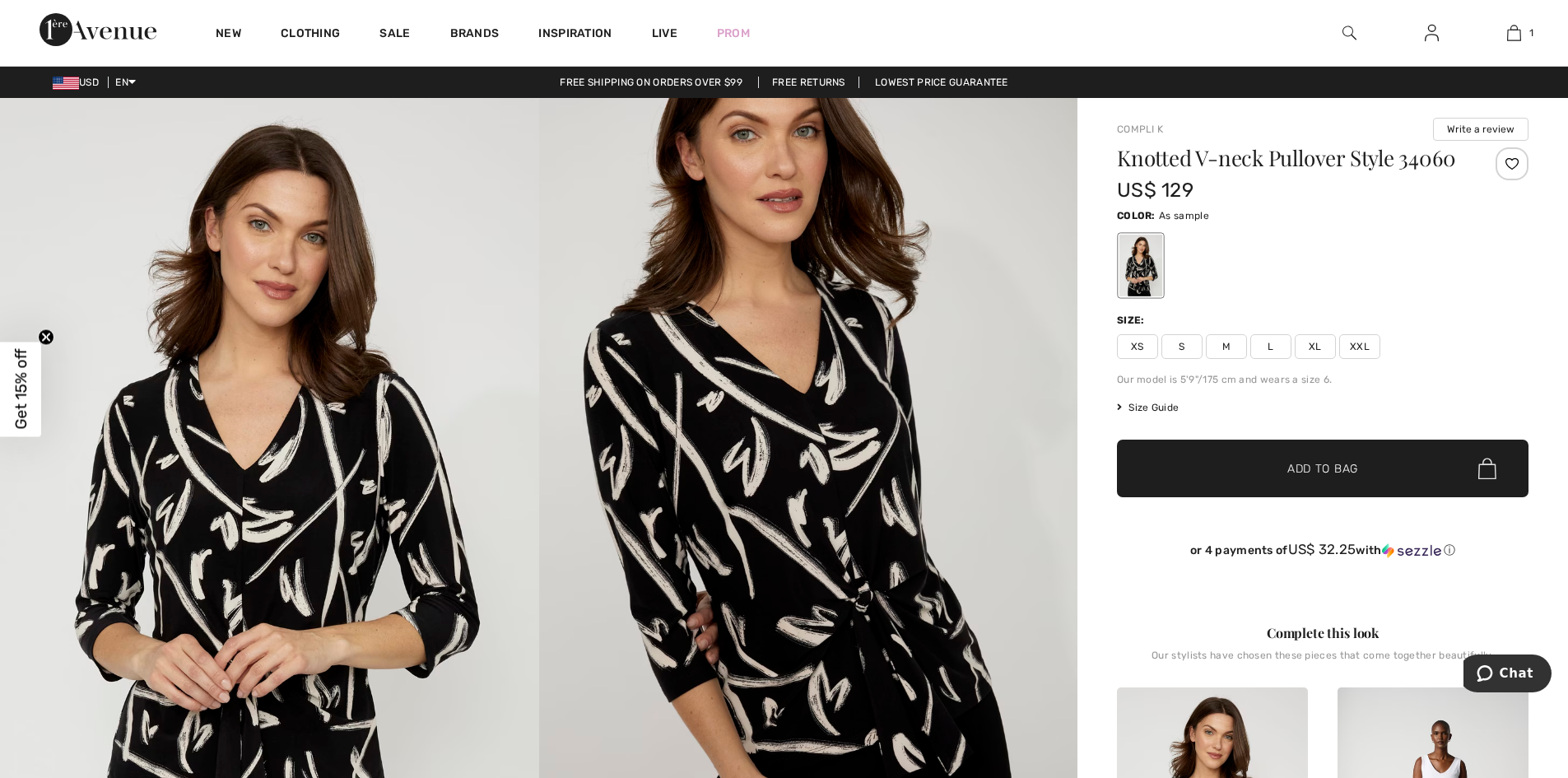
click at [1150, 406] on span "Size Guide" at bounding box center [1148, 407] width 62 height 15
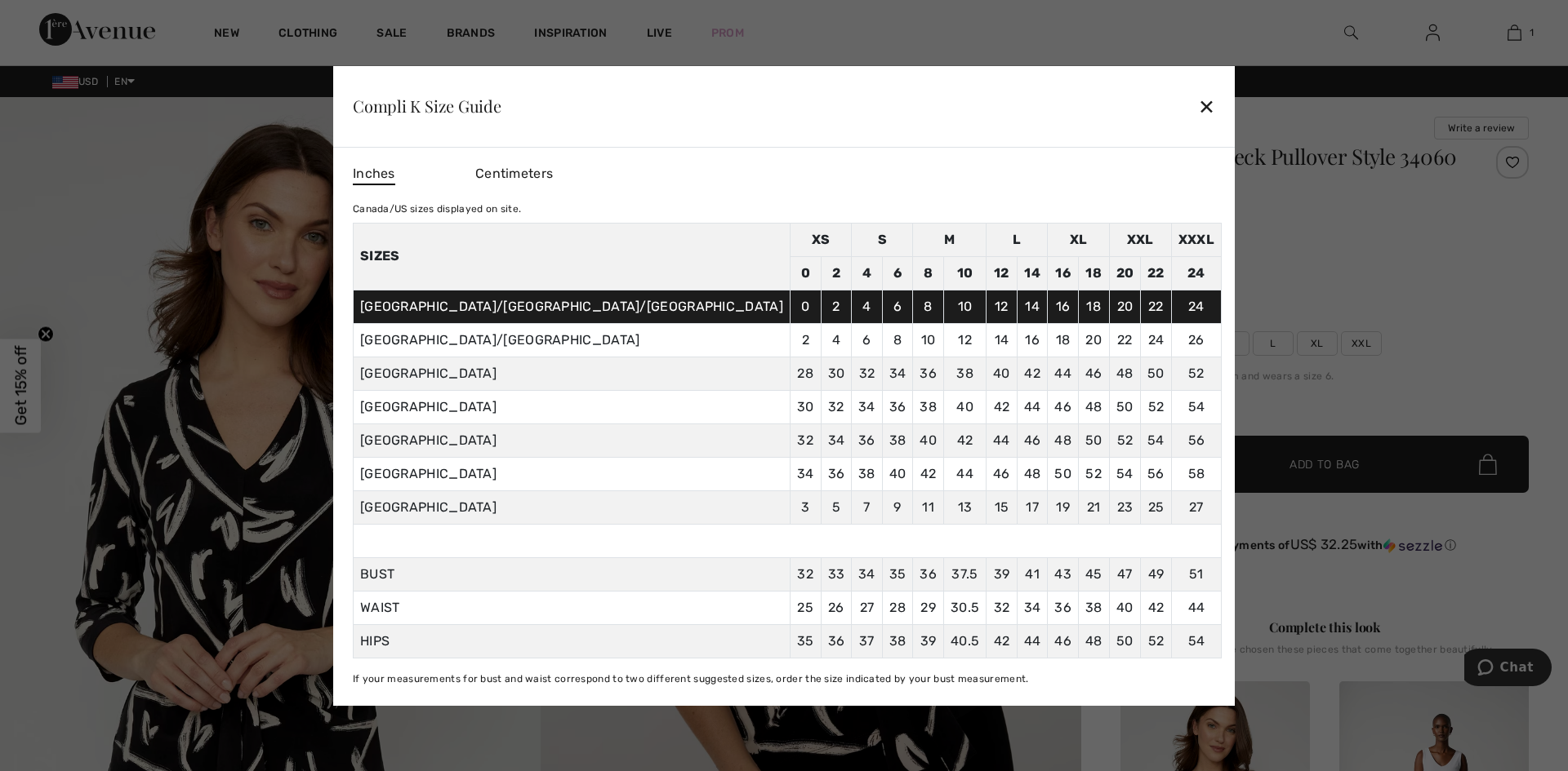
click at [1198, 107] on div "✕" at bounding box center [1206, 107] width 17 height 35
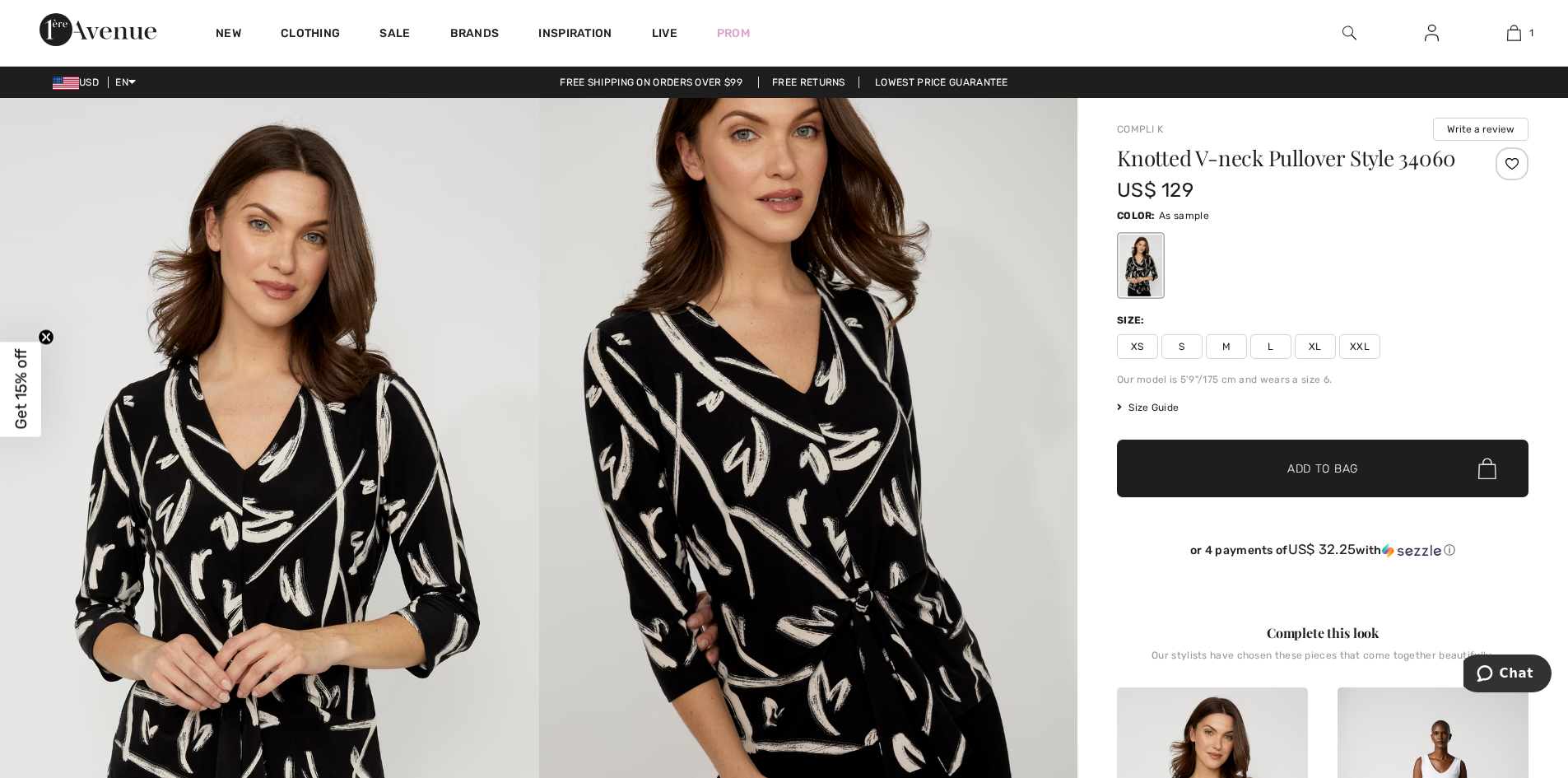
click at [804, 504] on img at bounding box center [809, 502] width 539 height 809
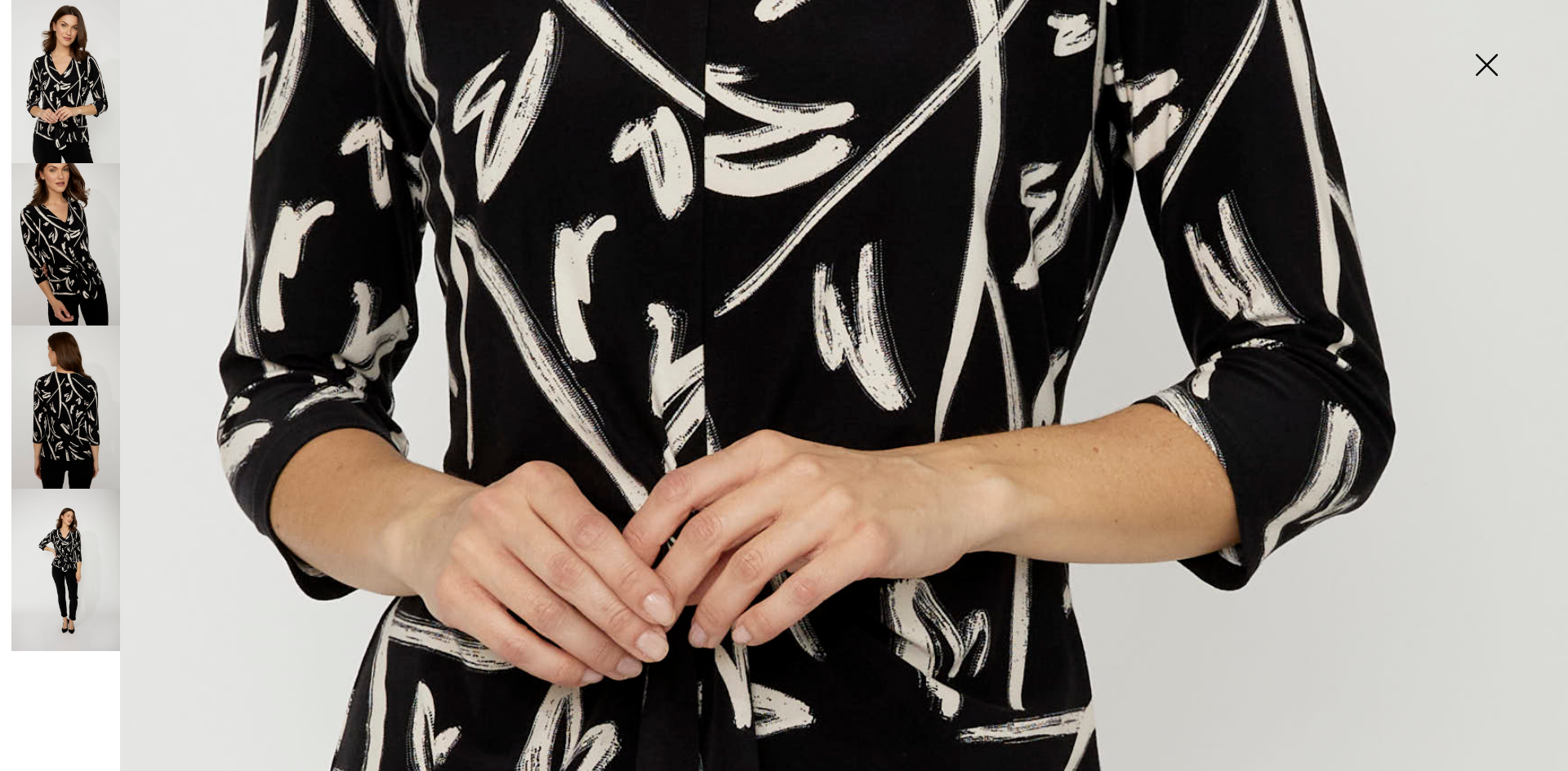
scroll to position [1139, 0]
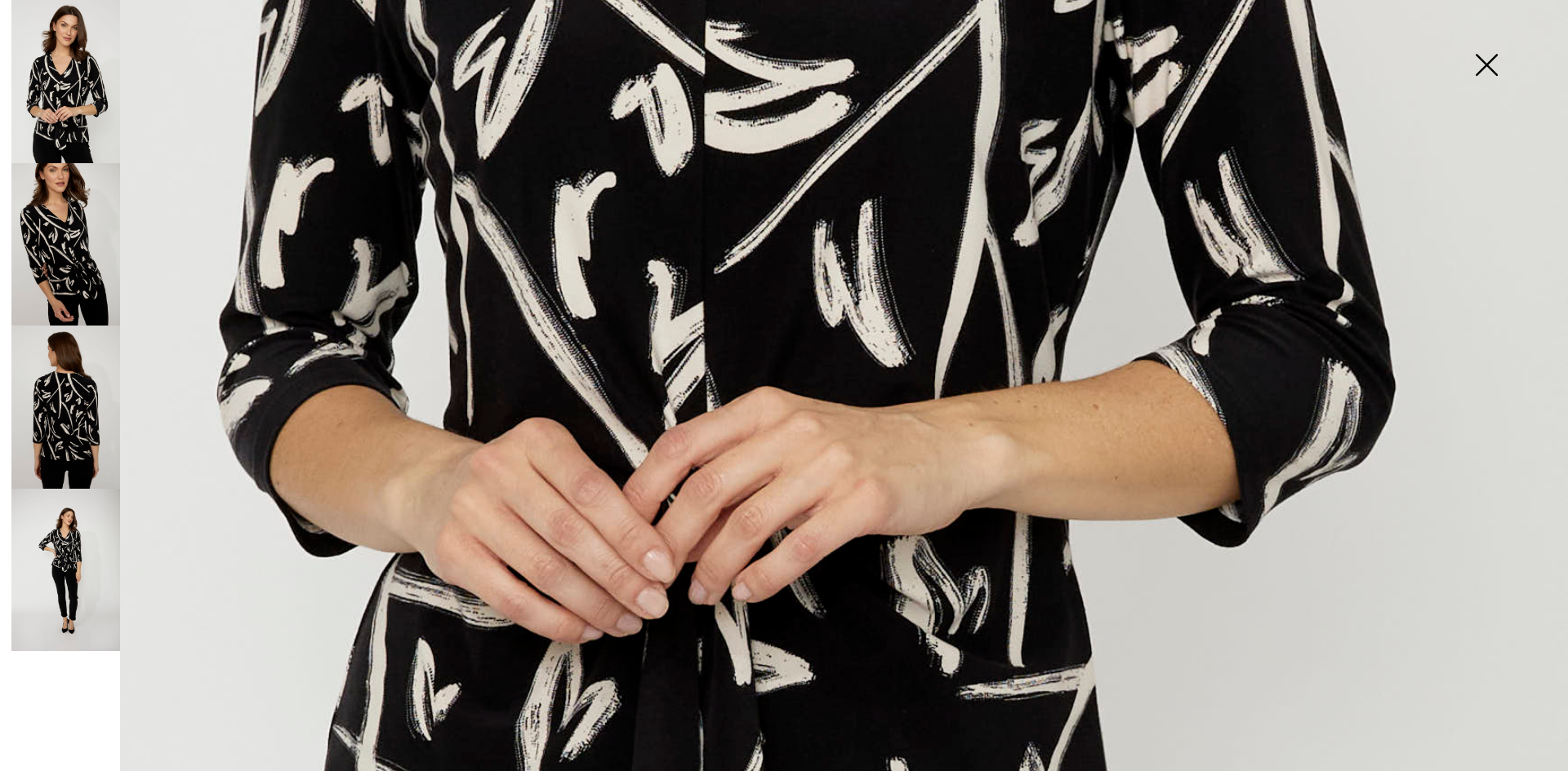
click at [52, 419] on img at bounding box center [65, 408] width 109 height 163
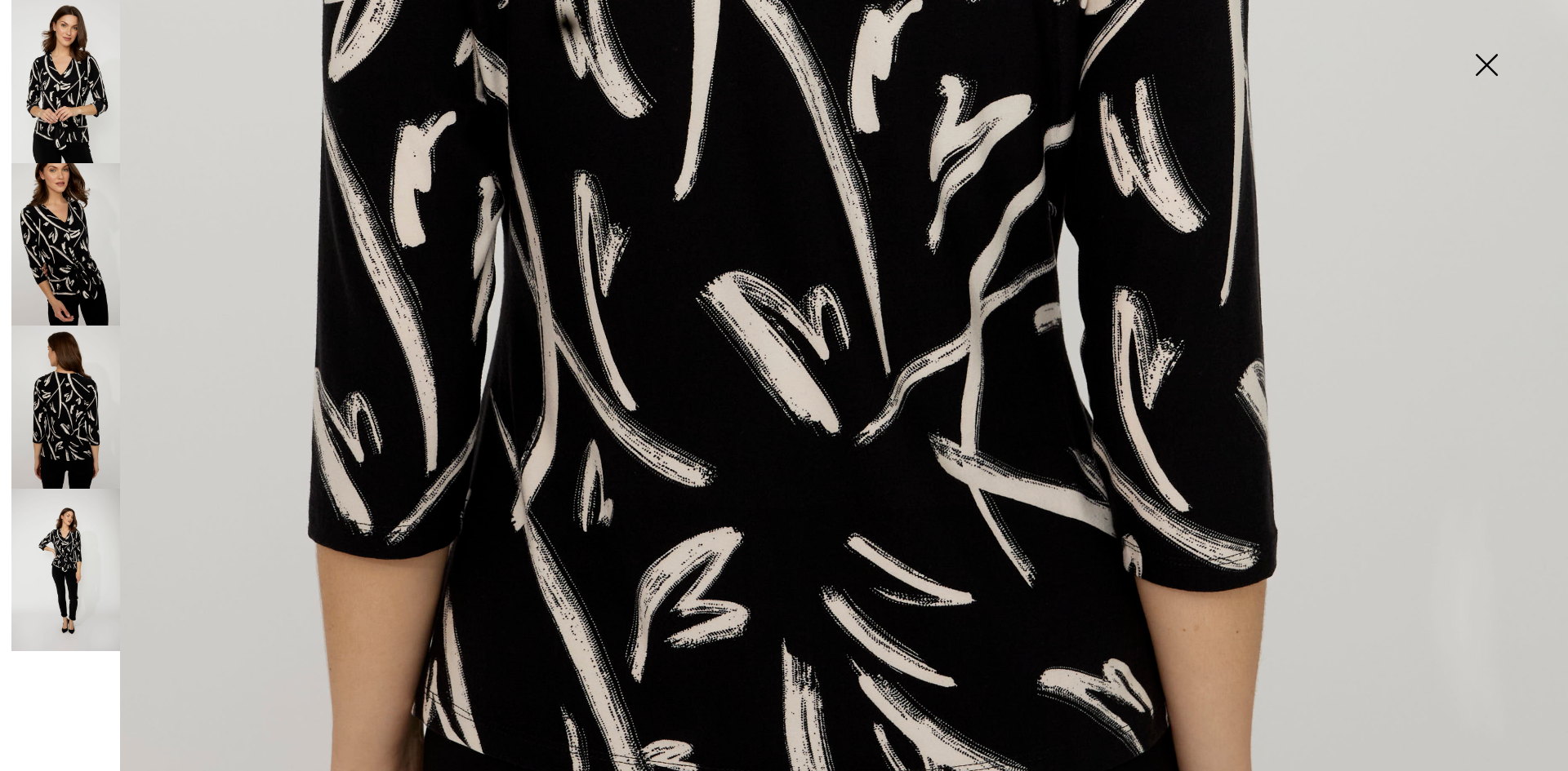
click at [50, 569] on img at bounding box center [65, 571] width 109 height 163
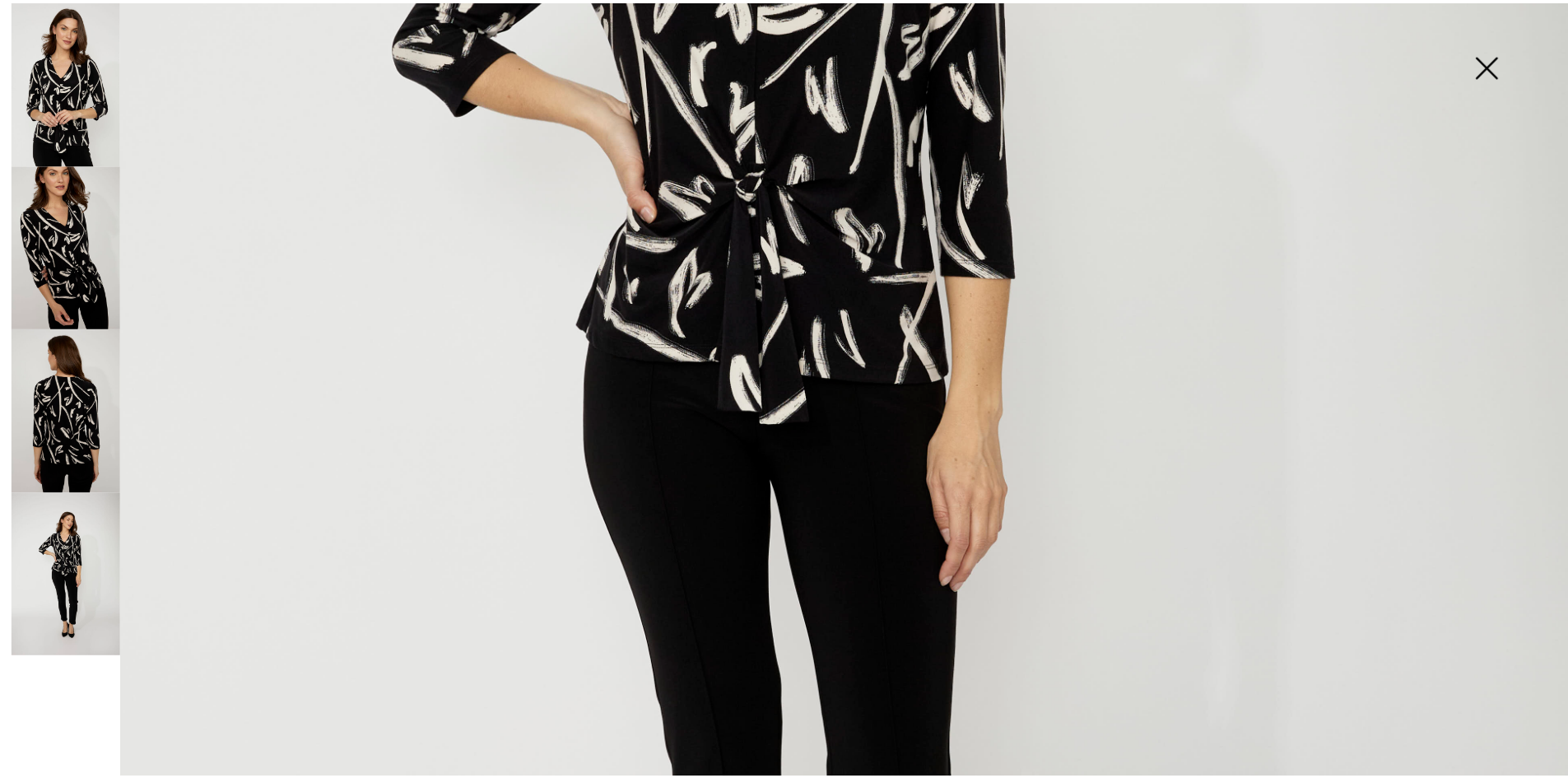
scroll to position [98, 0]
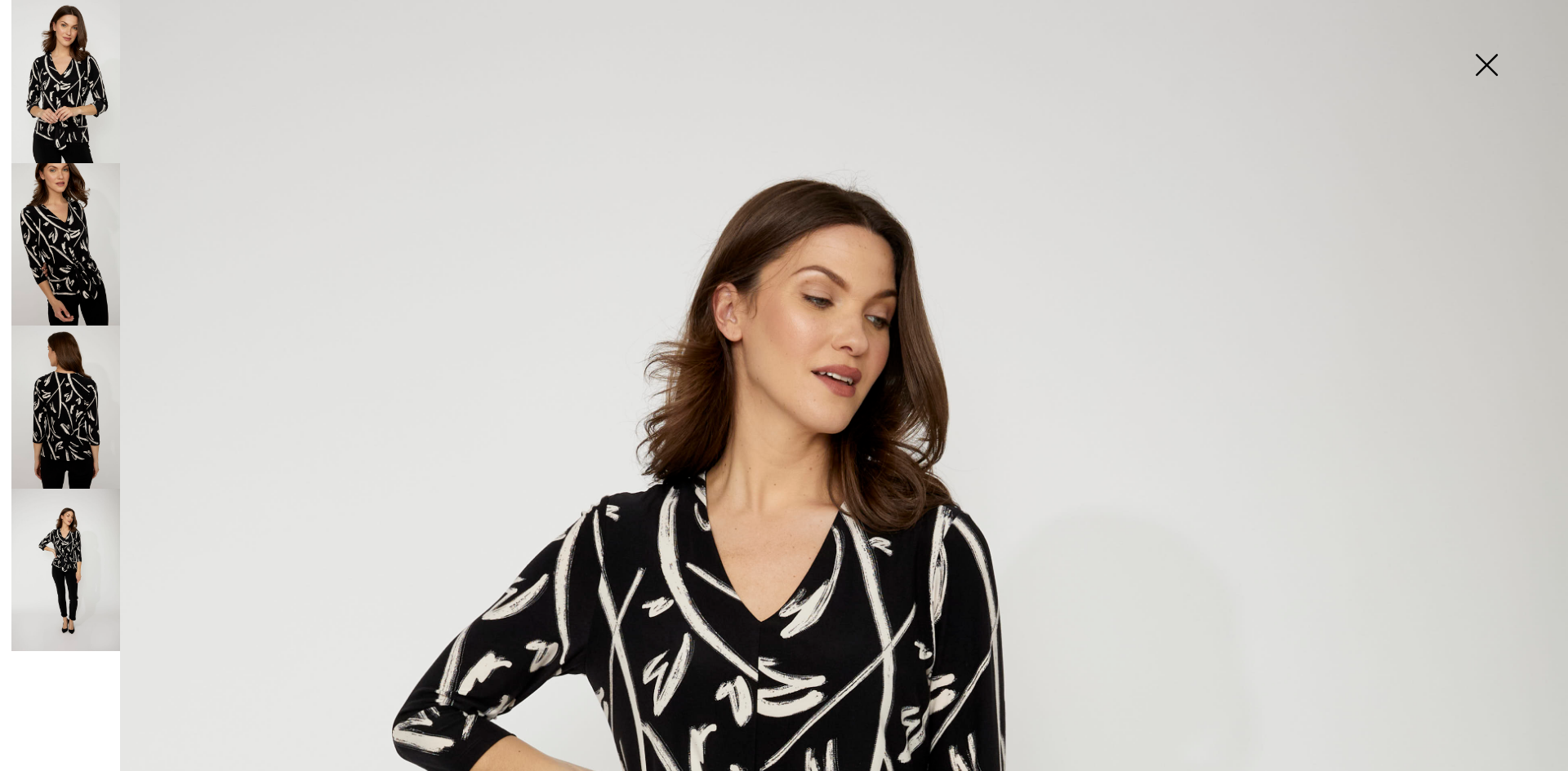
click at [1493, 70] on img at bounding box center [1486, 65] width 82 height 84
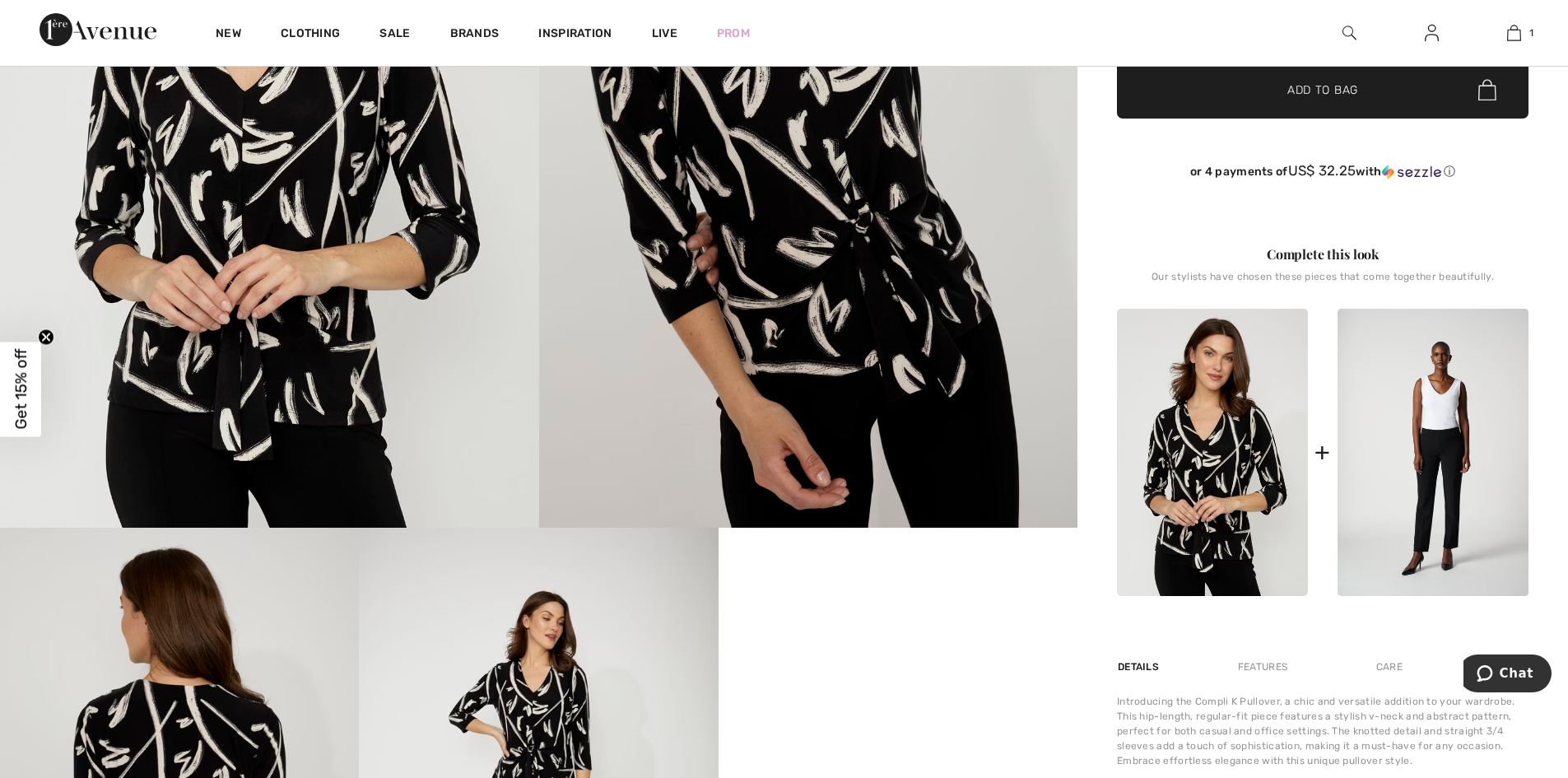
scroll to position [396, 0]
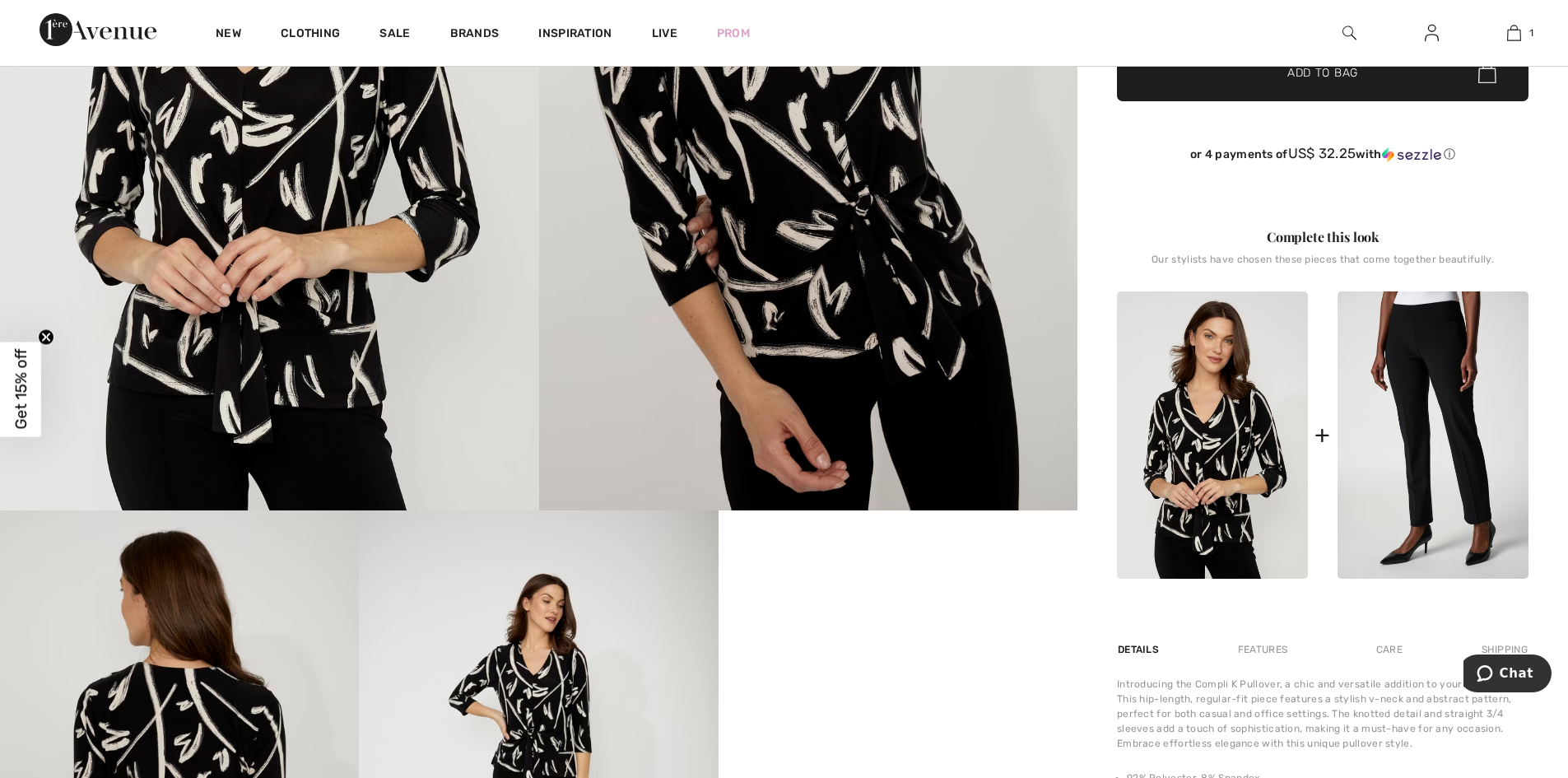
click at [1417, 448] on img at bounding box center [1433, 436] width 191 height 287
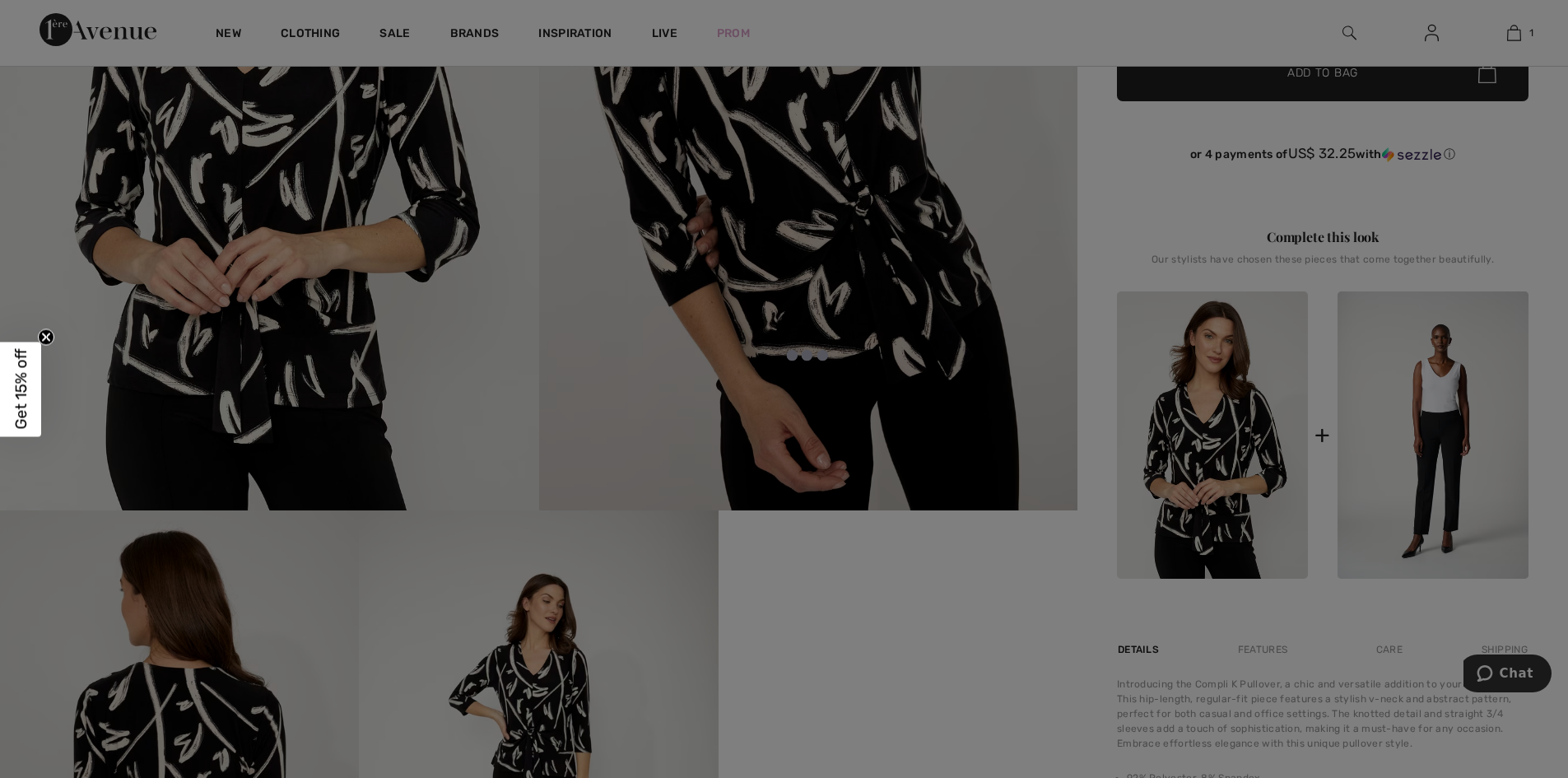
click at [47, 338] on icon "Close teaser" at bounding box center [46, 337] width 7 height 7
click at [1458, 428] on div at bounding box center [784, 389] width 1568 height 778
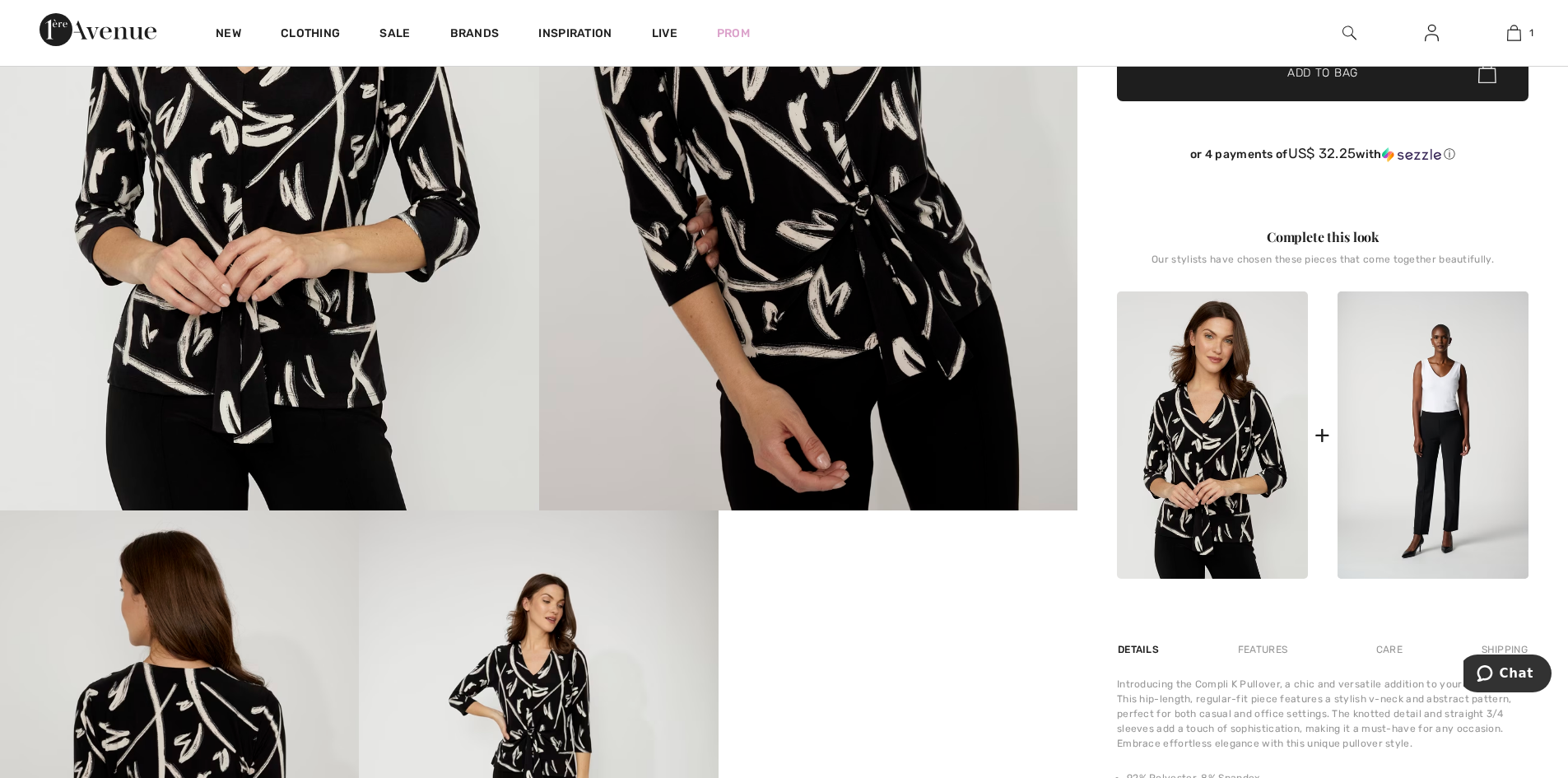
click at [1458, 428] on img at bounding box center [1433, 436] width 191 height 287
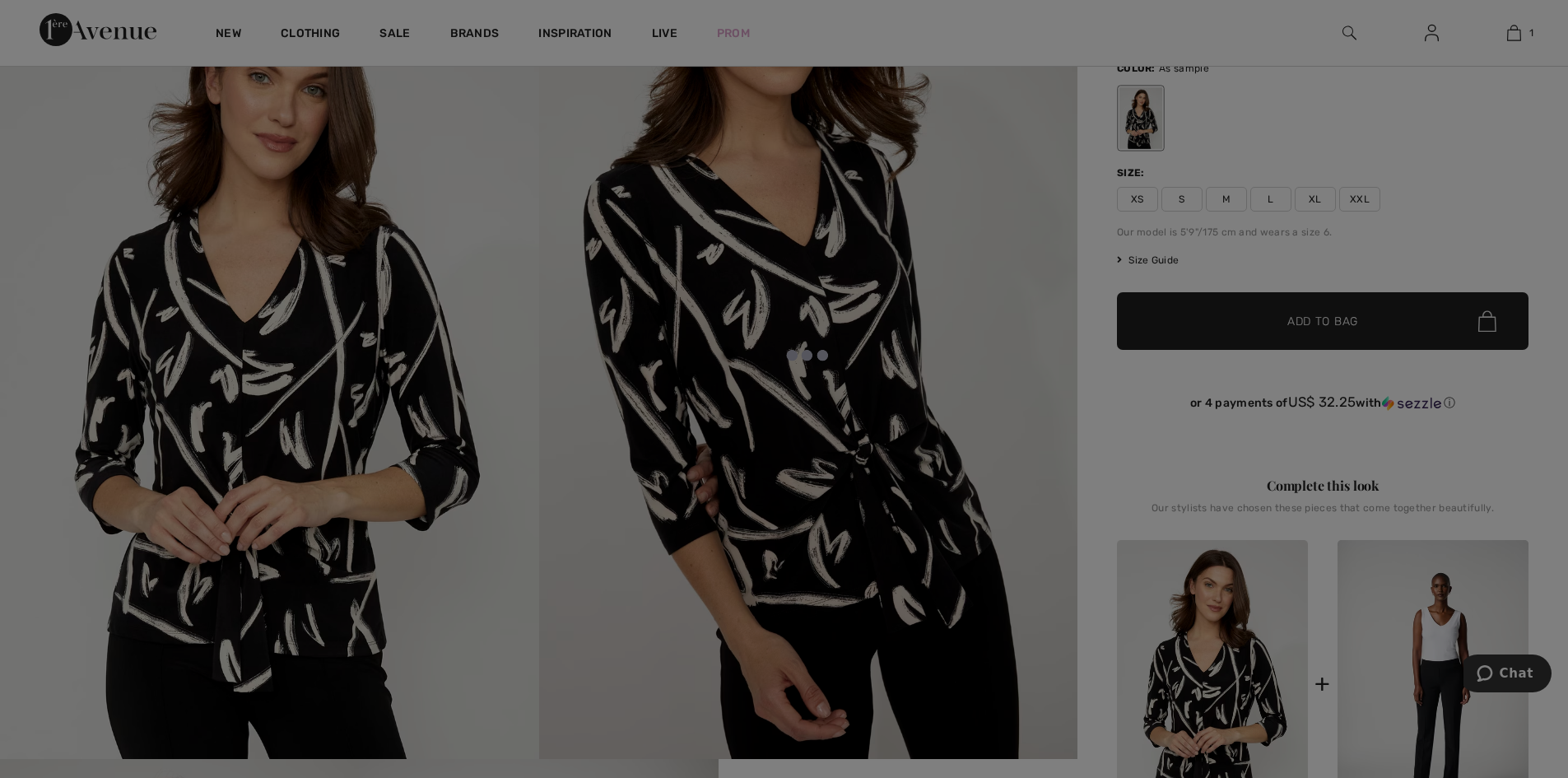
scroll to position [0, 0]
